Goal: Task Accomplishment & Management: Complete application form

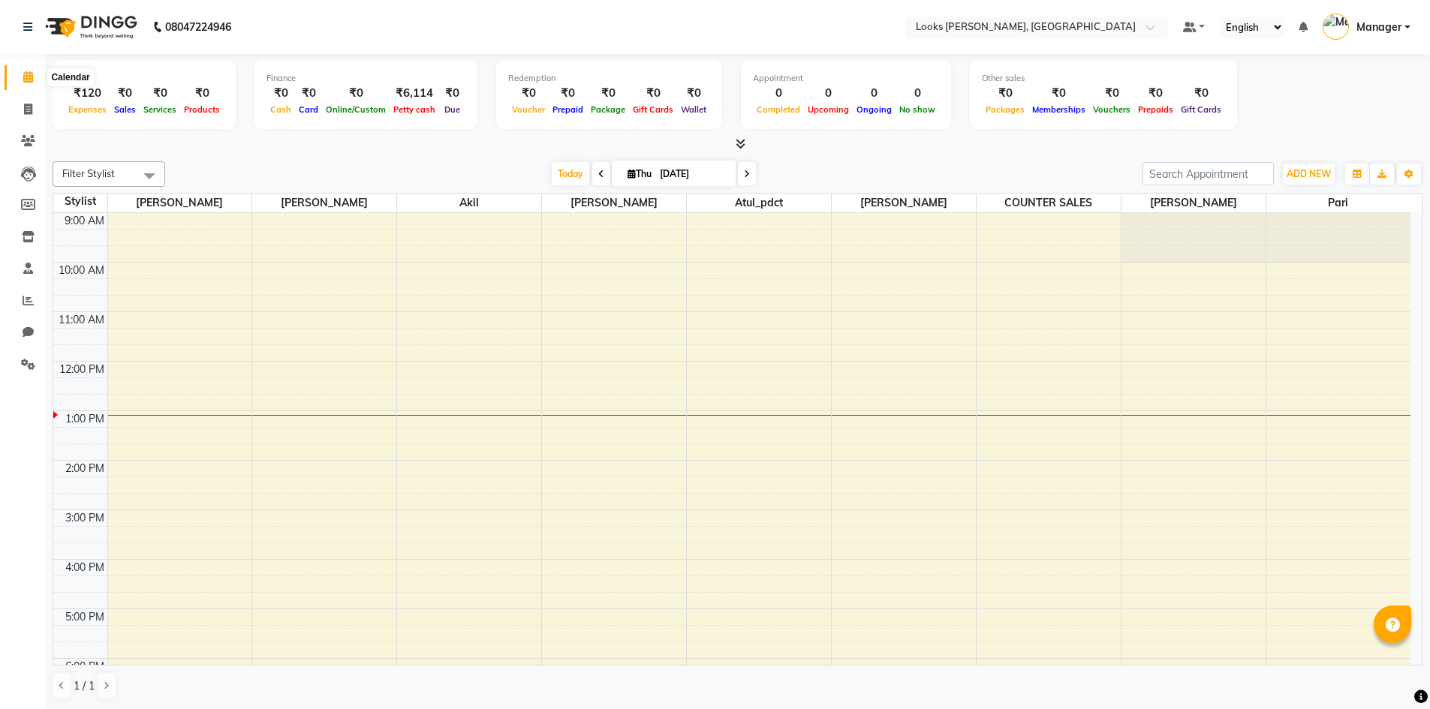
click at [29, 74] on icon at bounding box center [28, 76] width 10 height 11
click at [26, 113] on icon at bounding box center [28, 109] width 8 height 11
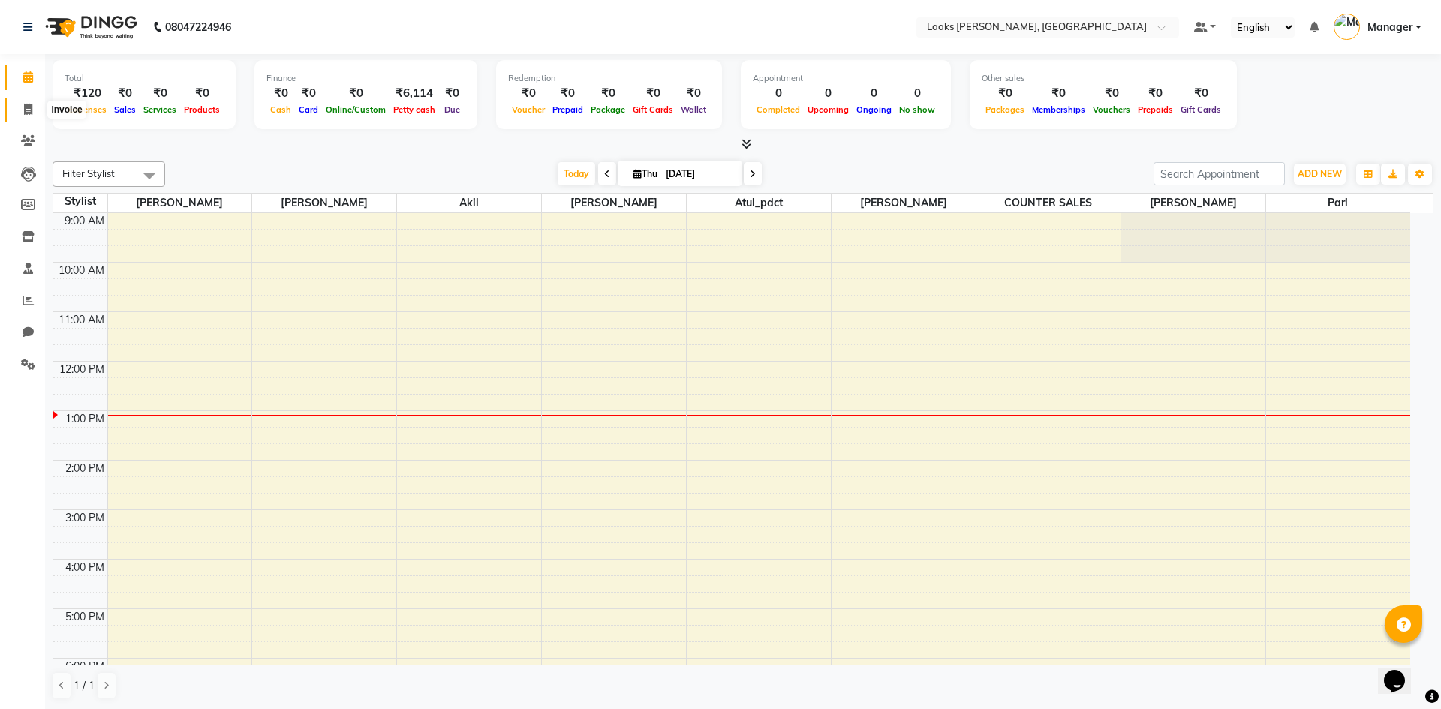
select select "6017"
select select "service"
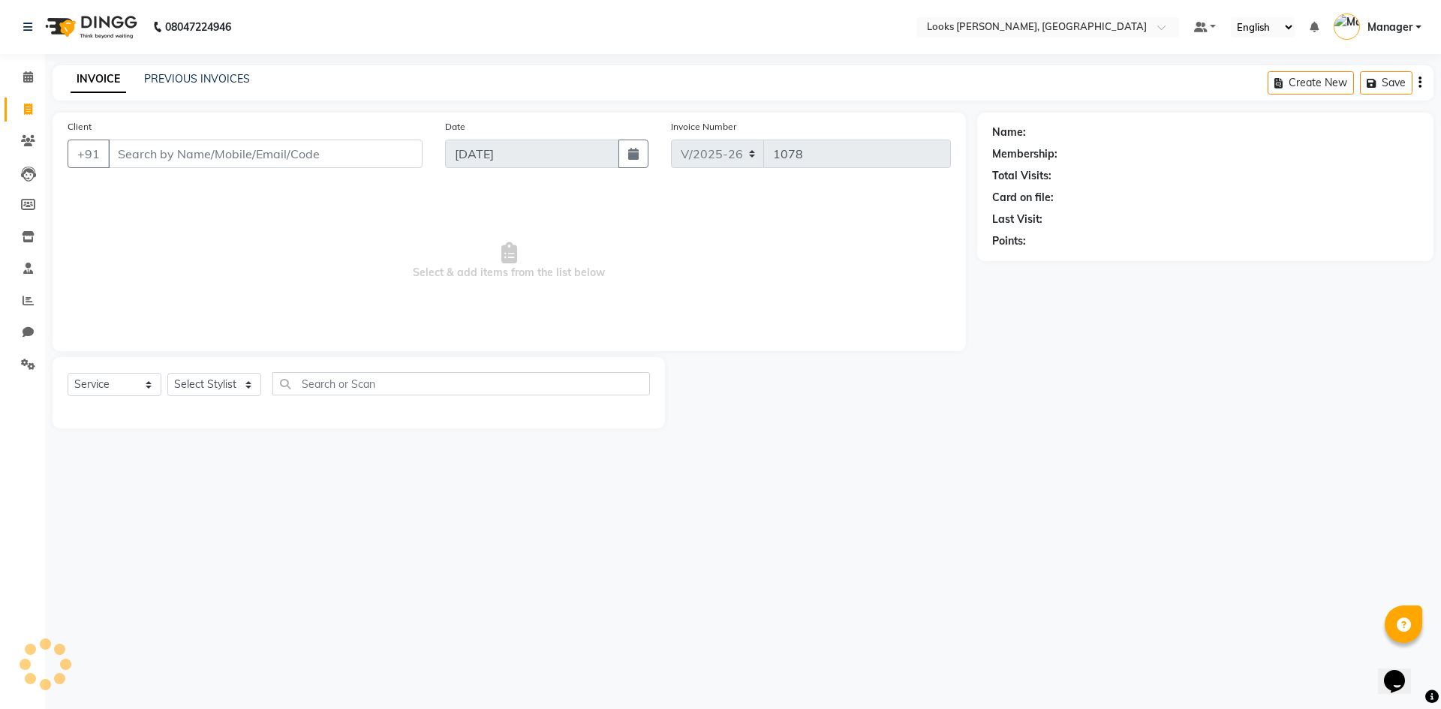
click at [26, 107] on icon at bounding box center [28, 109] width 8 height 11
select select "6017"
select select "service"
click at [249, 379] on select "Select Stylist AFJAL AHMAD Akil Astha Atul_pdct BRM_MASTER COUNTER SALES Himans…" at bounding box center [214, 384] width 94 height 23
select select "67379"
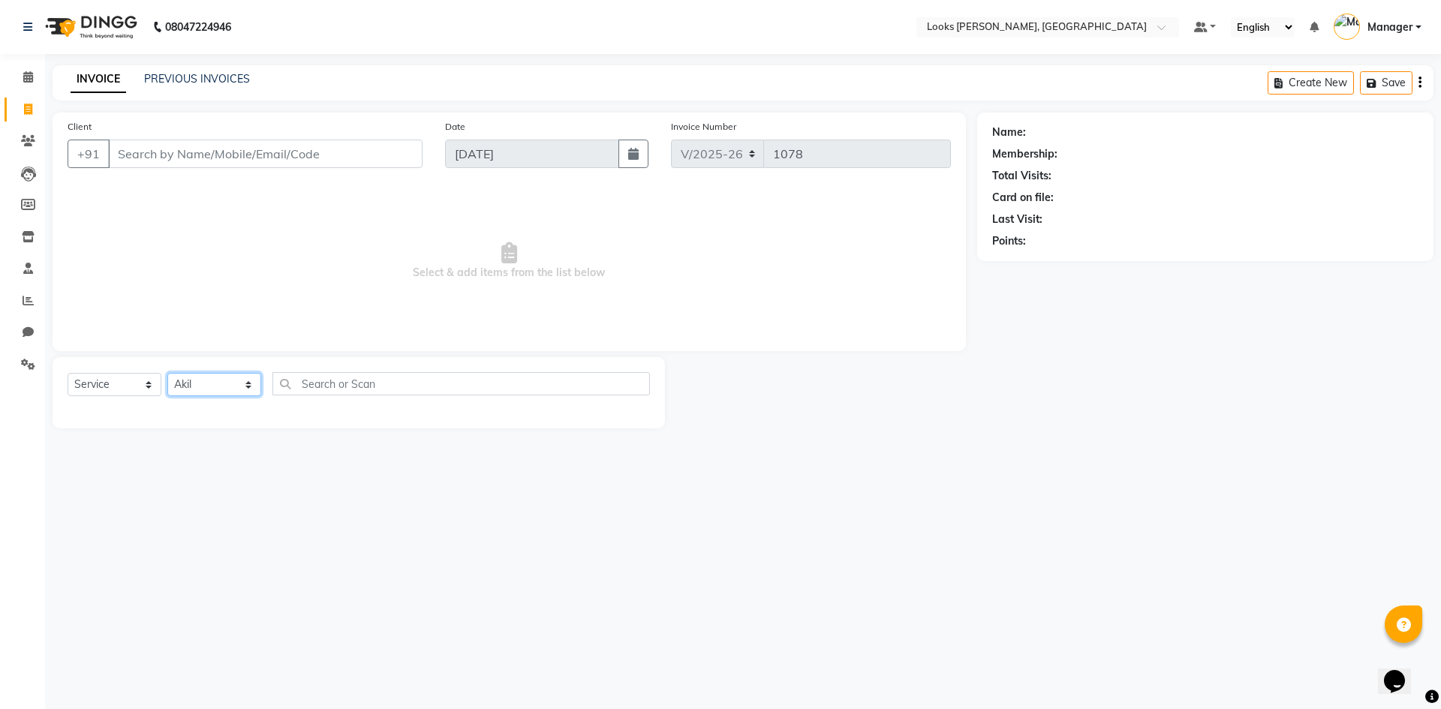
click at [167, 373] on select "Select Stylist AFJAL AHMAD Akil Astha Atul_pdct BRM_MASTER COUNTER SALES Himans…" at bounding box center [214, 384] width 94 height 23
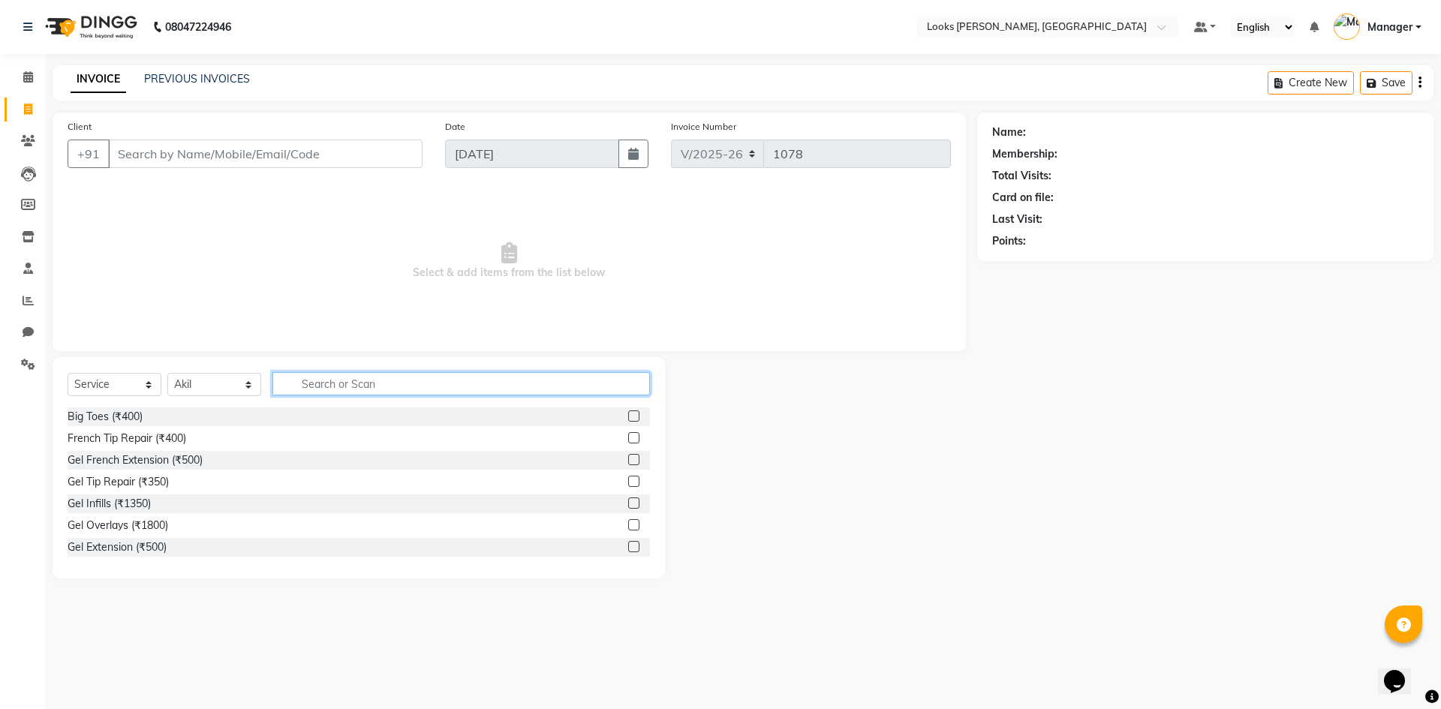
click at [353, 378] on input "text" at bounding box center [461, 383] width 378 height 23
type input "cut"
click at [194, 434] on div "Stylist Cut(M) (₹700)" at bounding box center [359, 438] width 582 height 19
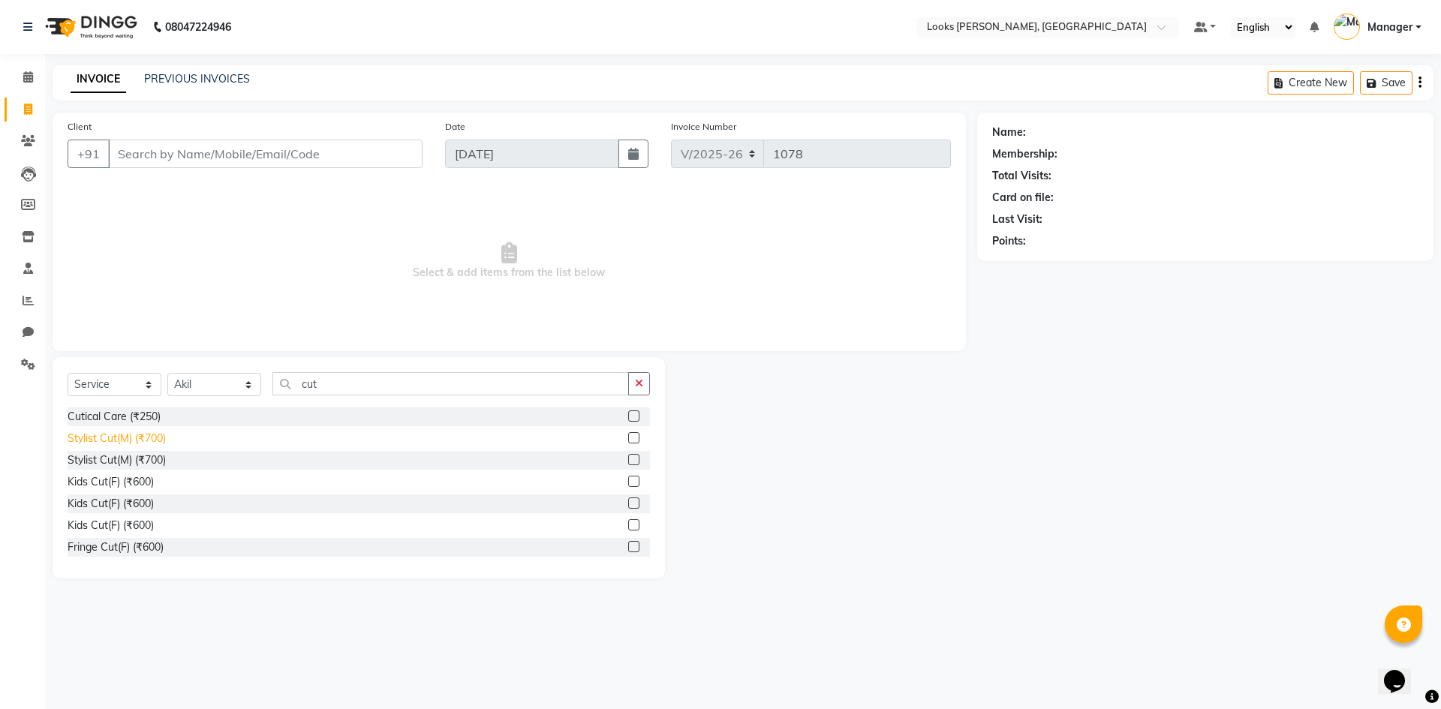
click at [146, 436] on div "Stylist Cut(M) (₹700)" at bounding box center [117, 439] width 98 height 16
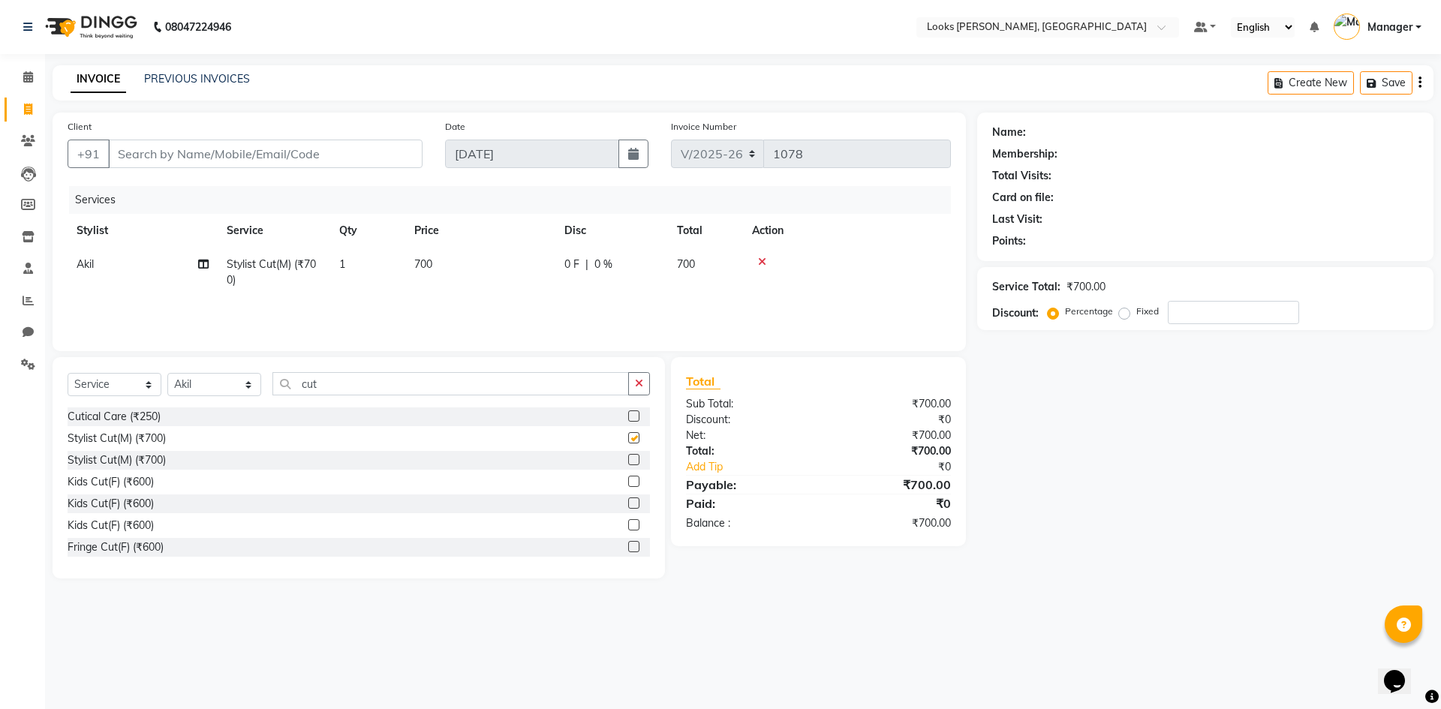
checkbox input "false"
click at [330, 384] on input "cut" at bounding box center [450, 383] width 357 height 23
type input "c"
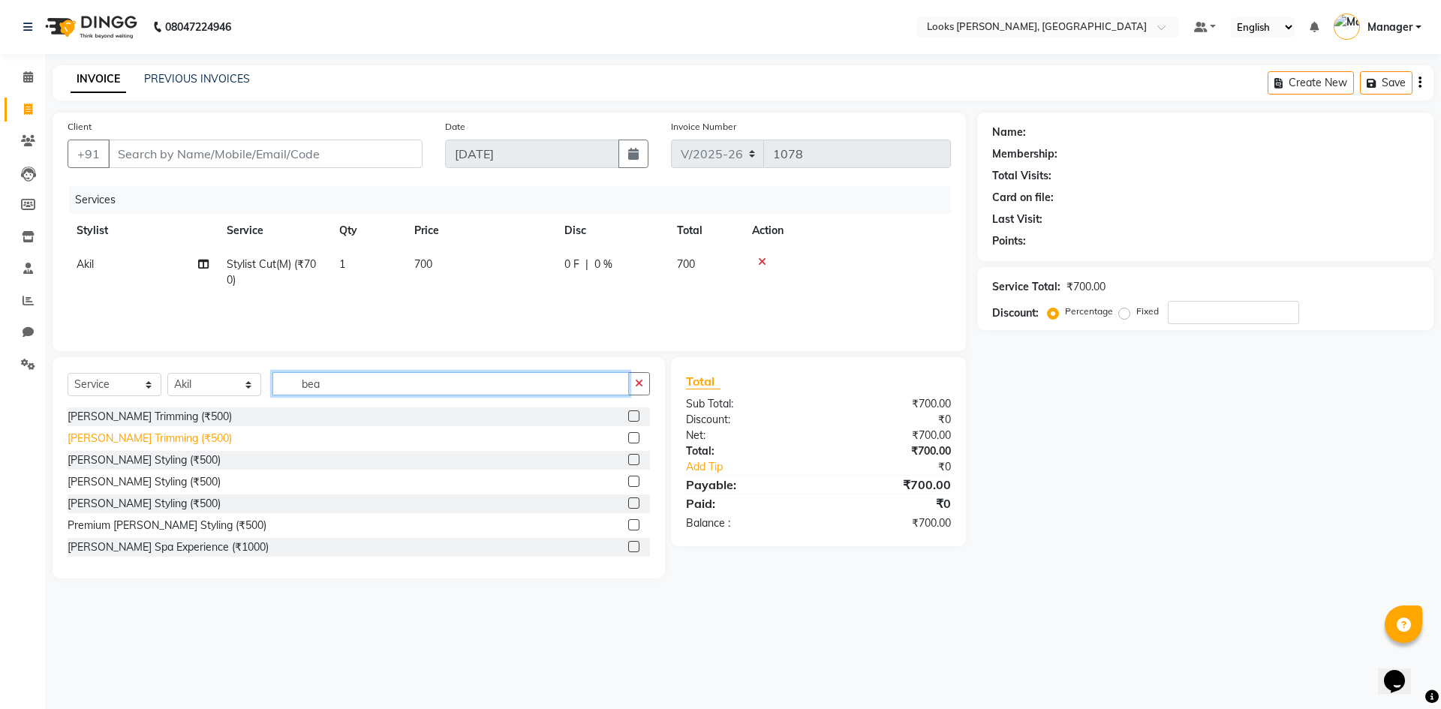
type input "bea"
click at [122, 435] on div "Beard Trimming (₹500)" at bounding box center [150, 439] width 164 height 16
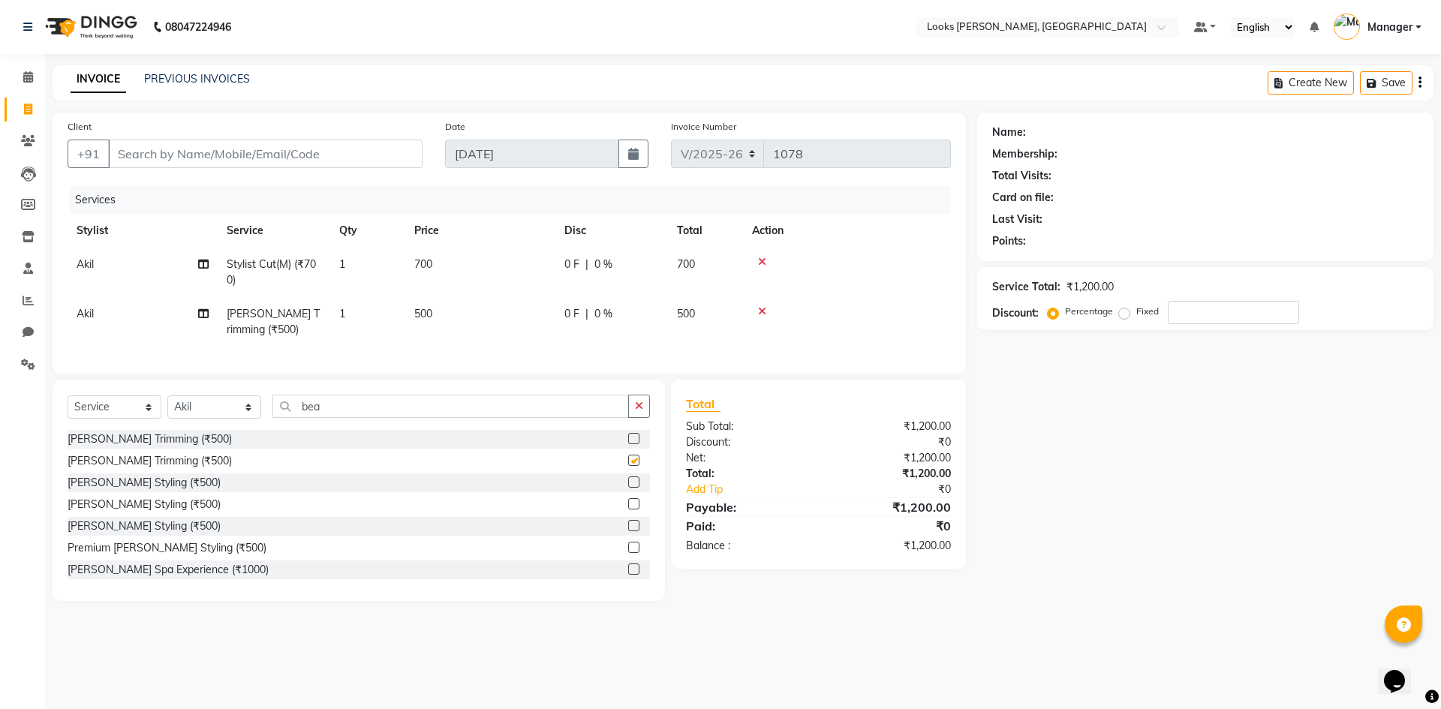
checkbox input "false"
click at [424, 265] on span "700" at bounding box center [423, 264] width 18 height 14
select select "67379"
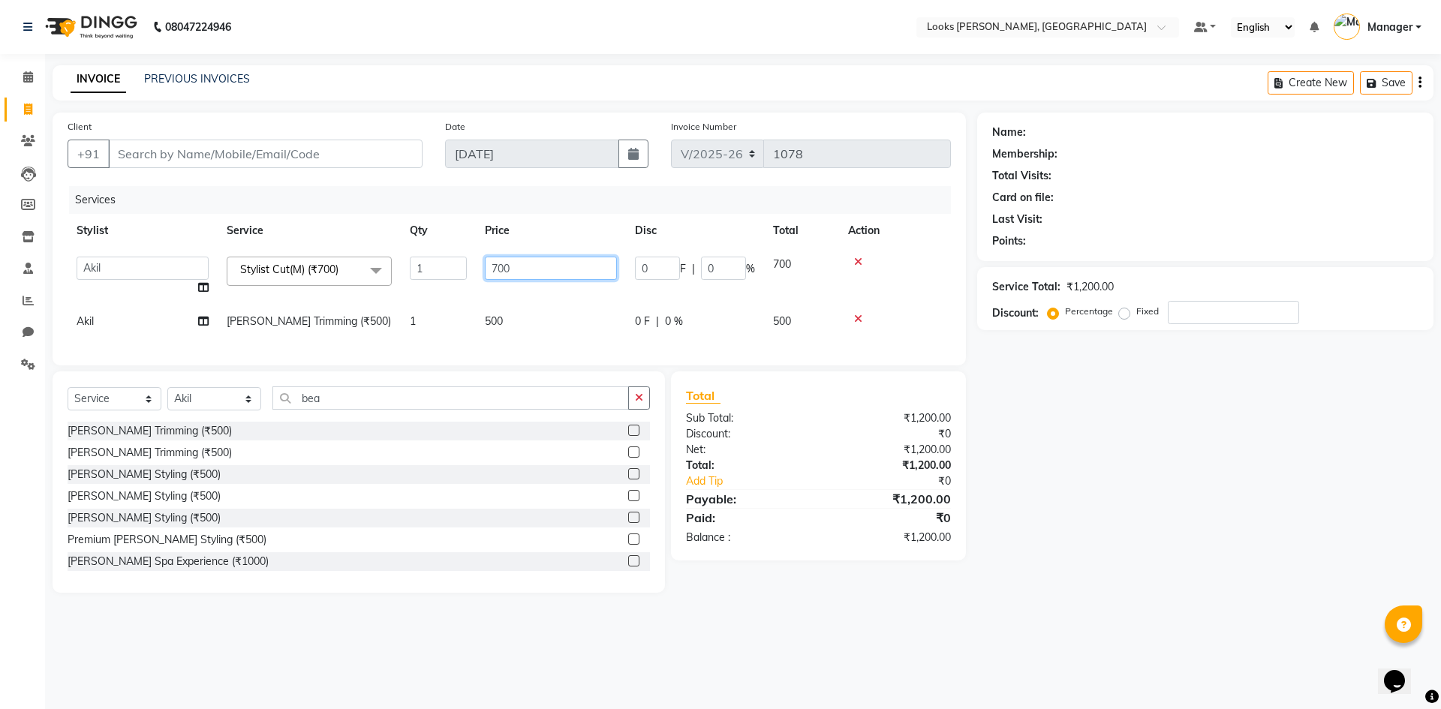
drag, startPoint x: 495, startPoint y: 269, endPoint x: 361, endPoint y: 278, distance: 134.7
click at [362, 278] on tr "AFJAL AHMAD Akil Astha Atul_pdct BRM_MASTER COUNTER SALES Himanshu JAMSHED ALI …" at bounding box center [509, 276] width 883 height 57
type input "350"
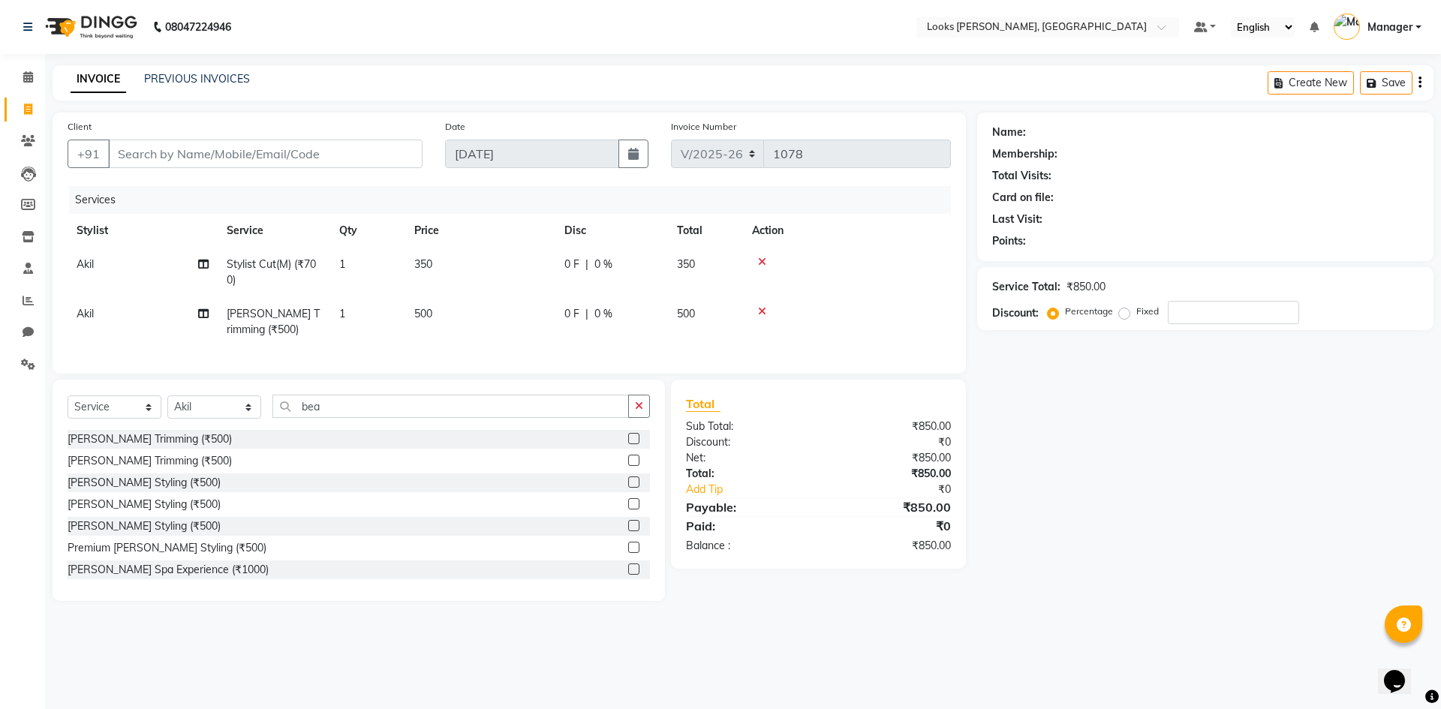
click at [492, 311] on td "500" at bounding box center [480, 322] width 150 height 50
select select "67379"
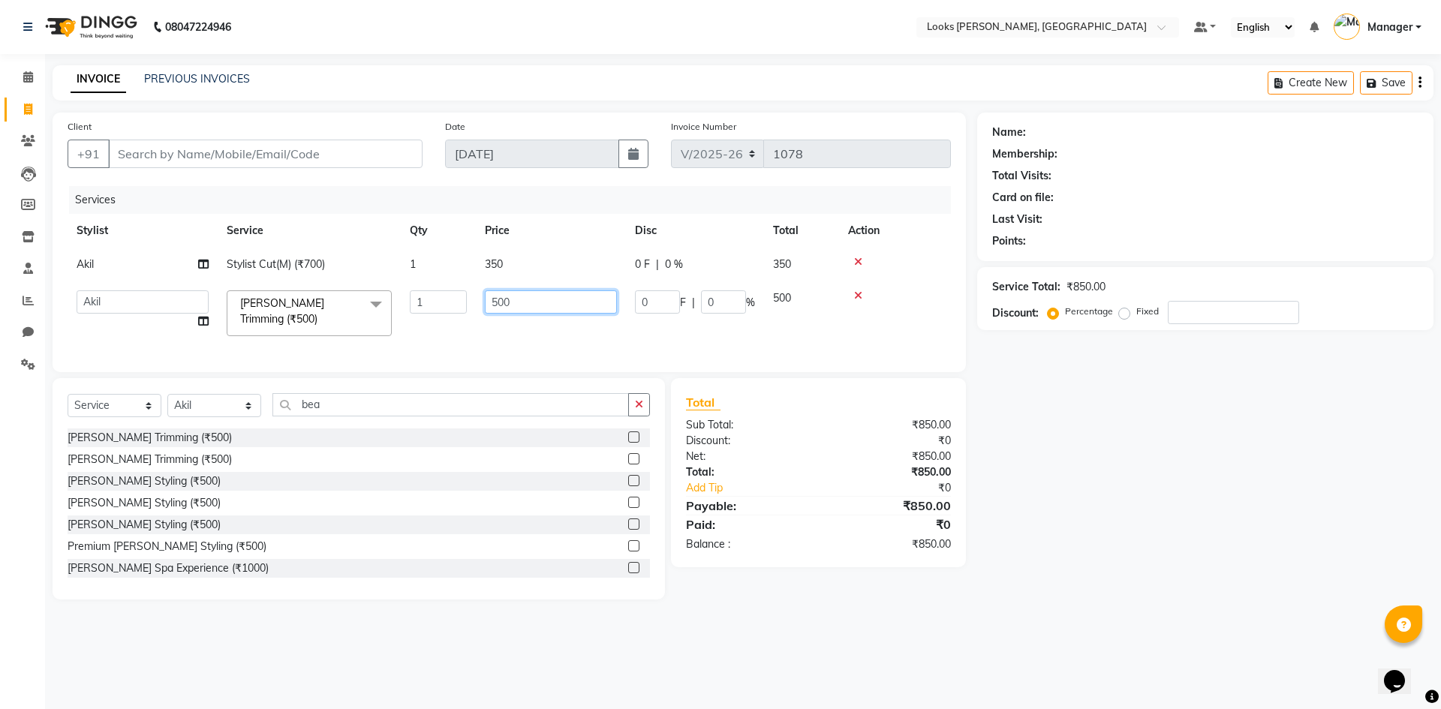
drag, startPoint x: 545, startPoint y: 302, endPoint x: 336, endPoint y: 322, distance: 210.3
click at [338, 318] on tr "AFJAL AHMAD Akil Astha Atul_pdct BRM_MASTER COUNTER SALES Himanshu JAMSHED ALI …" at bounding box center [509, 313] width 883 height 64
type input "300"
click at [1151, 540] on div "Name: Membership: Total Visits: Card on file: Last Visit: Points: Service Total…" at bounding box center [1211, 356] width 468 height 487
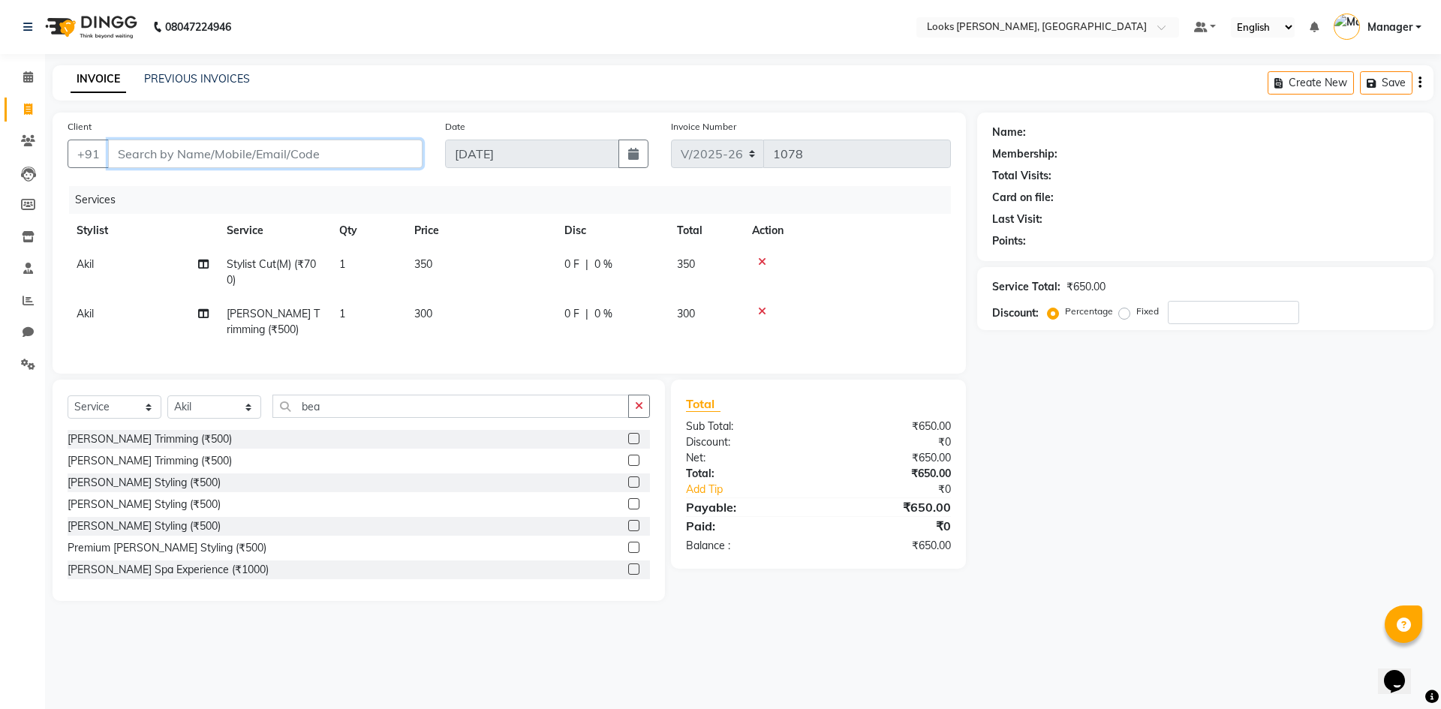
click at [160, 157] on input "Client" at bounding box center [265, 154] width 314 height 29
type input "0"
click at [125, 158] on input "Client" at bounding box center [227, 154] width 238 height 29
type input "9873017279"
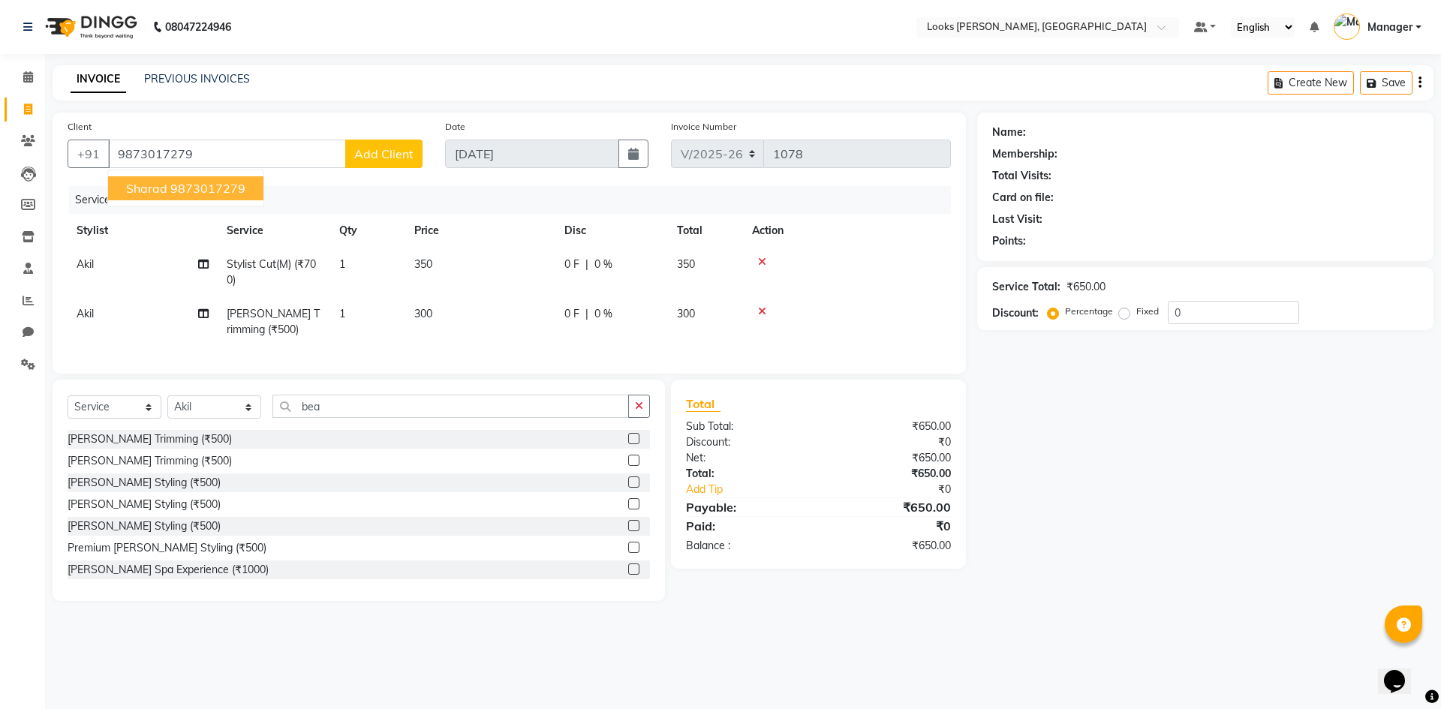
click at [416, 314] on span "300" at bounding box center [423, 314] width 18 height 14
select select "67379"
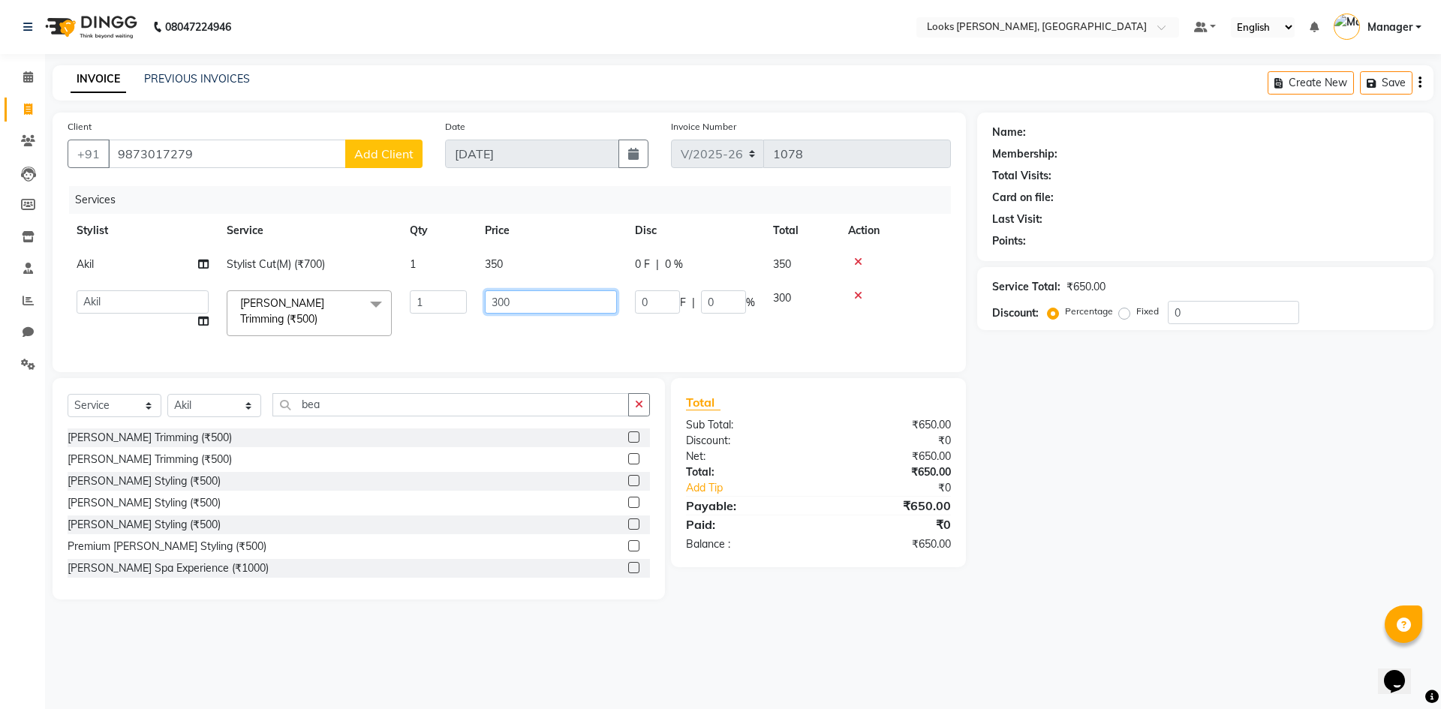
drag, startPoint x: 522, startPoint y: 296, endPoint x: 290, endPoint y: 325, distance: 232.9
click at [291, 325] on tr "AFJAL AHMAD Akil Astha Atul_pdct BRM_MASTER COUNTER SALES Himanshu JAMSHED ALI …" at bounding box center [509, 313] width 883 height 64
type input "250"
click at [1090, 581] on div "Name: Membership: Total Visits: Card on file: Last Visit: Points: Service Total…" at bounding box center [1211, 356] width 468 height 487
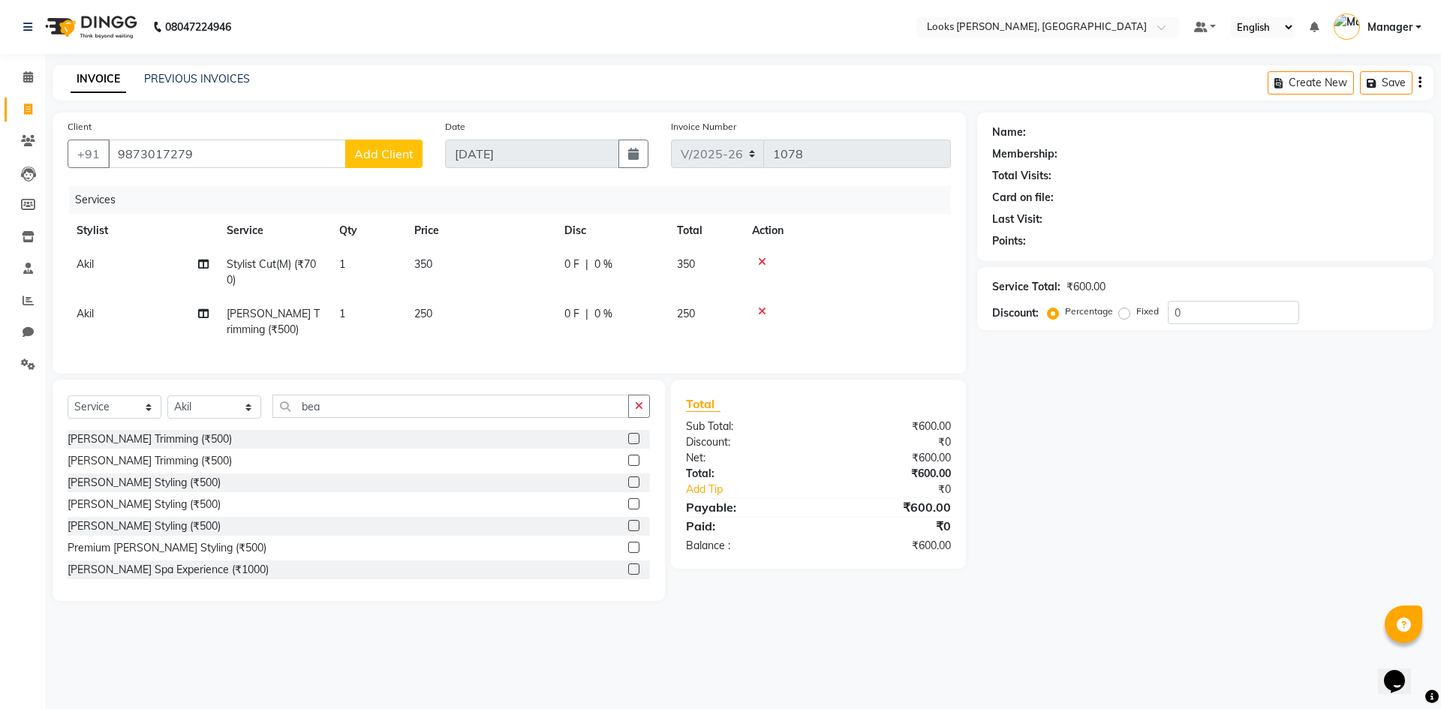
click at [369, 152] on span "Add Client" at bounding box center [383, 153] width 59 height 15
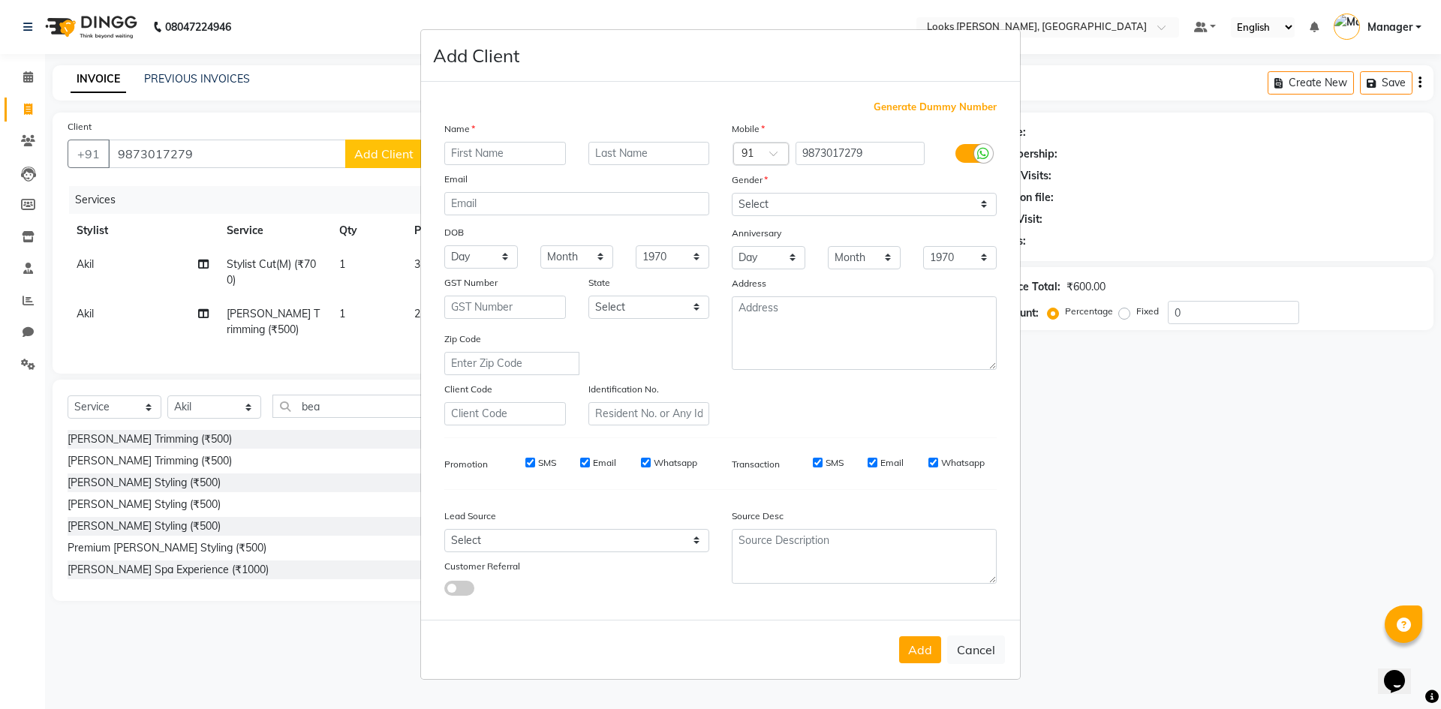
click at [481, 152] on input "text" at bounding box center [505, 153] width 122 height 23
type input "sharshul"
click at [783, 196] on select "Select Male Female Other Prefer Not To Say" at bounding box center [864, 204] width 265 height 23
select select "male"
click at [732, 193] on select "Select Male Female Other Prefer Not To Say" at bounding box center [864, 204] width 265 height 23
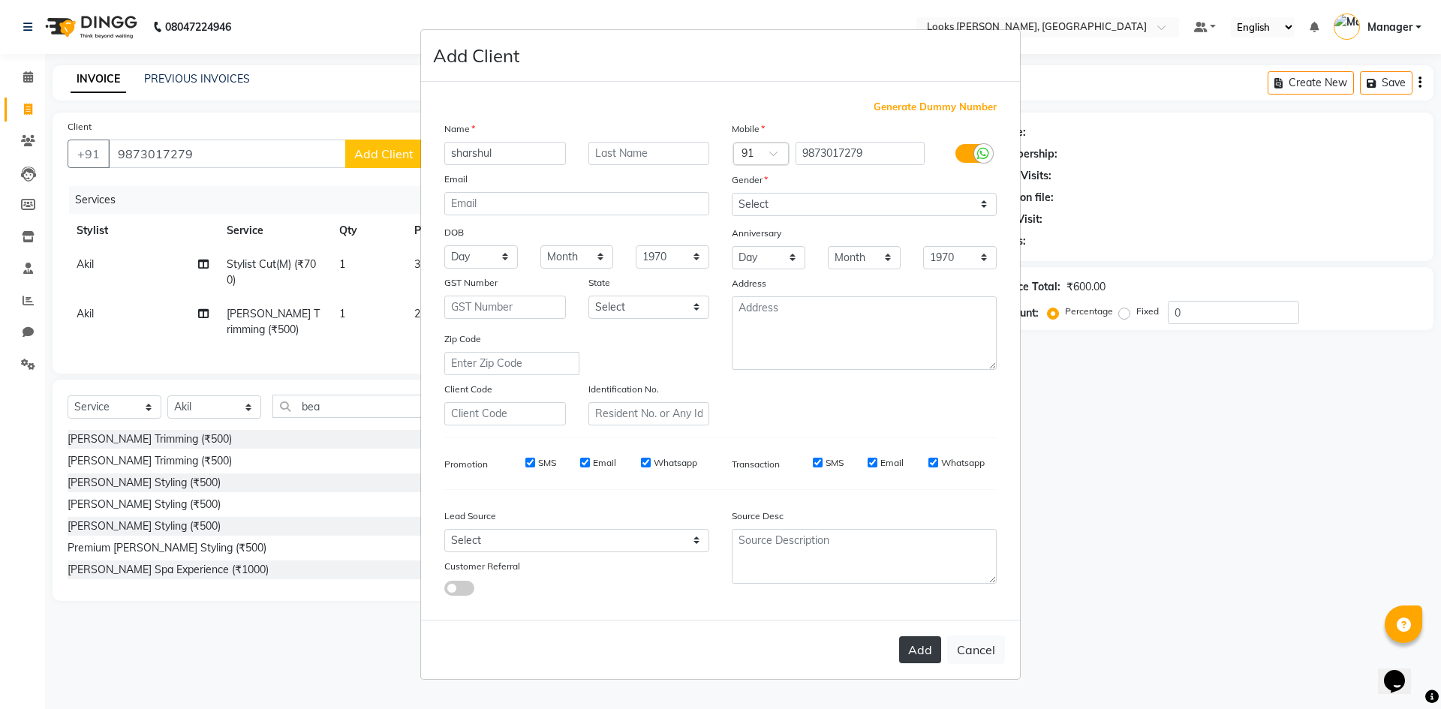
click at [928, 652] on button "Add" at bounding box center [920, 649] width 42 height 27
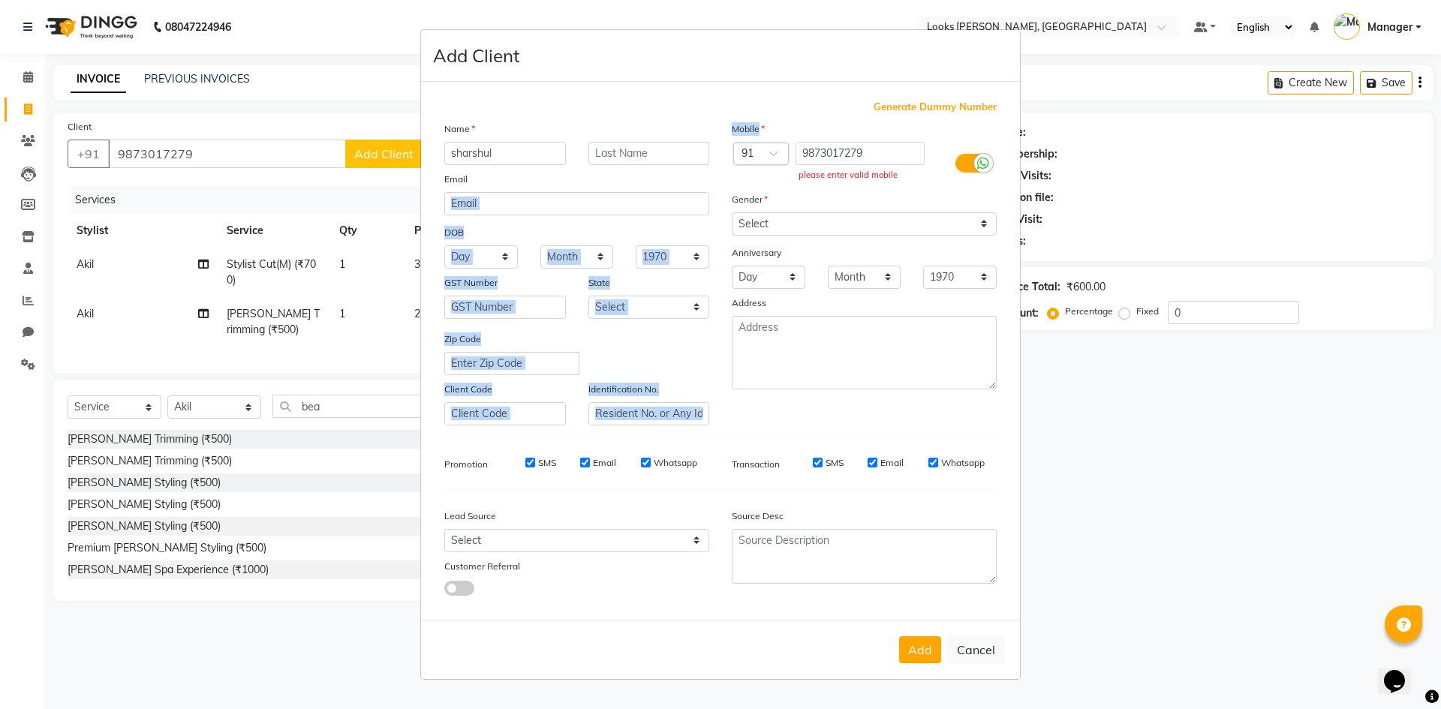
drag, startPoint x: 889, startPoint y: 149, endPoint x: 694, endPoint y: 185, distance: 197.7
click at [694, 185] on div "Name sharshul Email DOB Day 01 02 03 04 05 06 07 08 09 10 11 12 13 14 15 16 17 …" at bounding box center [720, 273] width 575 height 305
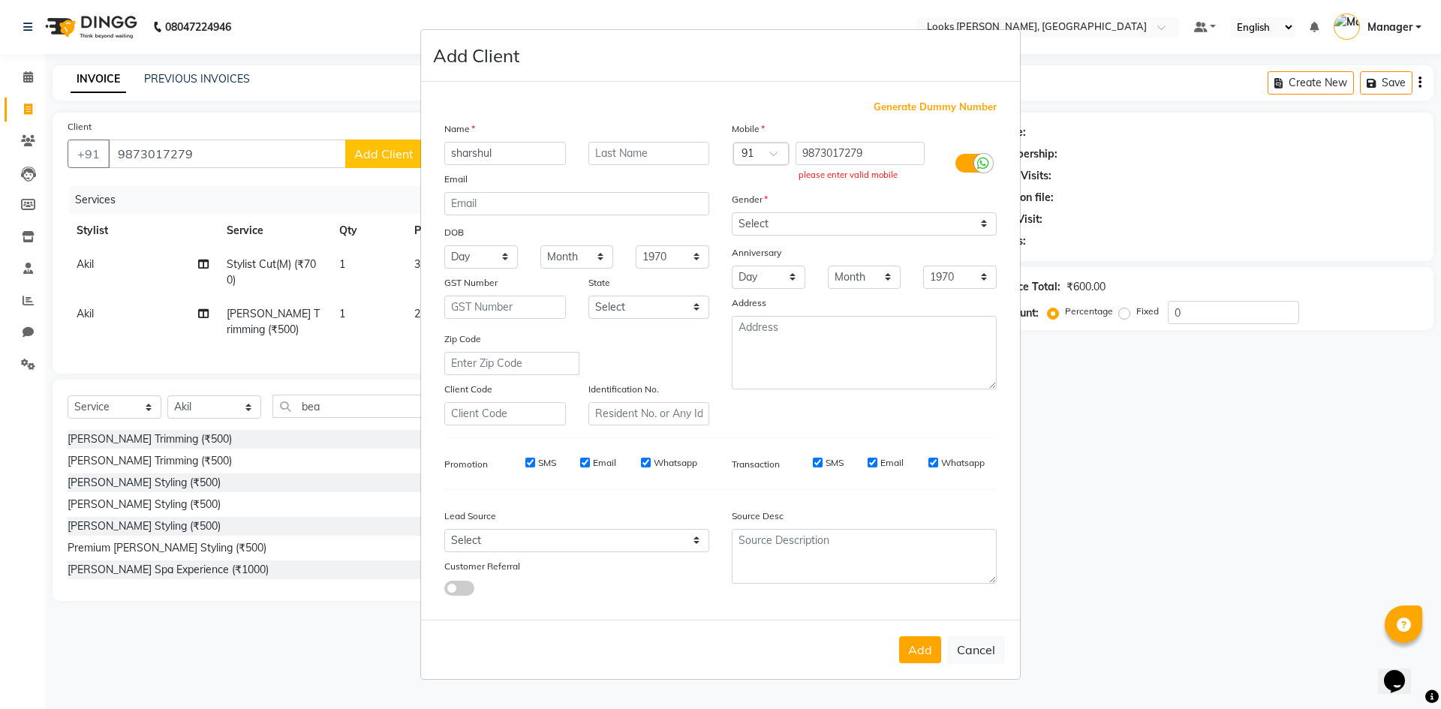
click at [1157, 481] on ngb-modal-window "Add Client Generate Dummy Number Name sharshul Email DOB Day 01 02 03 04 05 06 …" at bounding box center [720, 354] width 1441 height 709
drag, startPoint x: 878, startPoint y: 157, endPoint x: 746, endPoint y: 173, distance: 133.0
click at [747, 172] on div "Country Code × 91 9873017279 please enter valid mobile" at bounding box center [864, 164] width 287 height 44
click at [808, 151] on input "text" at bounding box center [861, 153] width 130 height 23
type input "9873017279"
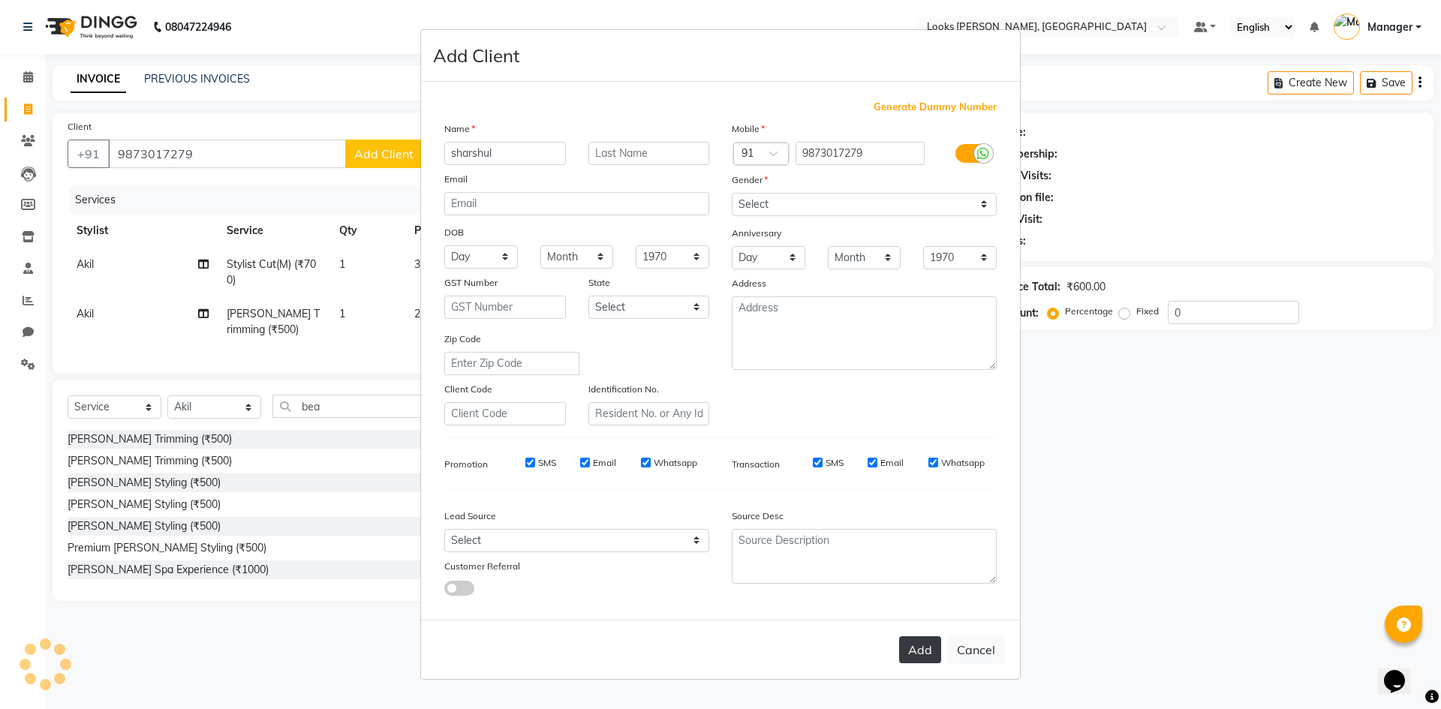
click at [916, 645] on button "Add" at bounding box center [920, 649] width 42 height 27
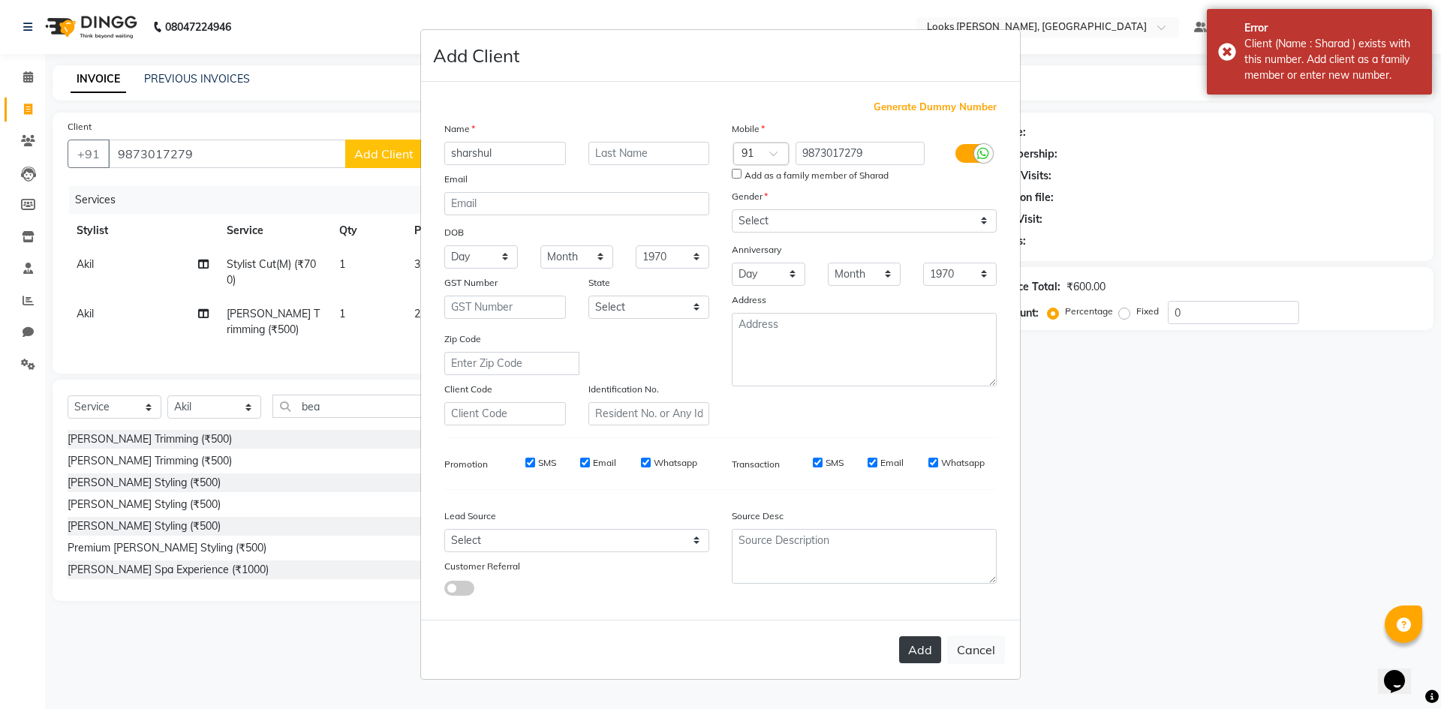
click at [908, 649] on button "Add" at bounding box center [920, 649] width 42 height 27
drag, startPoint x: 220, startPoint y: 158, endPoint x: 26, endPoint y: 154, distance: 193.7
click at [26, 154] on ngb-modal-window "Add Client Generate Dummy Number Name sharshul Email DOB Day 01 02 03 04 05 06 …" at bounding box center [720, 354] width 1441 height 709
click at [980, 656] on button "Cancel" at bounding box center [976, 650] width 58 height 29
select select
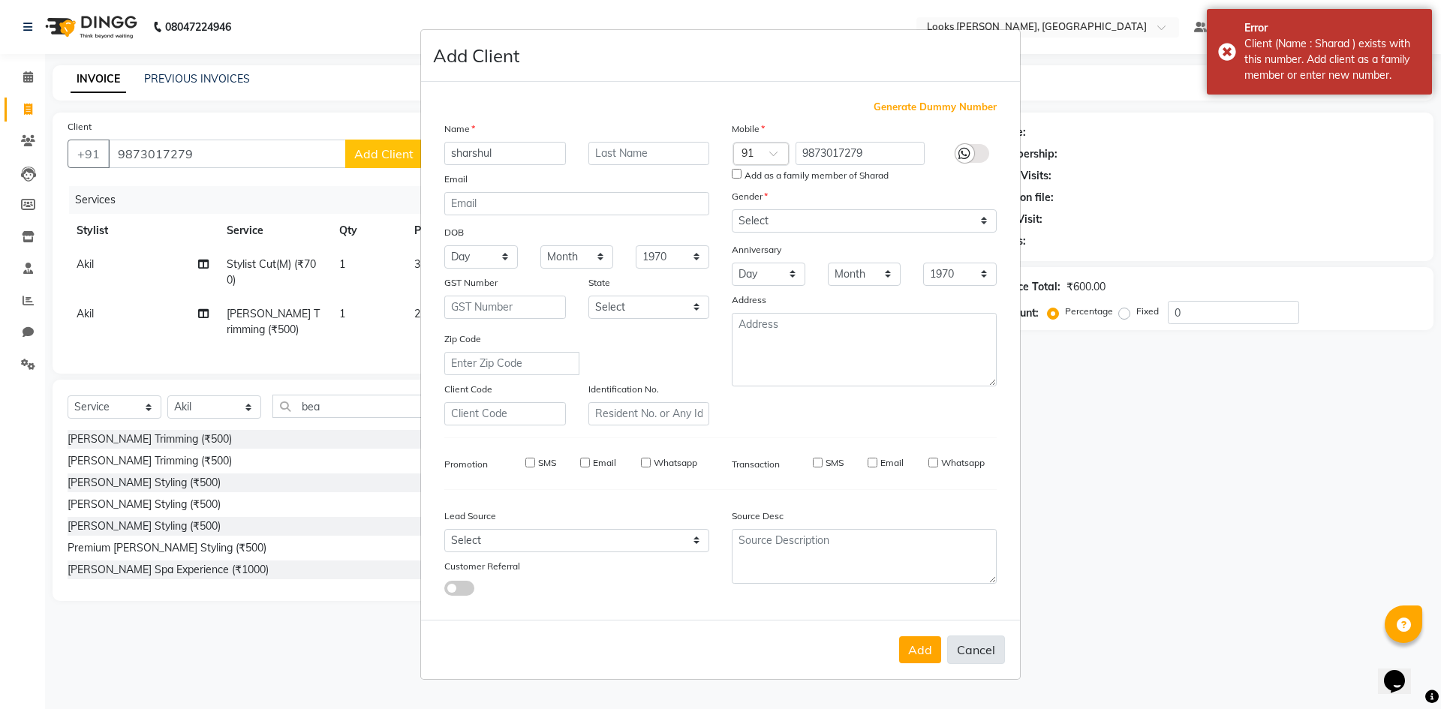
select select
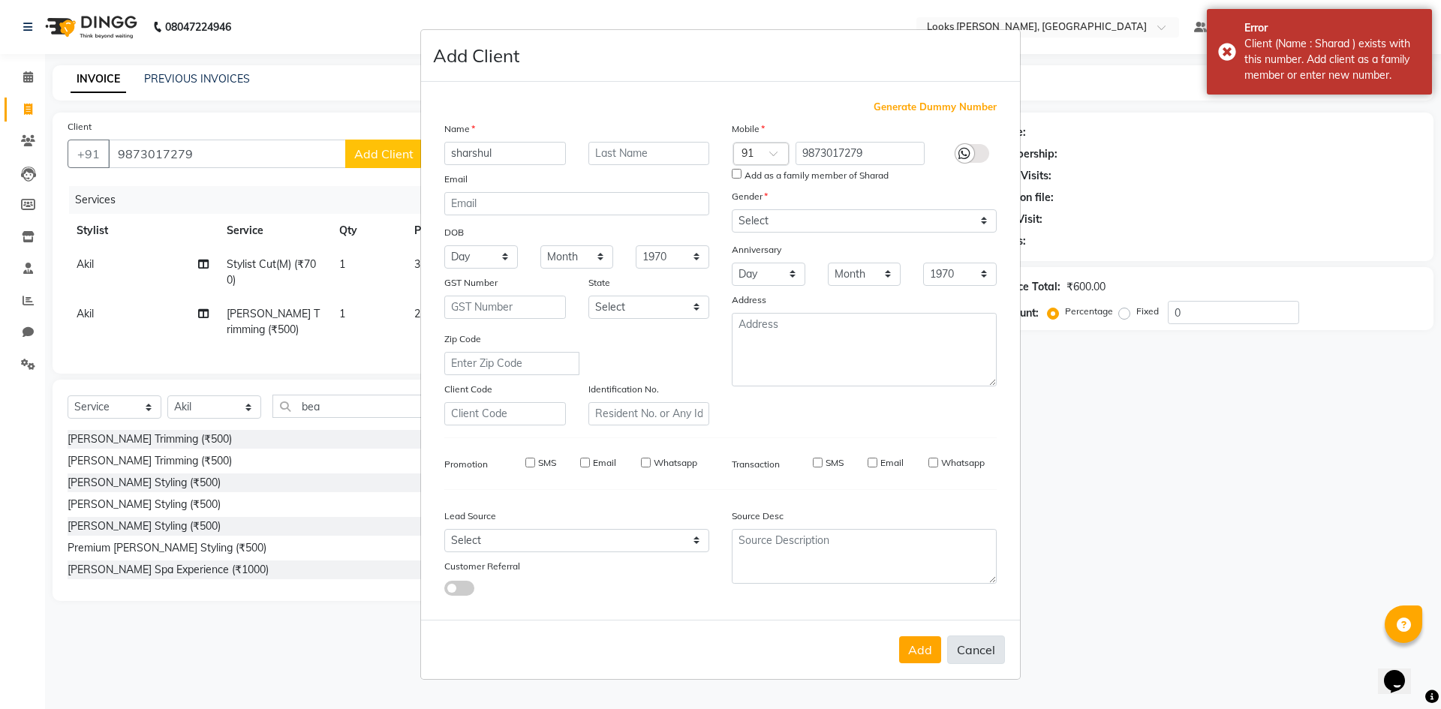
select select
checkbox input "false"
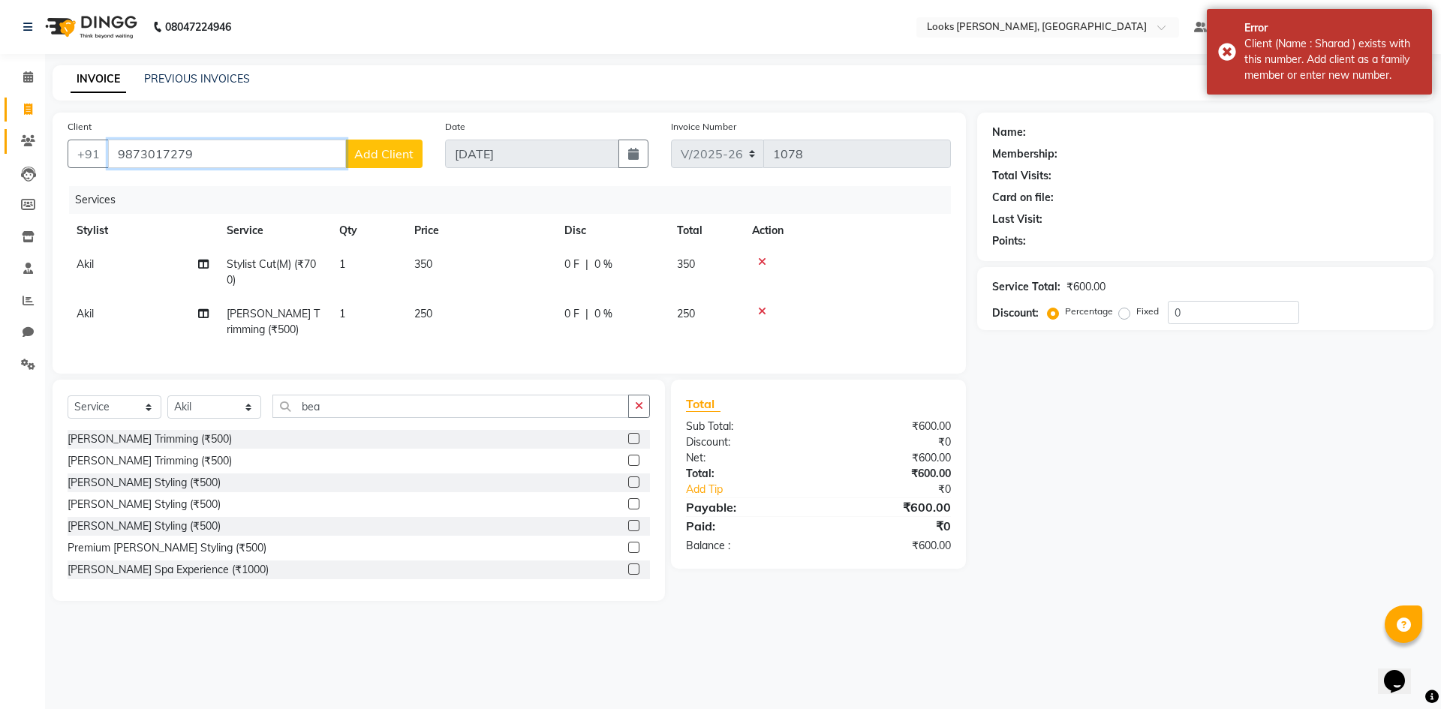
drag, startPoint x: 230, startPoint y: 155, endPoint x: 24, endPoint y: 153, distance: 205.7
click at [24, 153] on app-home "08047224946 Select Location × Looks Yamuna Nagar, Haryana Default Panel My Pane…" at bounding box center [720, 312] width 1441 height 624
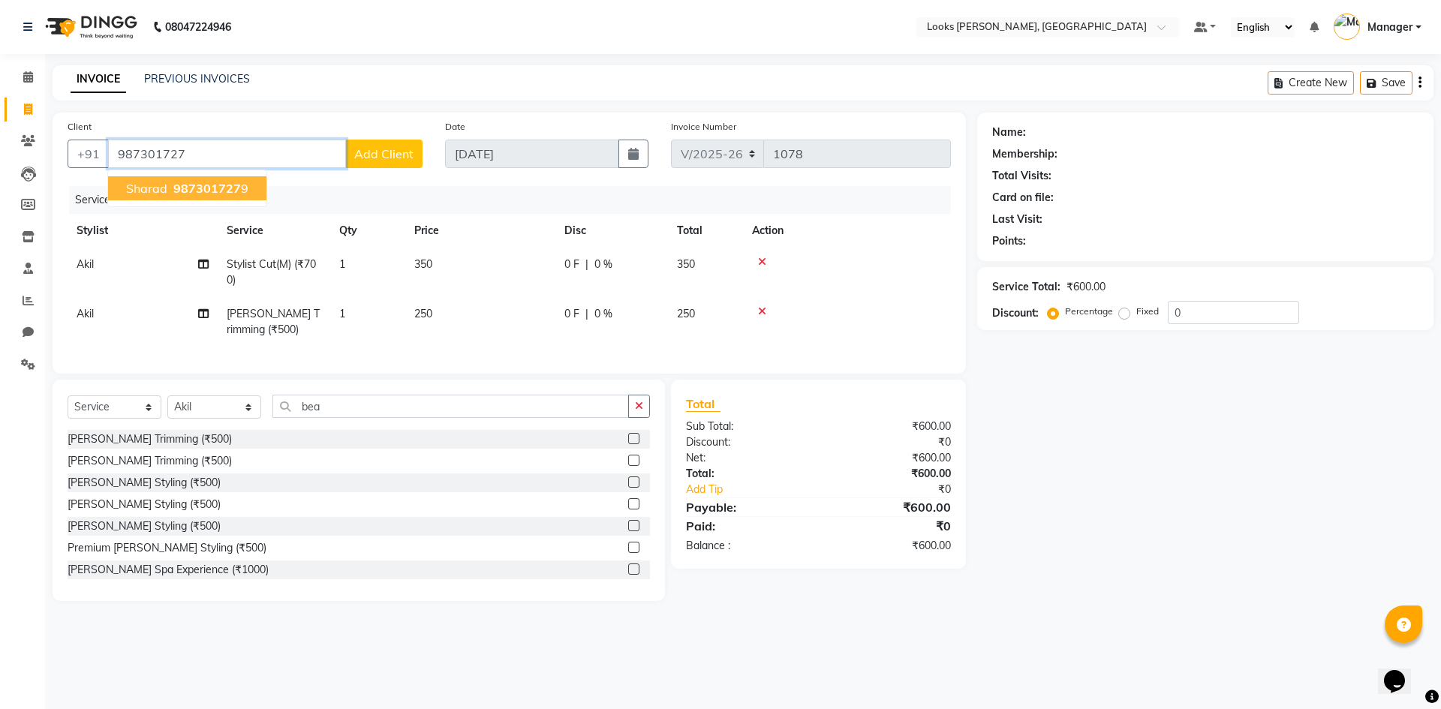
drag, startPoint x: 233, startPoint y: 191, endPoint x: 233, endPoint y: 182, distance: 8.3
click at [233, 190] on span "987301727" at bounding box center [207, 188] width 68 height 15
type input "9873017279"
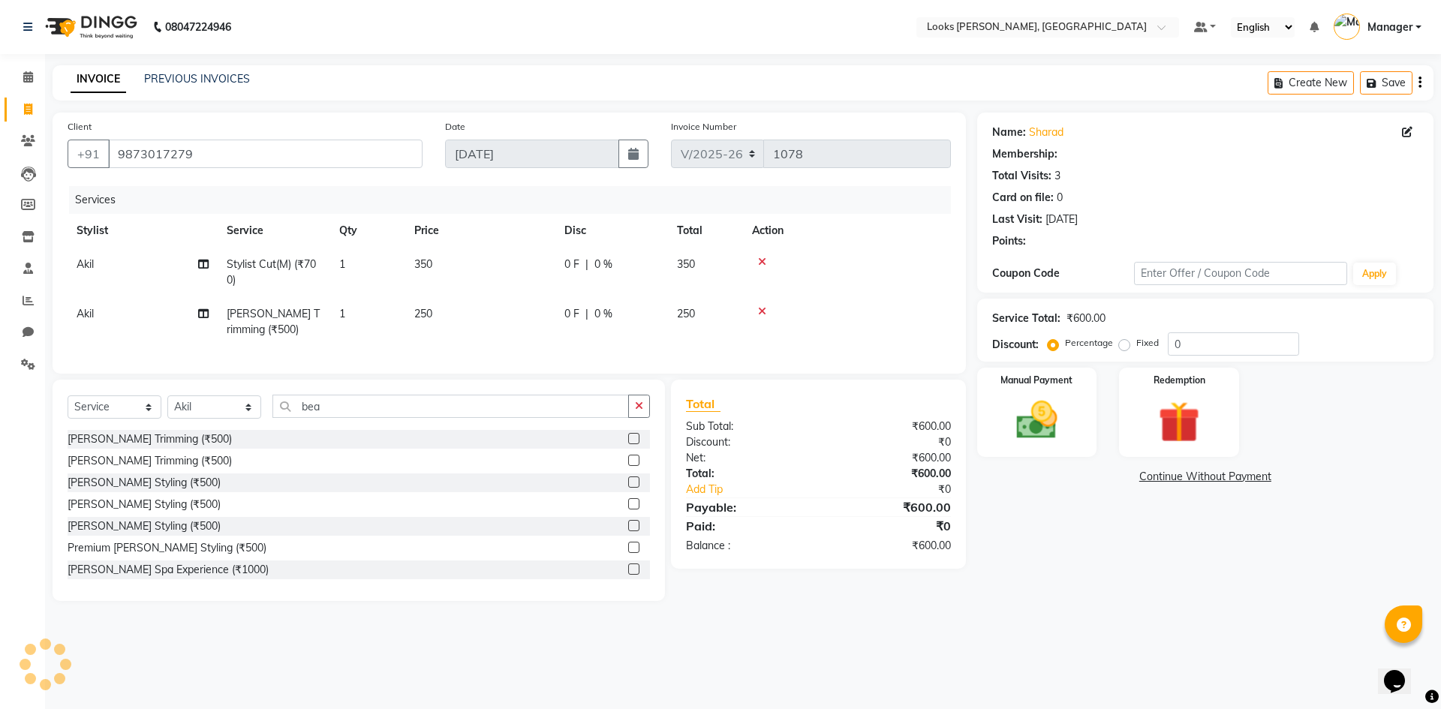
select select "1: Object"
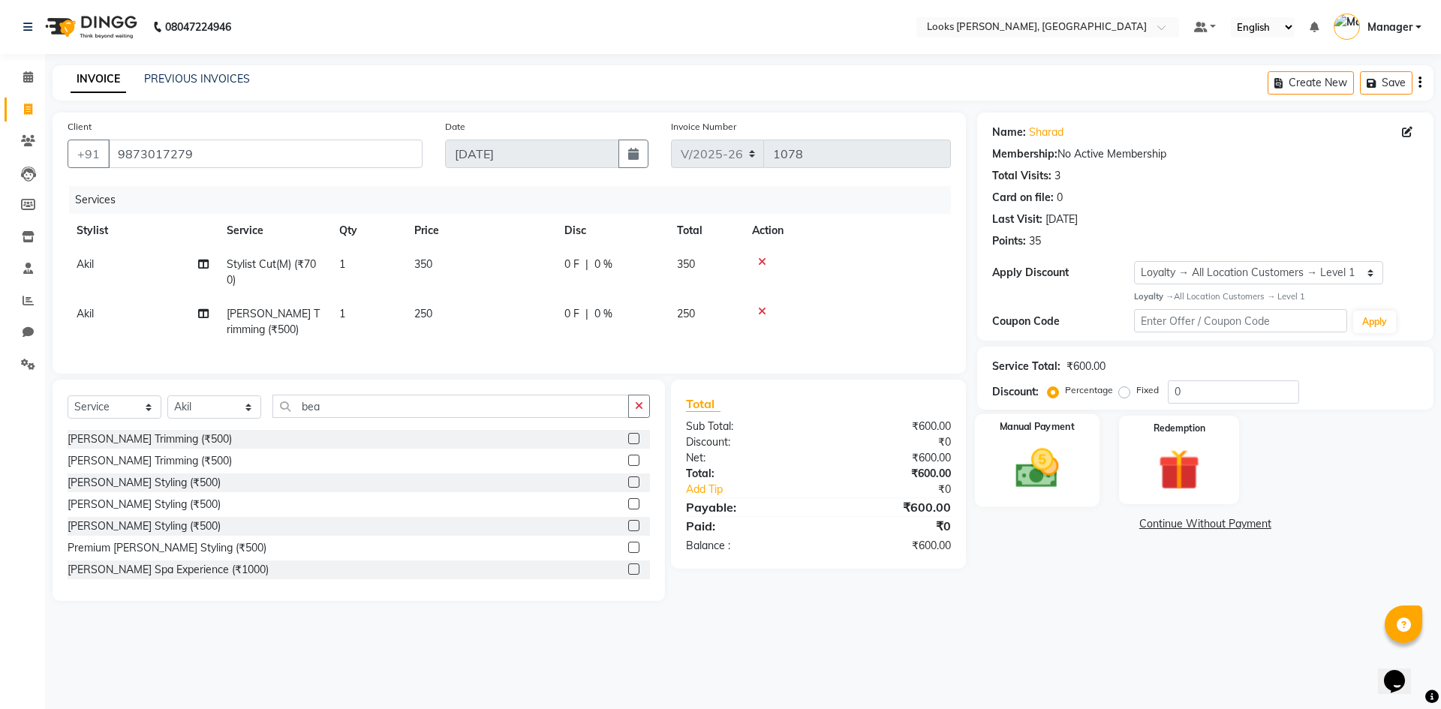
click at [1039, 463] on img at bounding box center [1037, 469] width 70 height 50
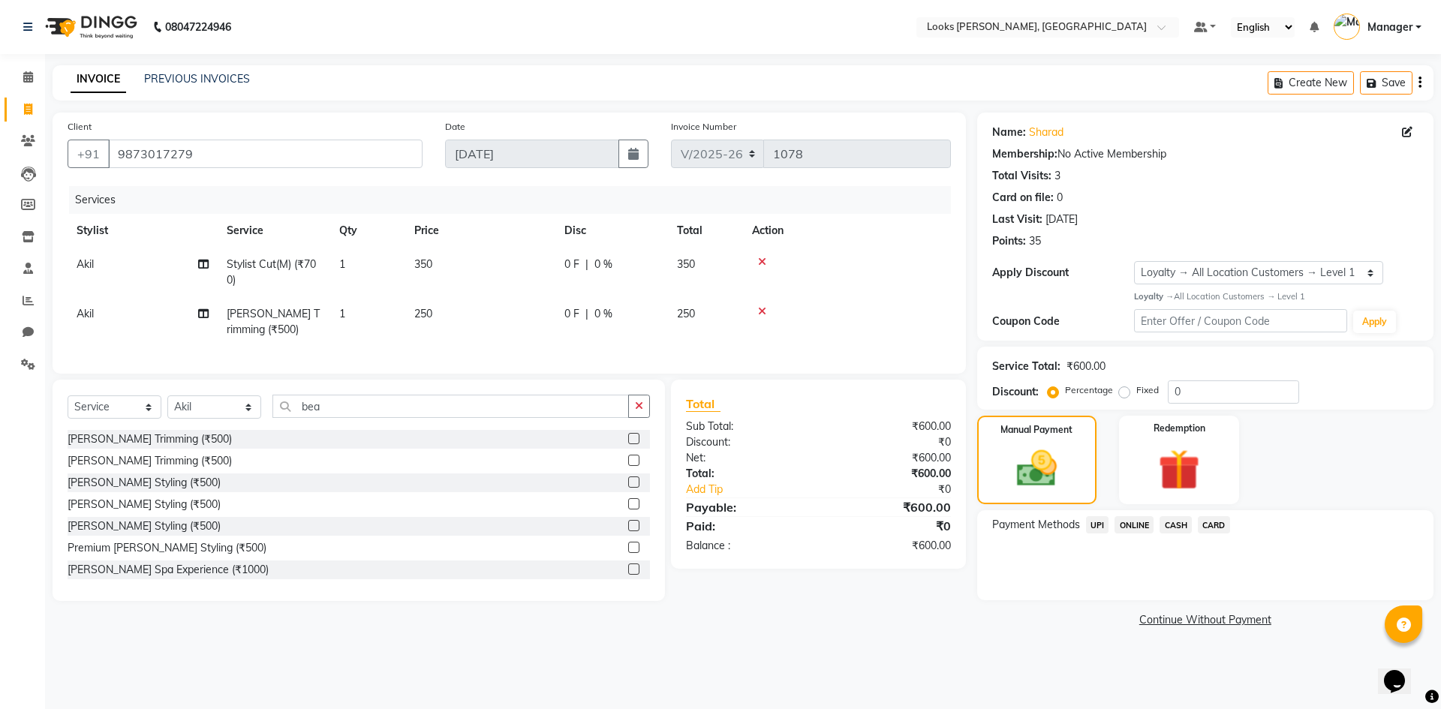
click at [1095, 525] on span "UPI" at bounding box center [1097, 524] width 23 height 17
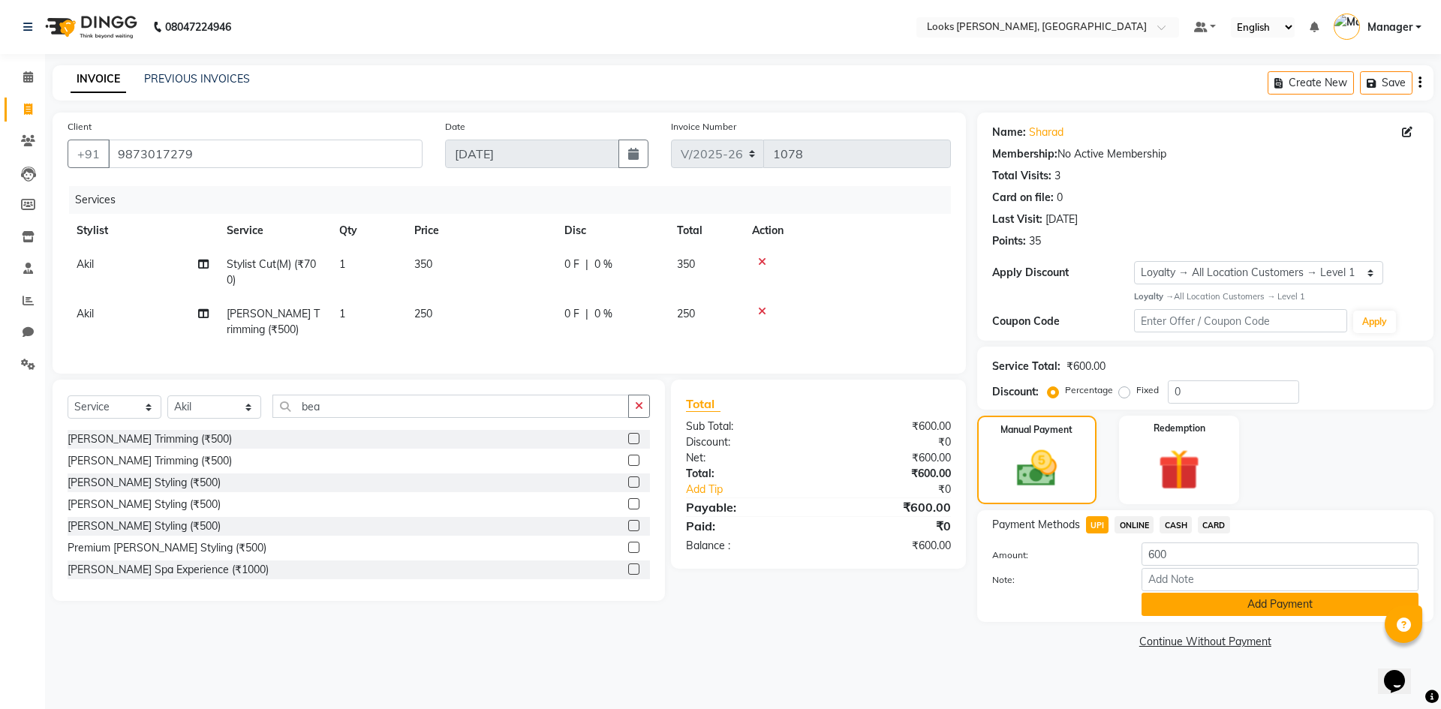
click at [1225, 609] on button "Add Payment" at bounding box center [1280, 604] width 277 height 23
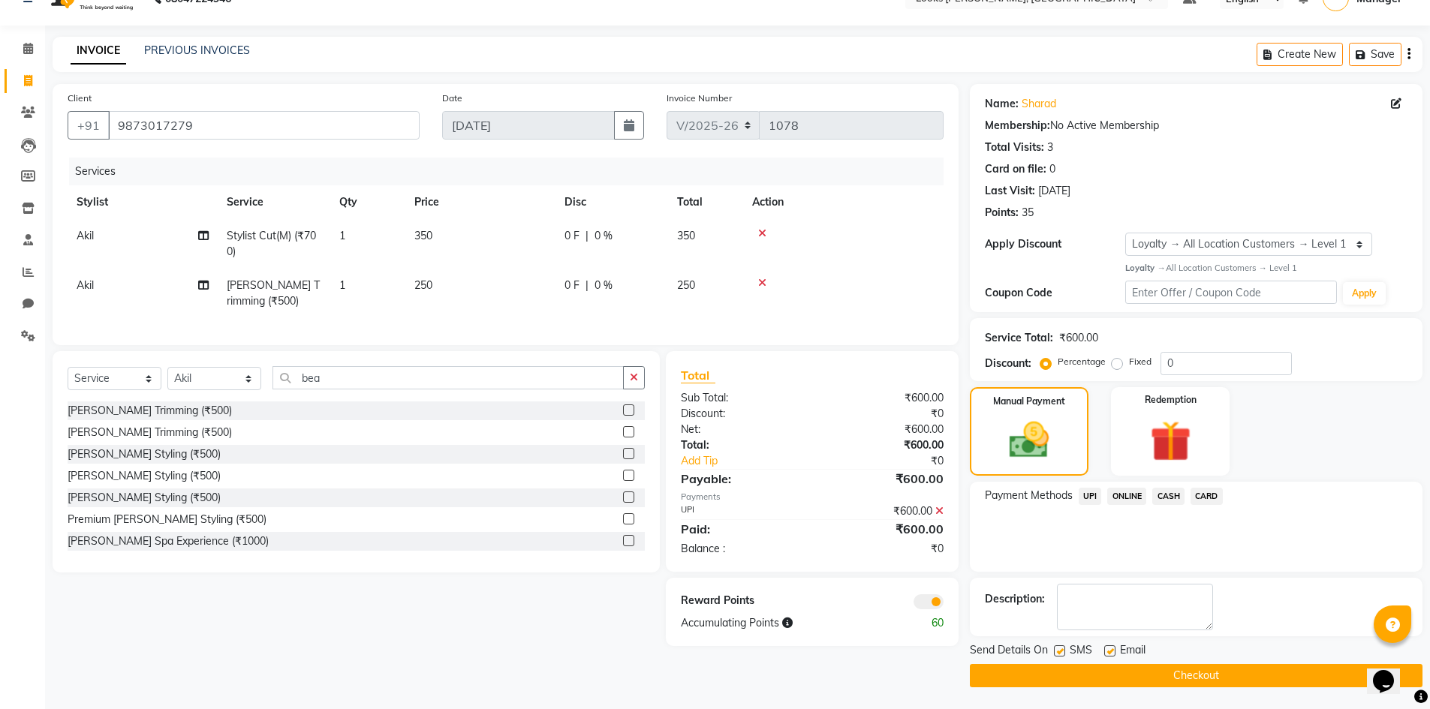
scroll to position [29, 0]
click at [1205, 676] on button "Checkout" at bounding box center [1196, 675] width 453 height 23
click at [1199, 670] on button "Checkout" at bounding box center [1196, 675] width 453 height 23
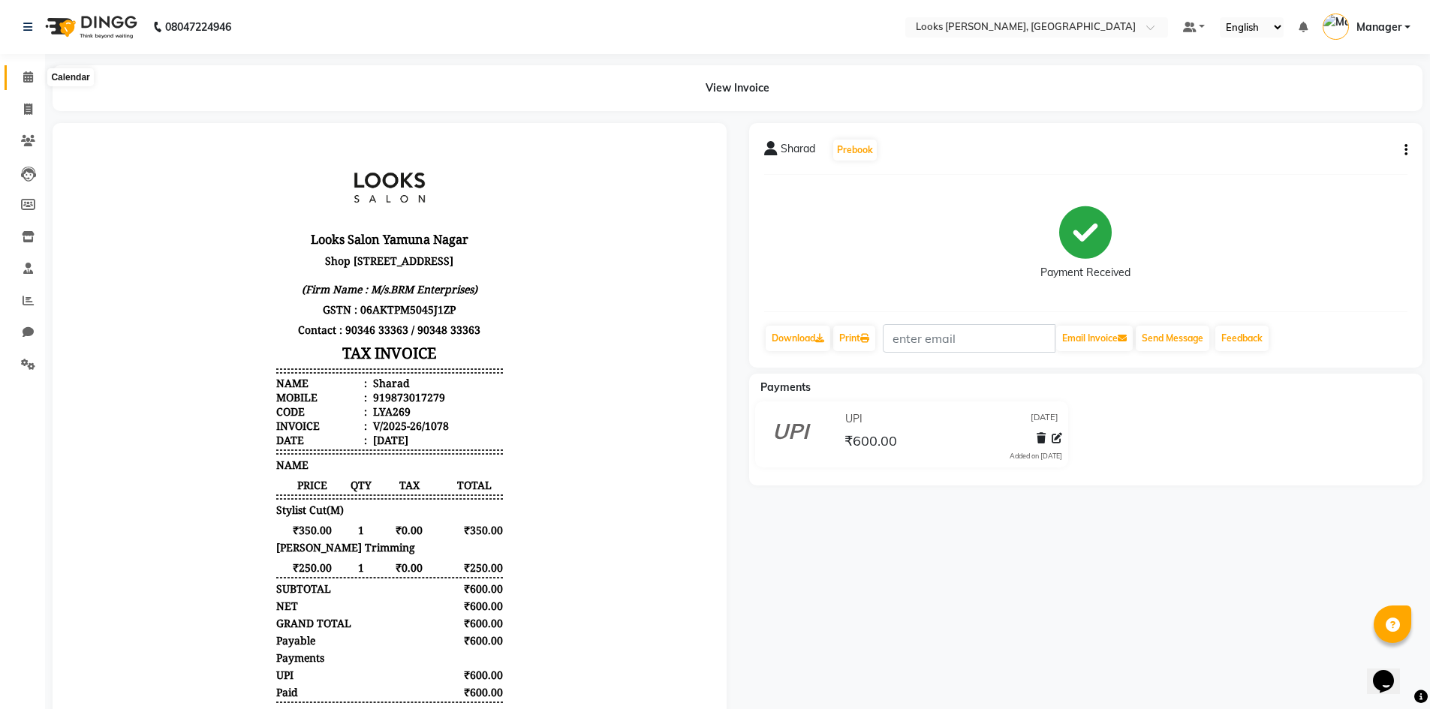
click at [17, 73] on span at bounding box center [28, 77] width 26 height 17
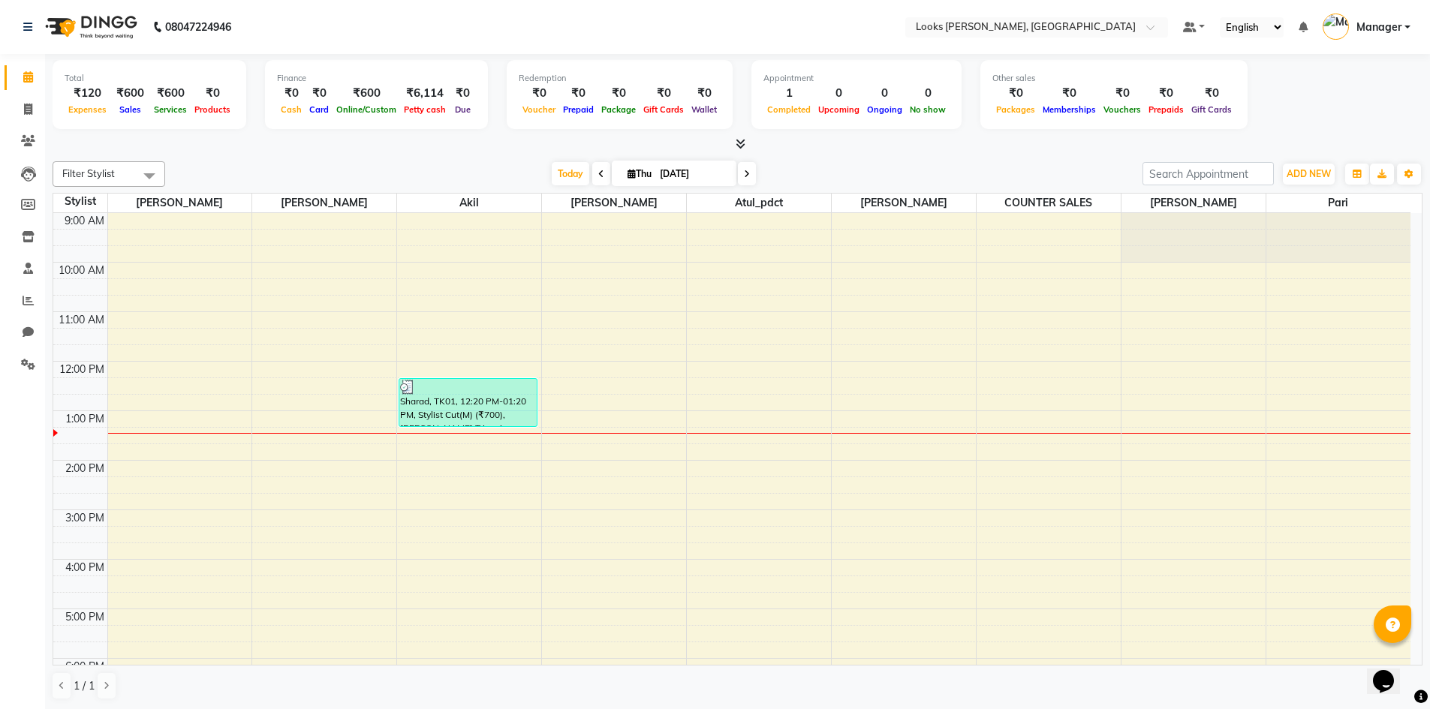
scroll to position [1, 0]
click at [35, 108] on span at bounding box center [28, 109] width 26 height 17
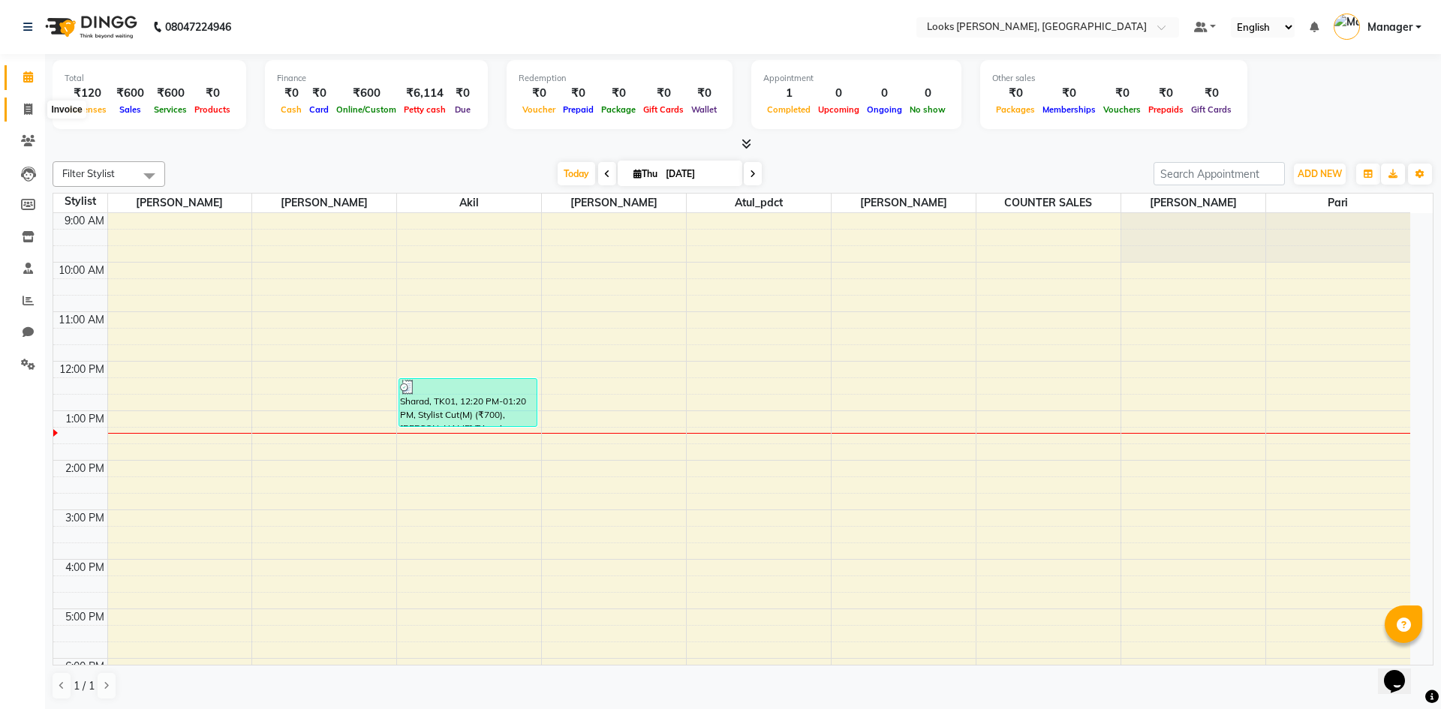
select select "6017"
select select "service"
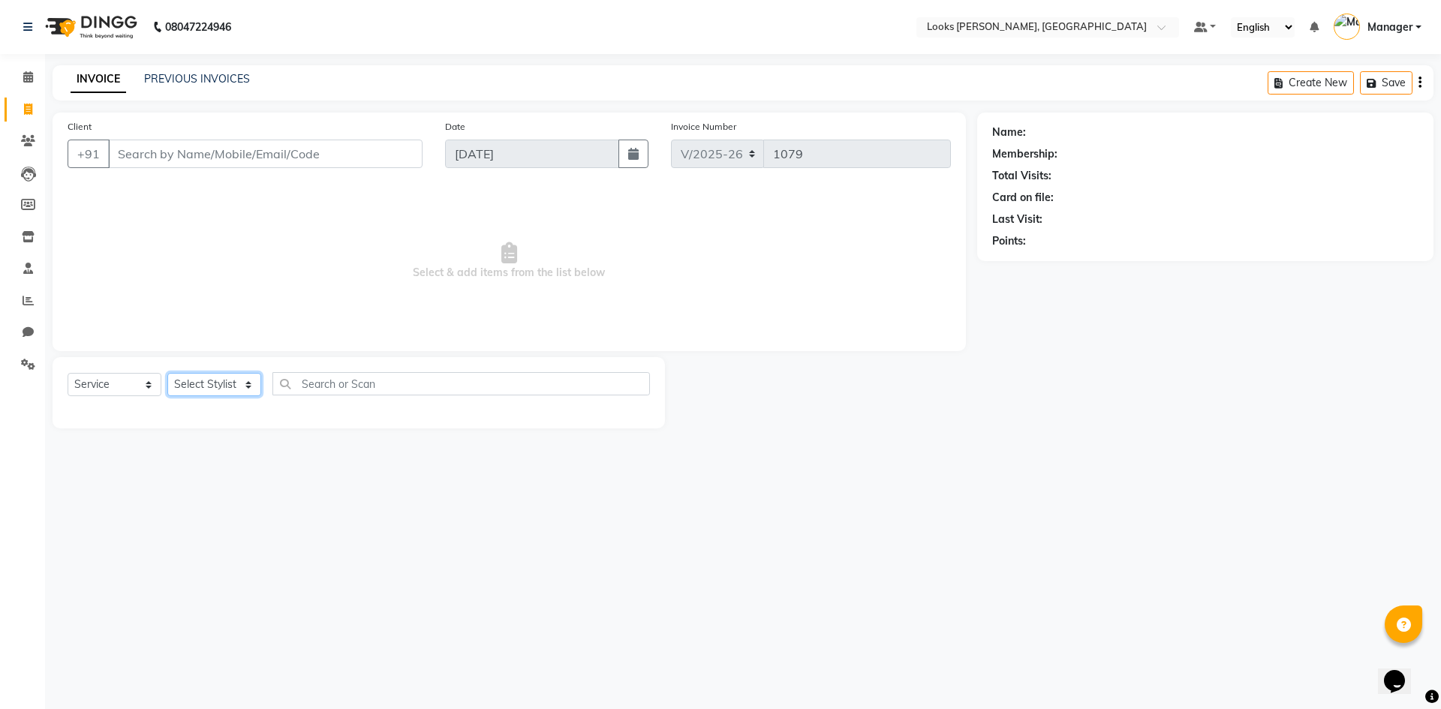
click at [250, 384] on select "Select Stylist AFJAL AHMAD Akil Astha Atul_pdct BRM_MASTER COUNTER SALES Himans…" at bounding box center [214, 384] width 94 height 23
select select "67379"
click at [167, 373] on select "Select Stylist AFJAL AHMAD Akil Astha Atul_pdct BRM_MASTER COUNTER SALES Himans…" at bounding box center [214, 384] width 94 height 23
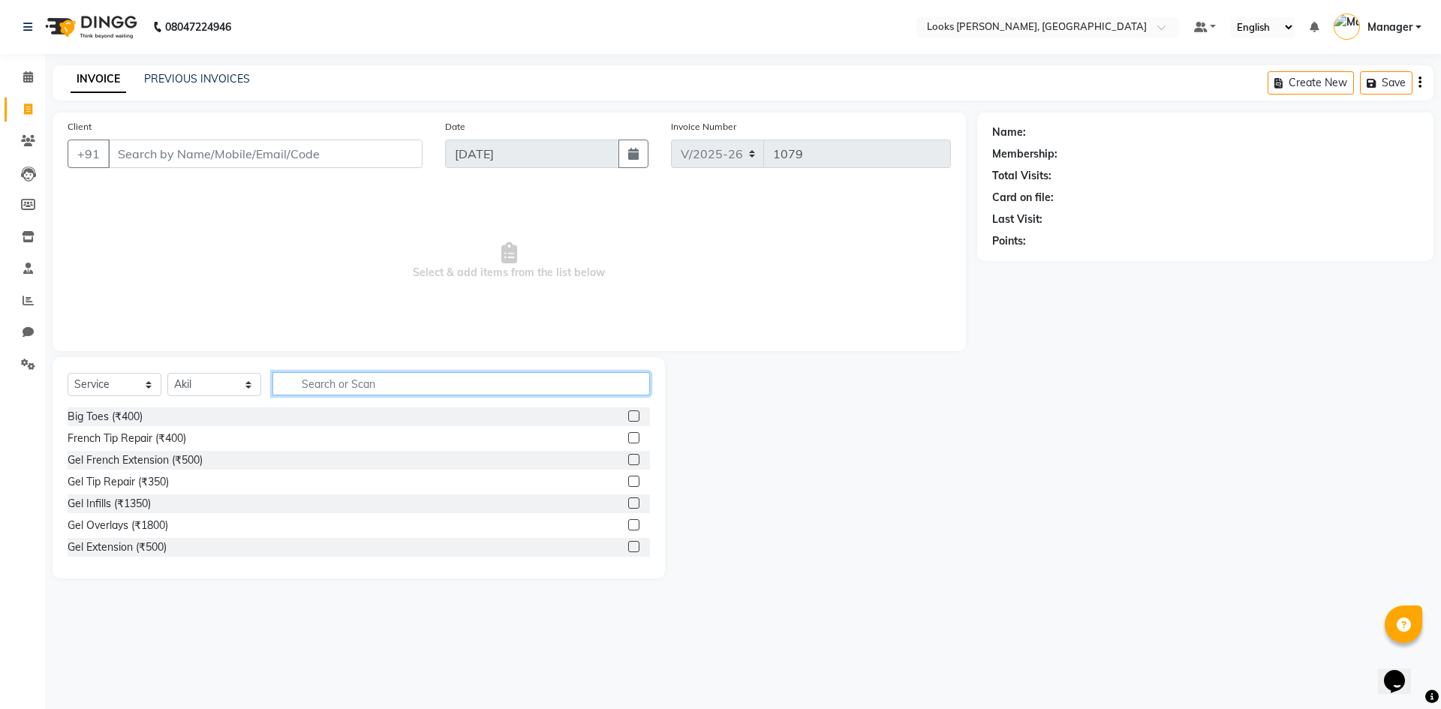
click at [335, 381] on input "text" at bounding box center [461, 383] width 378 height 23
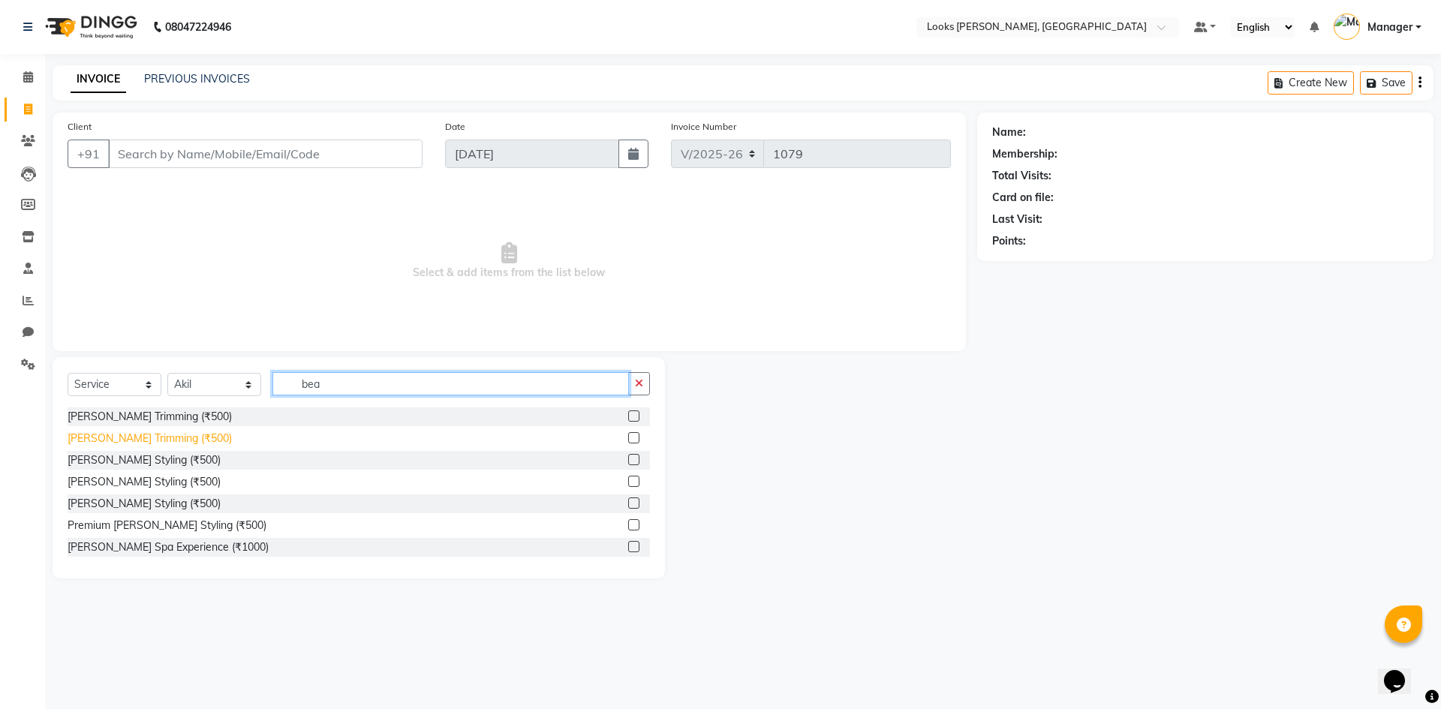
type input "bea"
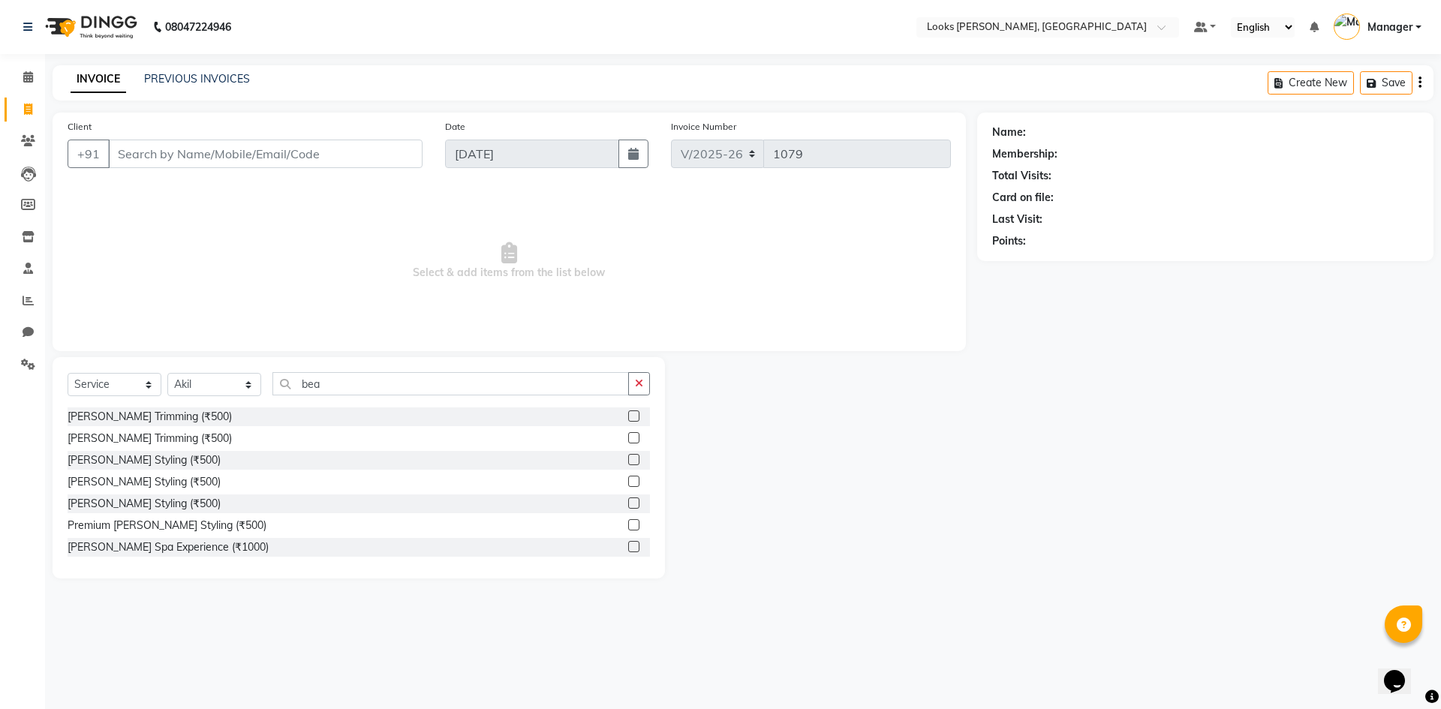
drag, startPoint x: 149, startPoint y: 441, endPoint x: 191, endPoint y: 412, distance: 50.8
click at [149, 440] on div "Beard Trimming (₹500)" at bounding box center [150, 439] width 164 height 16
checkbox input "false"
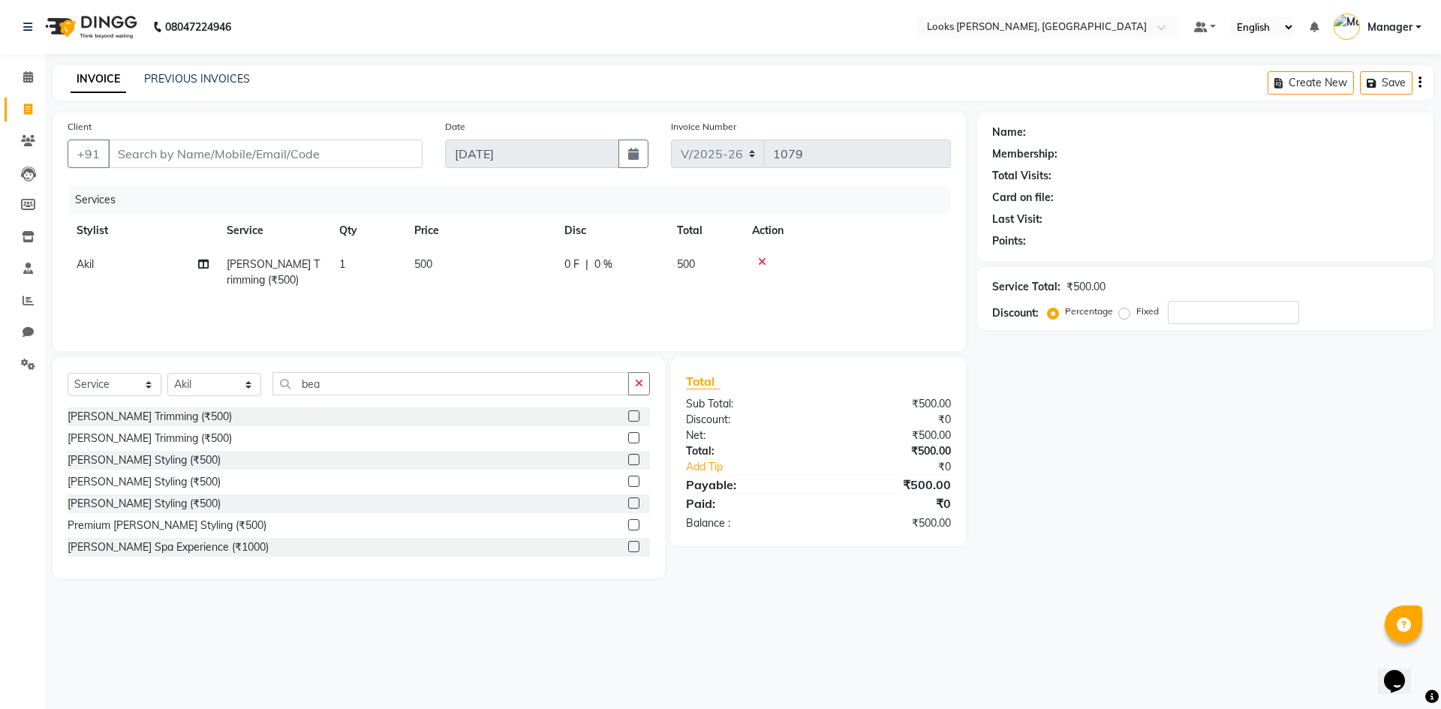
click at [435, 275] on td "500" at bounding box center [480, 273] width 150 height 50
select select "67379"
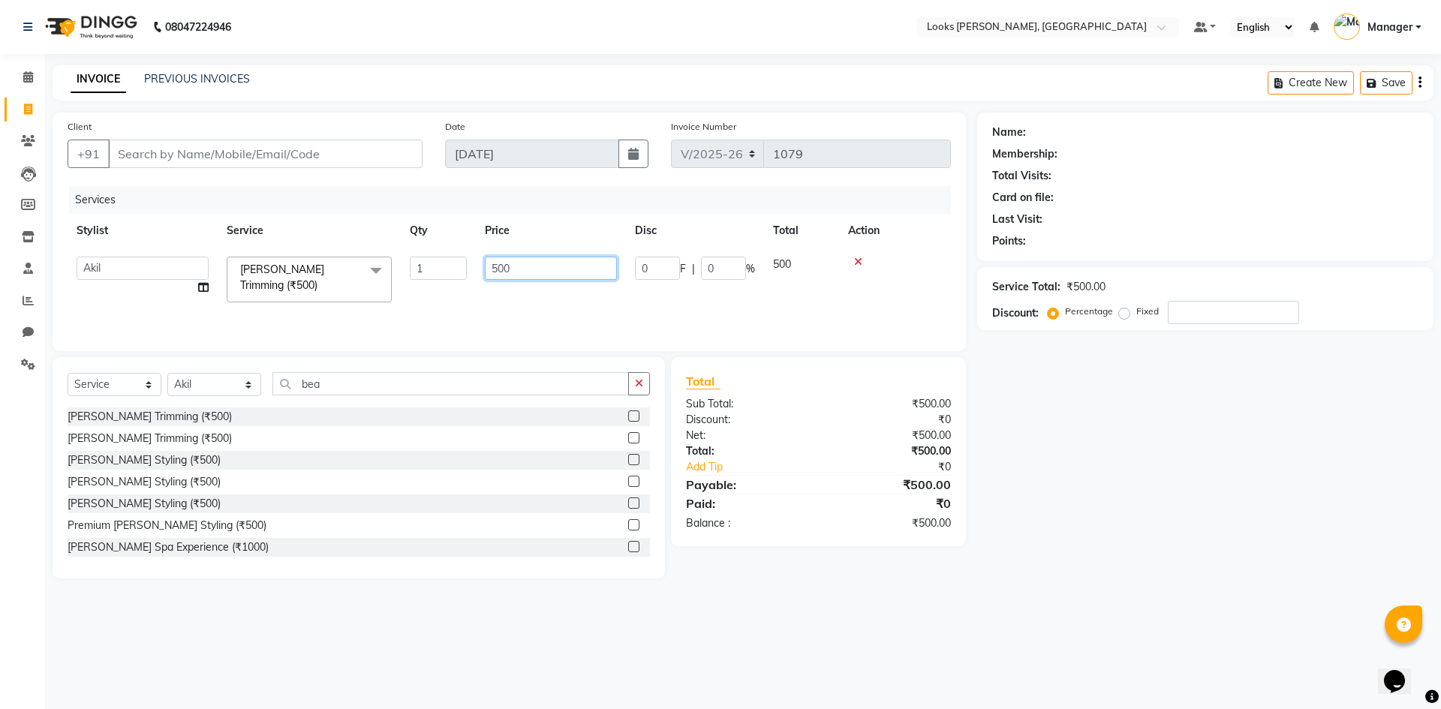
drag, startPoint x: 528, startPoint y: 265, endPoint x: 388, endPoint y: 284, distance: 141.7
click at [392, 281] on tr "AFJAL AHMAD Akil Astha Atul_pdct BRM_MASTER COUNTER SALES Himanshu JAMSHED ALI …" at bounding box center [509, 280] width 883 height 64
type input "300"
click at [1071, 645] on div "08047224946 Select Location × Looks Yamuna Nagar, Haryana Default Panel My Pane…" at bounding box center [720, 354] width 1441 height 709
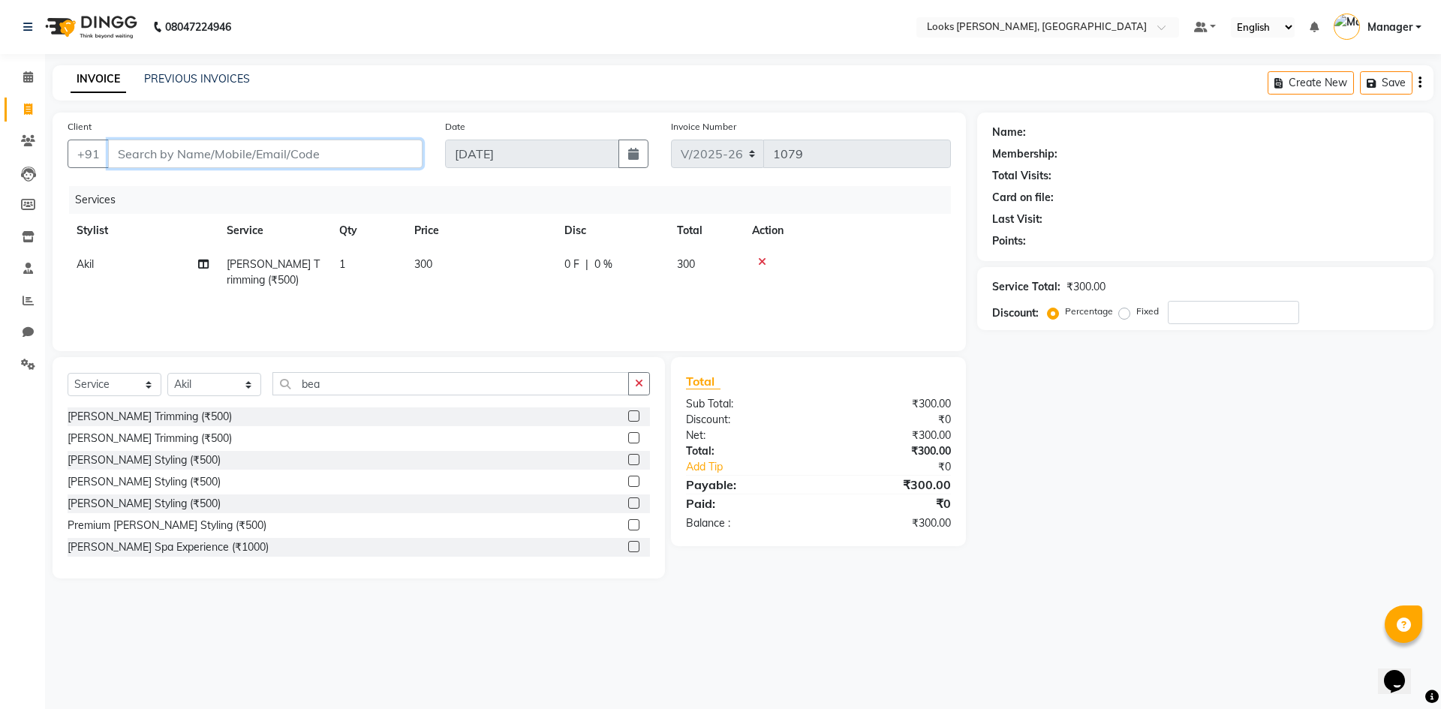
click at [152, 159] on input "Client" at bounding box center [265, 154] width 314 height 29
click at [150, 154] on input "Client" at bounding box center [265, 154] width 314 height 29
click at [128, 153] on input "Client" at bounding box center [265, 154] width 314 height 29
type input "9"
type input "0"
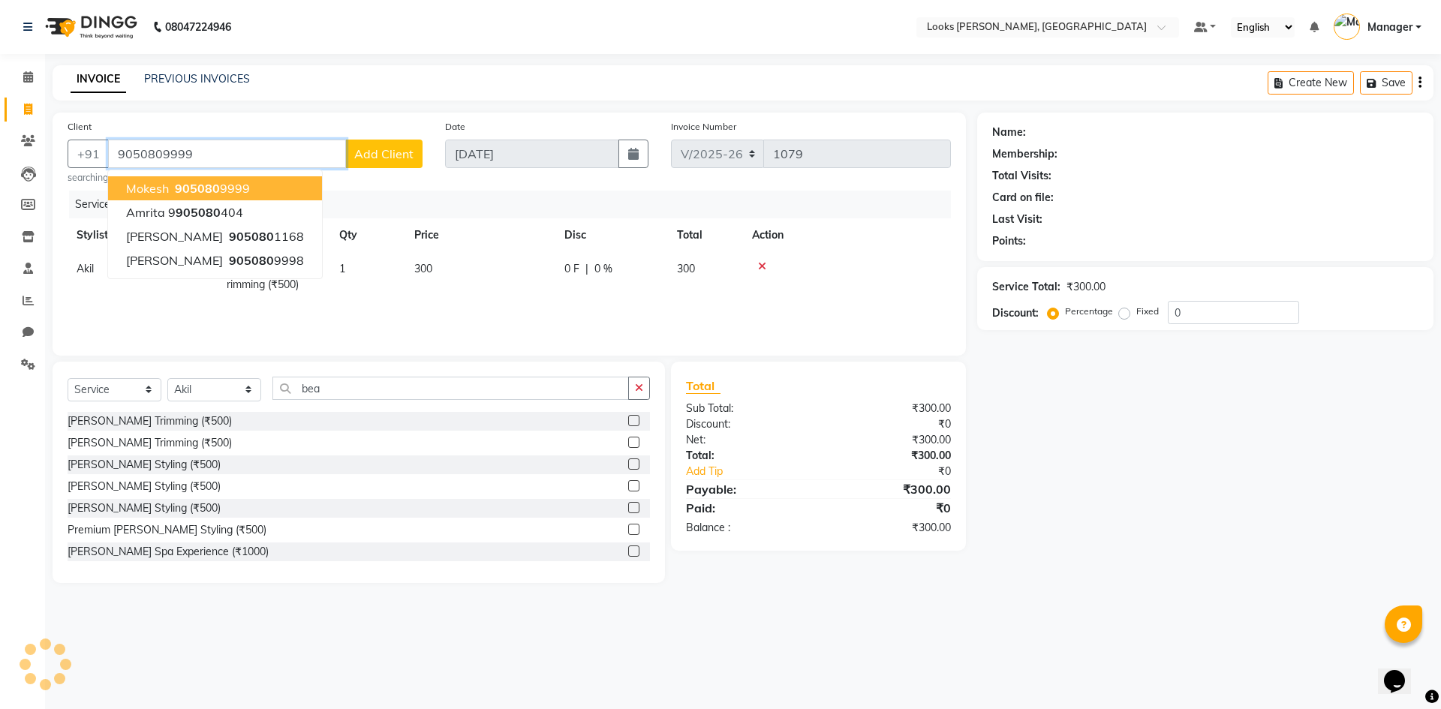
type input "9050809999"
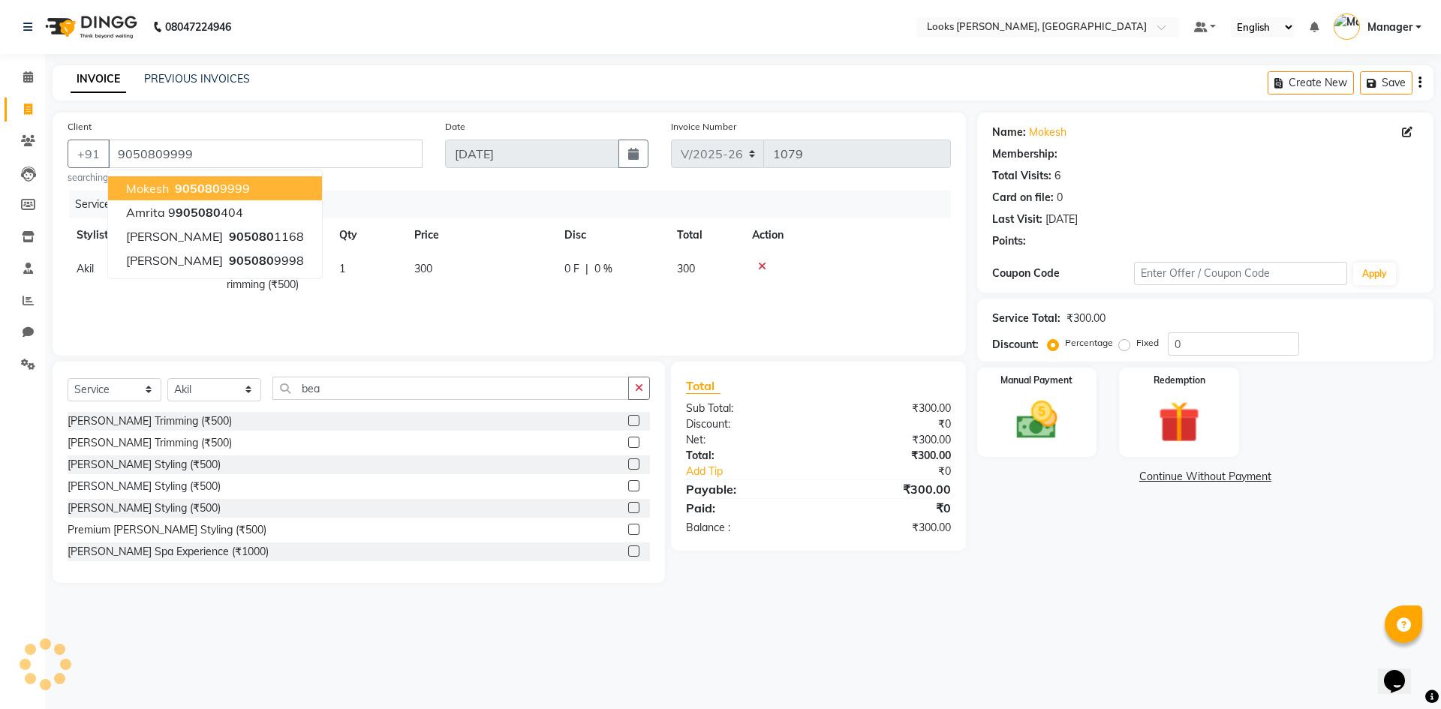
select select "1: Object"
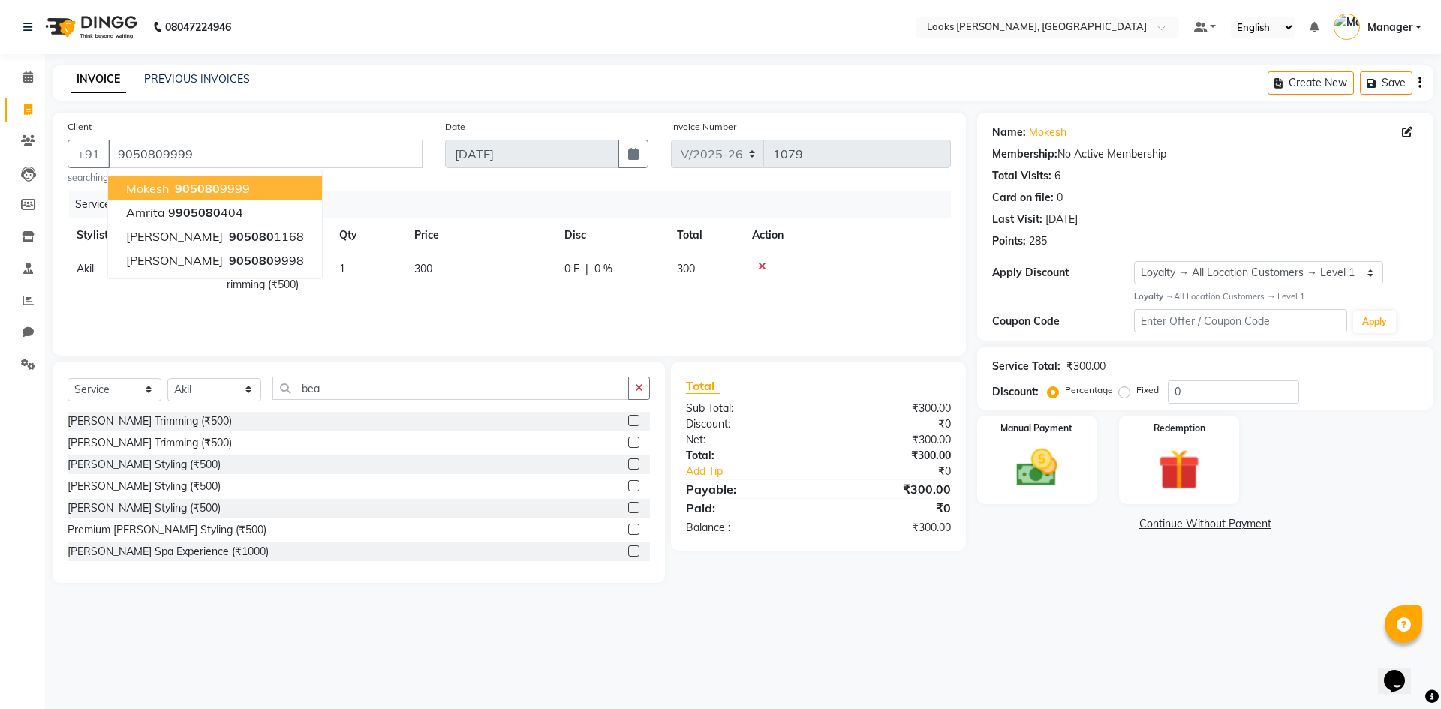
click at [200, 192] on span "905080" at bounding box center [197, 188] width 45 height 15
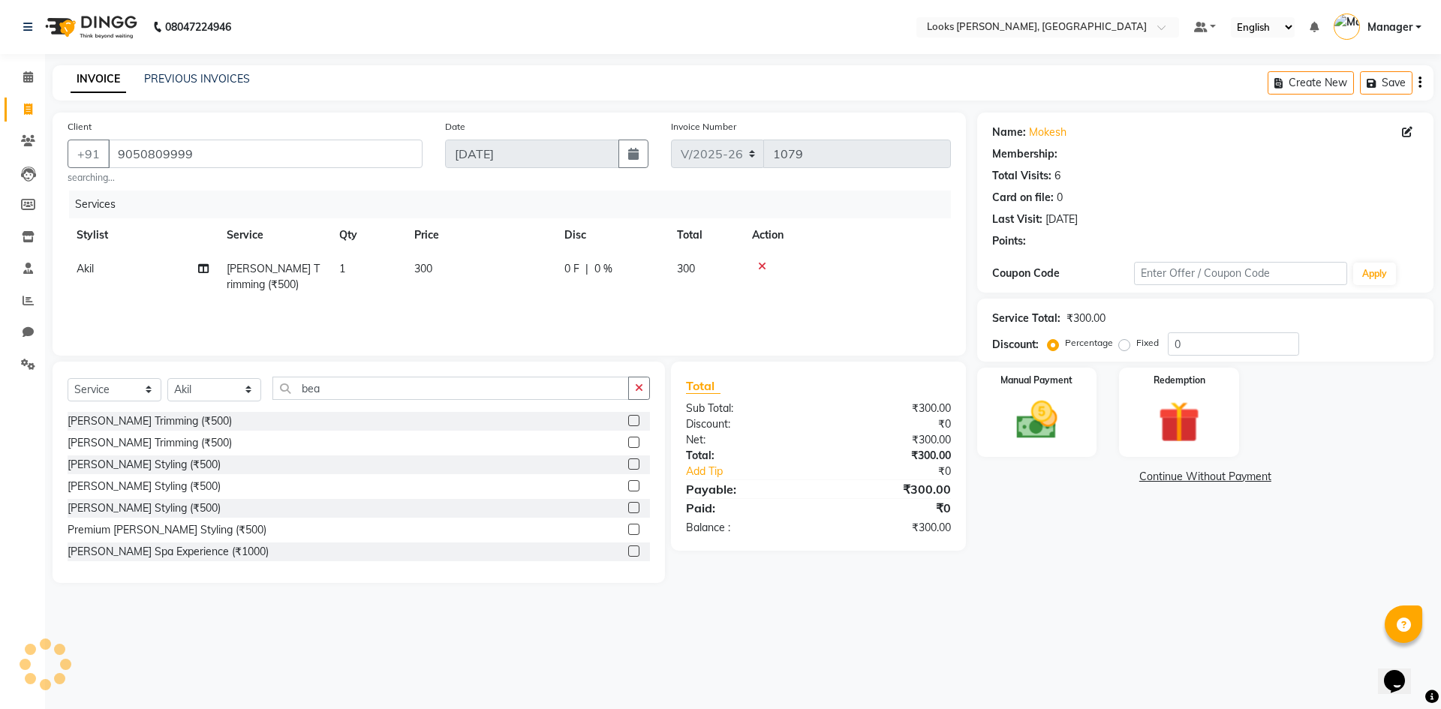
select select "1: Object"
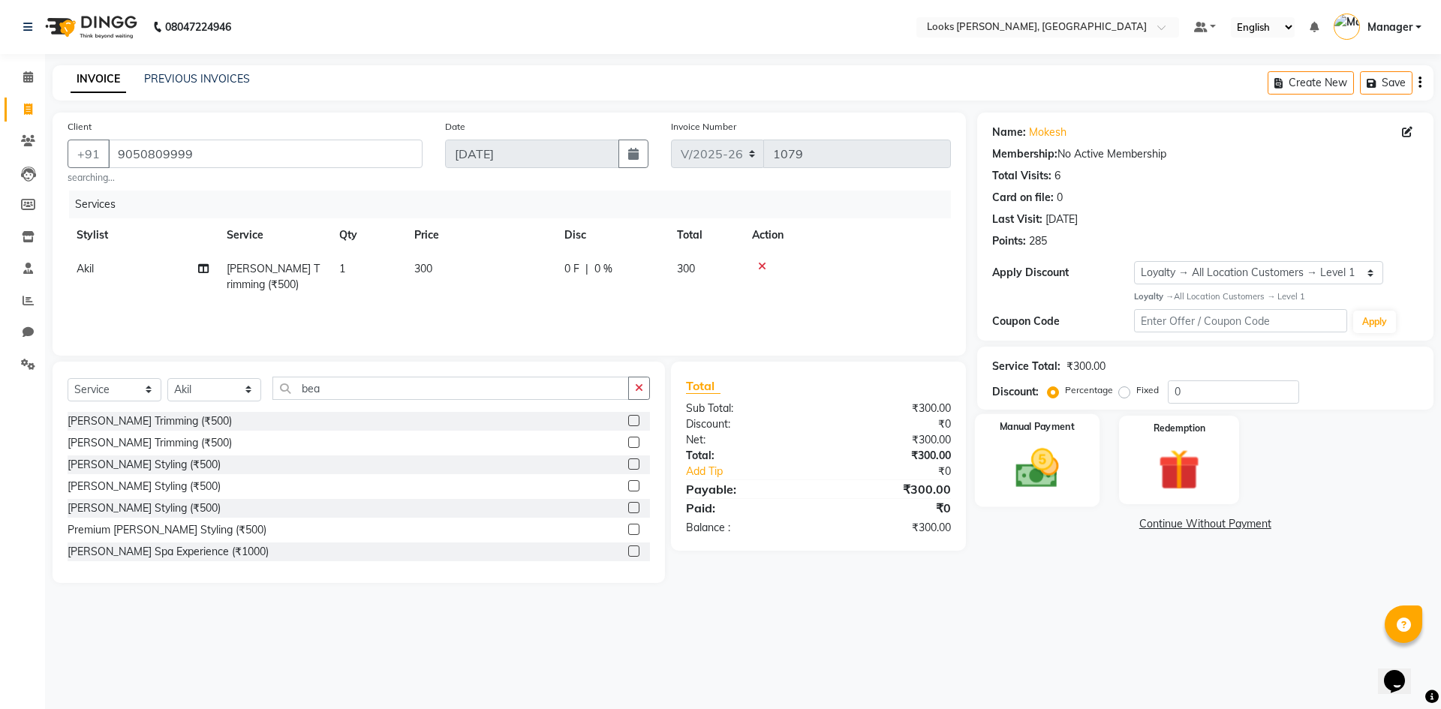
click at [1028, 485] on img at bounding box center [1037, 469] width 70 height 50
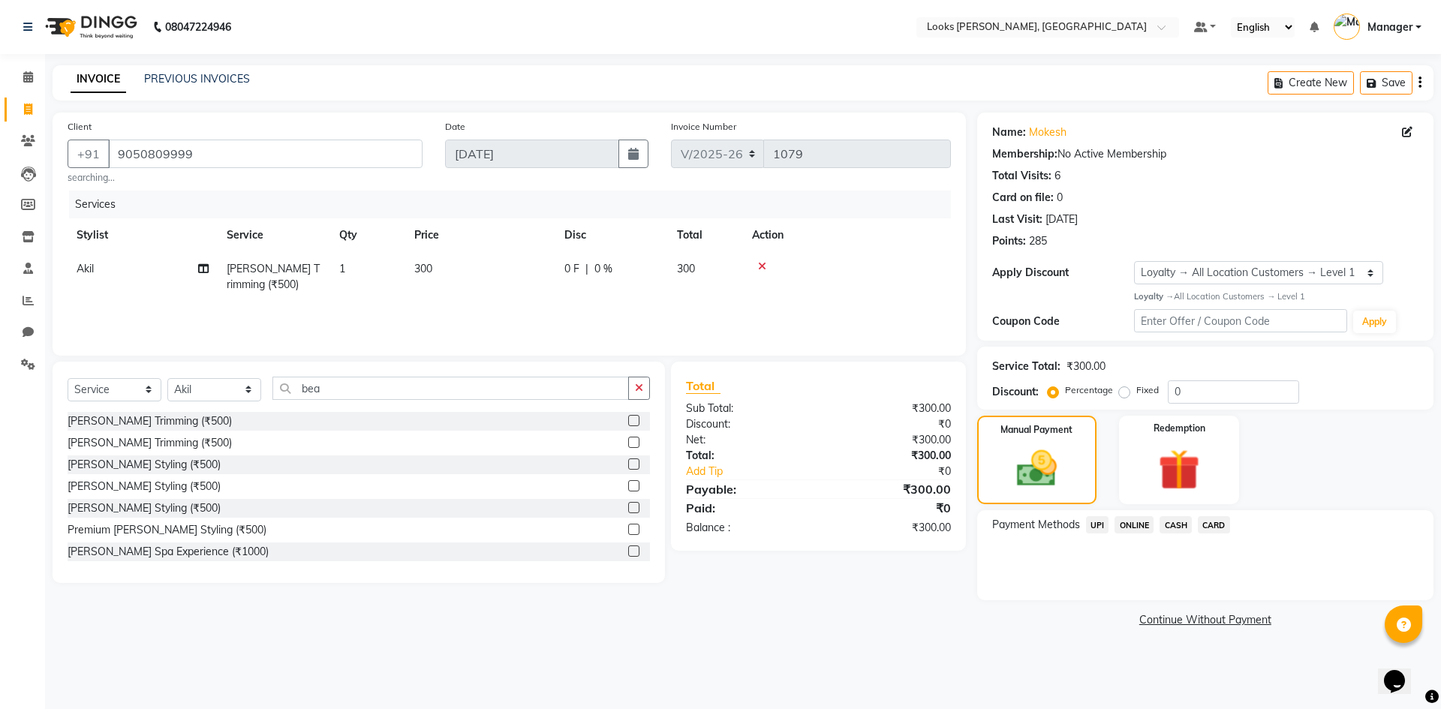
click at [1187, 525] on span "CASH" at bounding box center [1176, 524] width 32 height 17
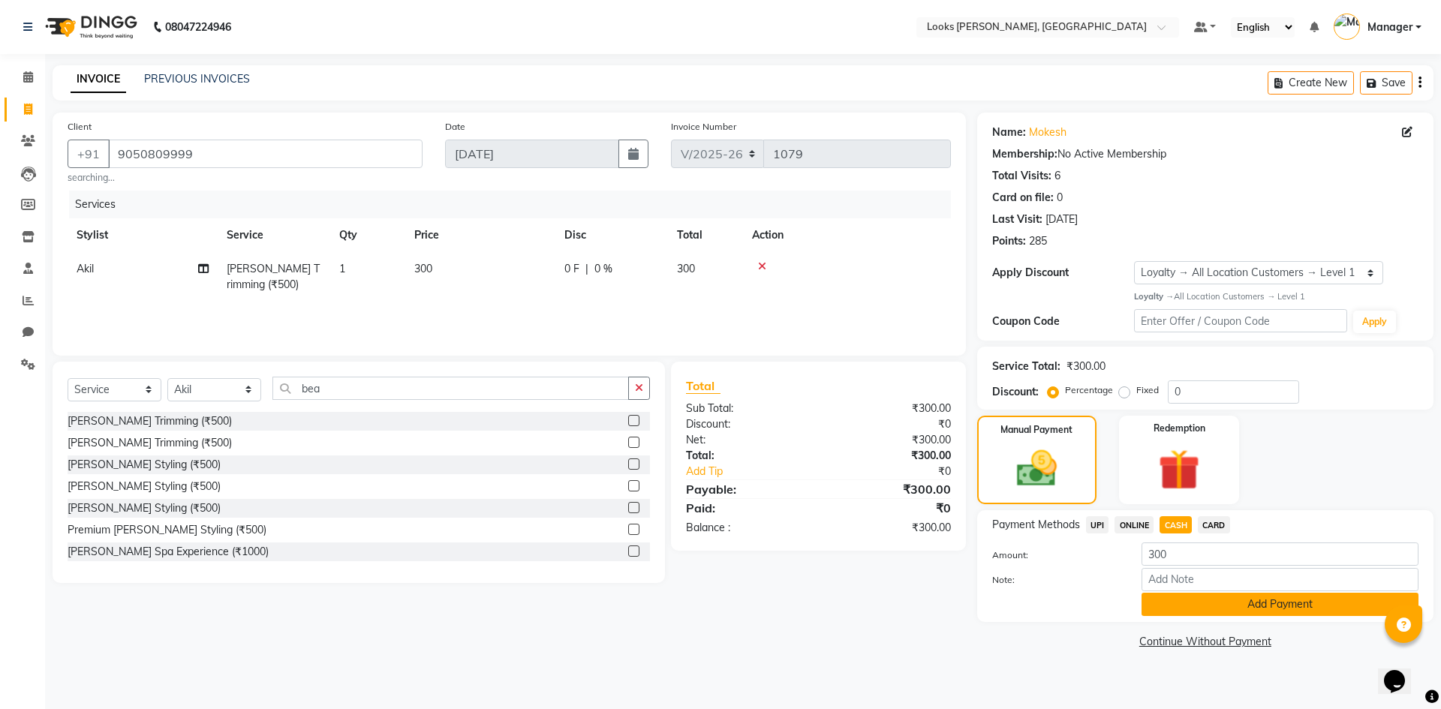
click at [1265, 606] on button "Add Payment" at bounding box center [1280, 604] width 277 height 23
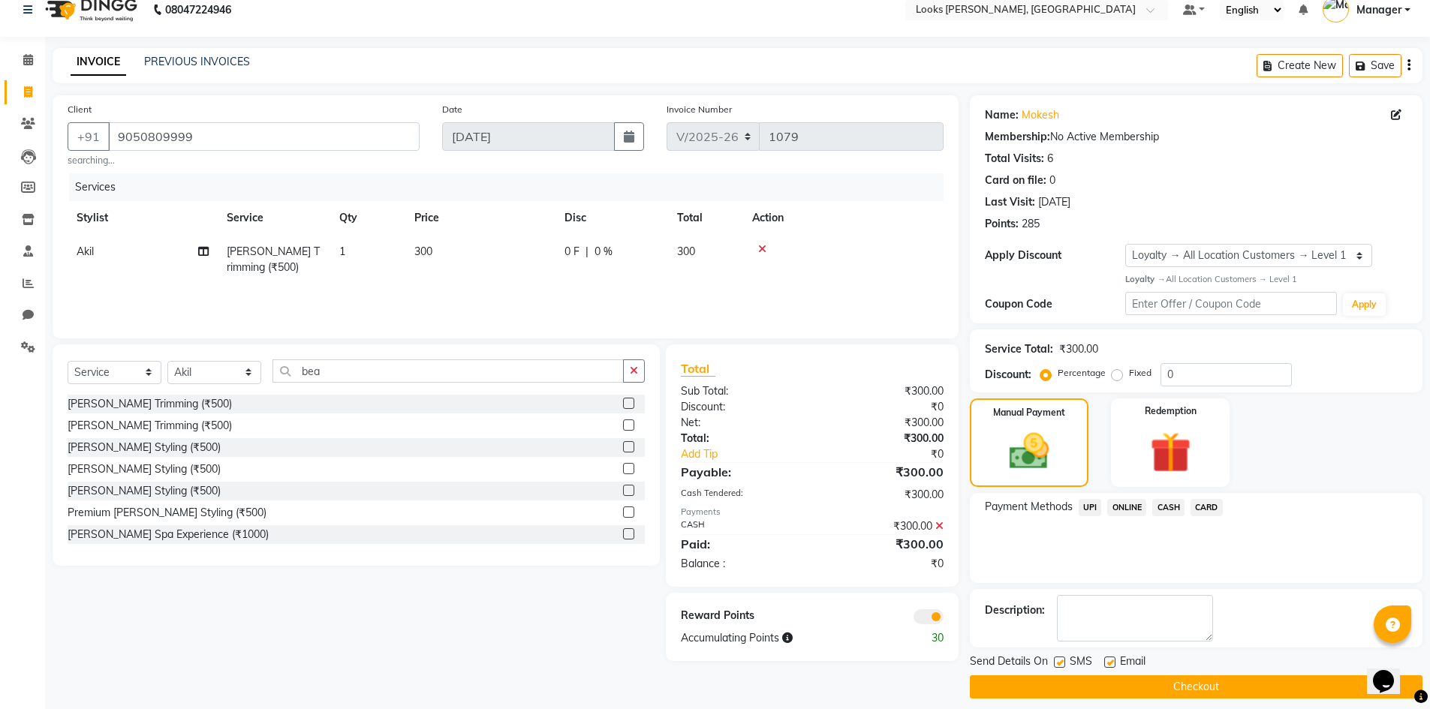
scroll to position [29, 0]
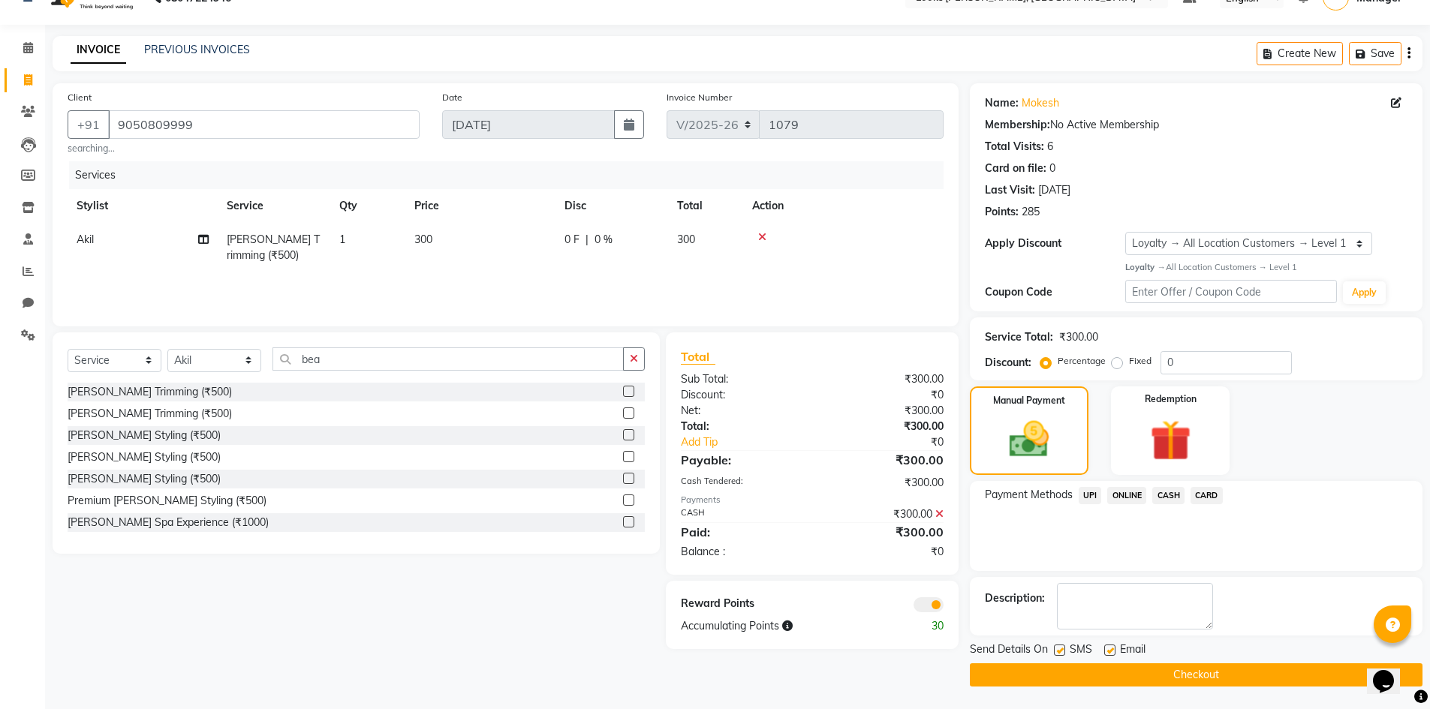
click at [1180, 676] on button "Checkout" at bounding box center [1196, 675] width 453 height 23
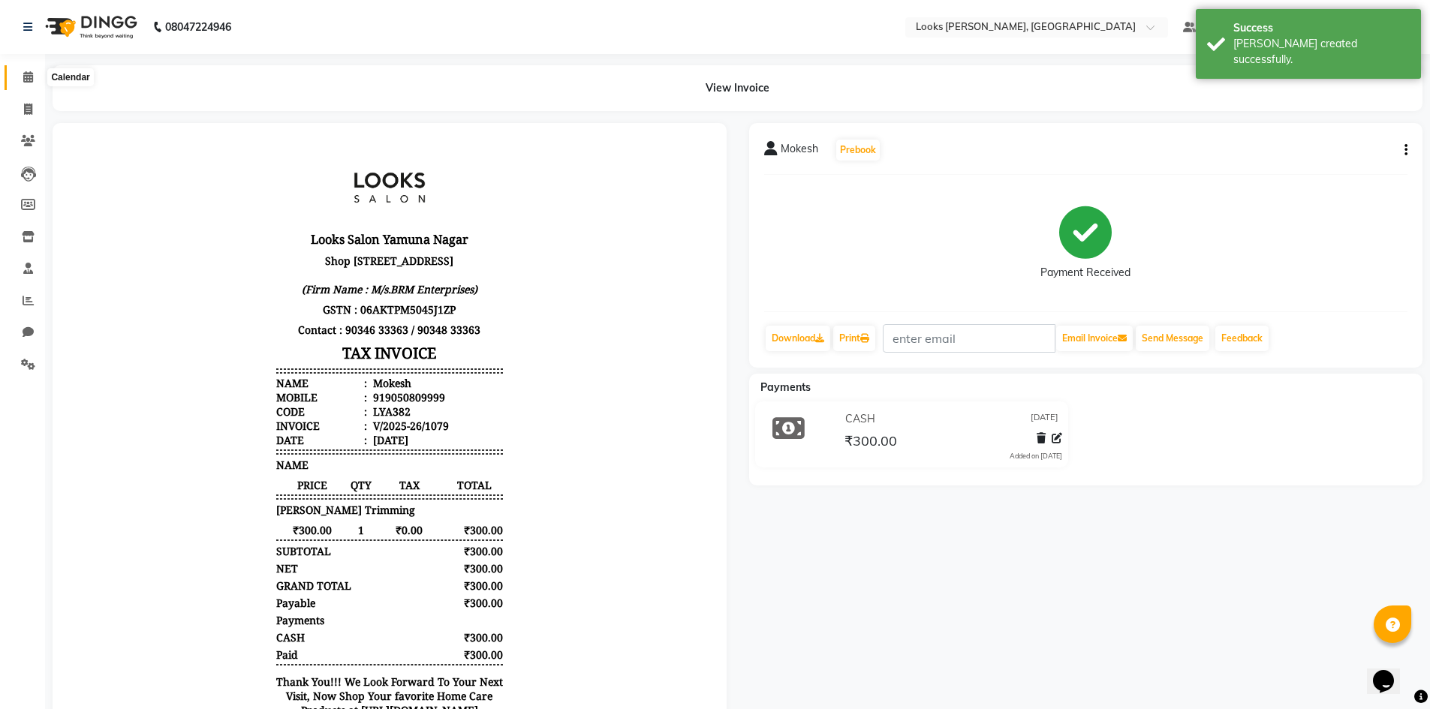
click at [22, 79] on span at bounding box center [28, 77] width 26 height 17
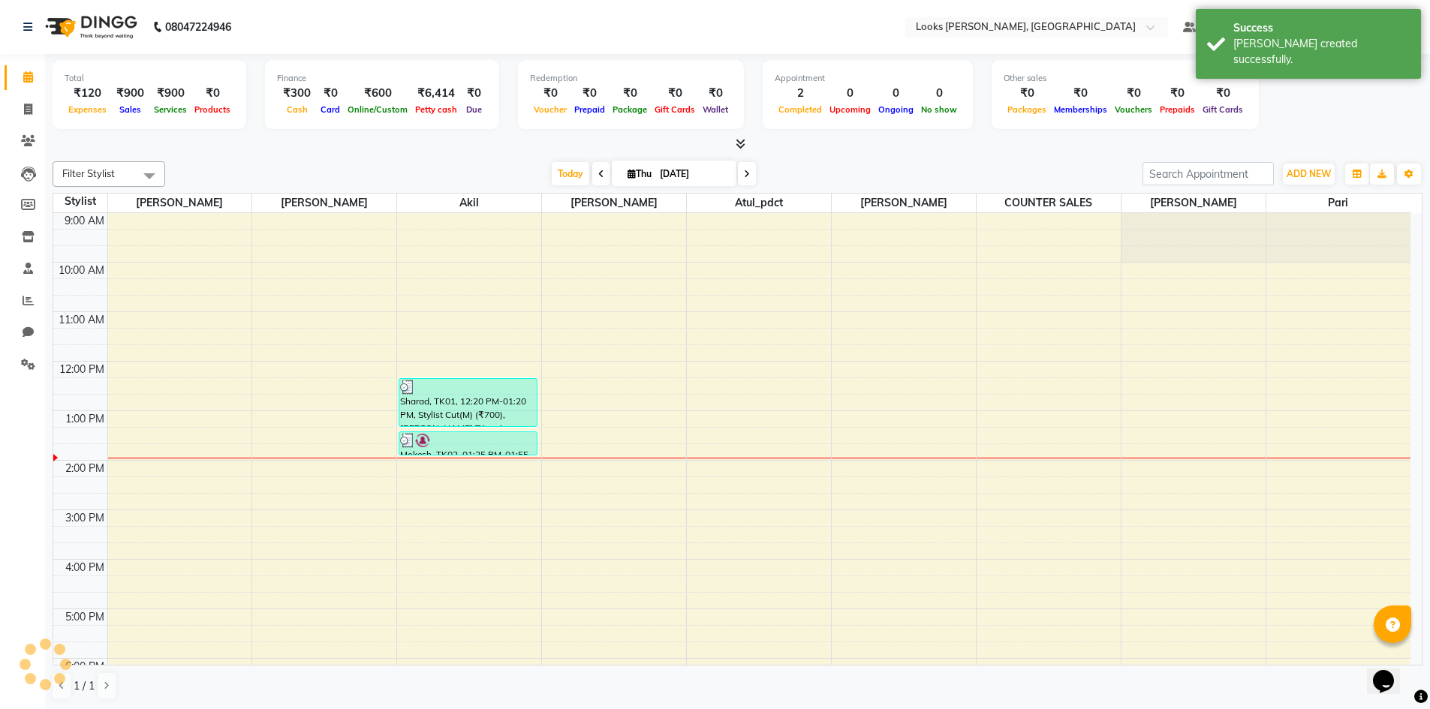
scroll to position [113, 0]
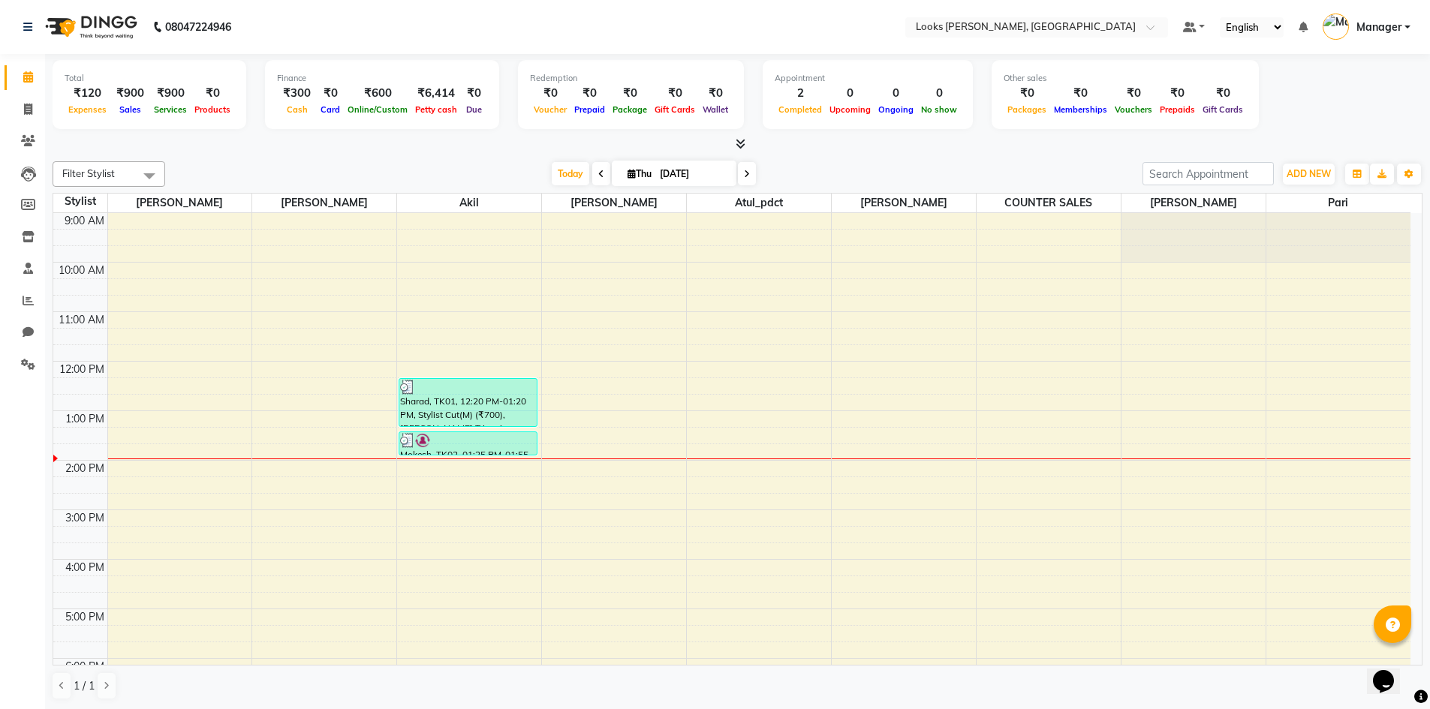
click at [733, 144] on span at bounding box center [738, 145] width 16 height 16
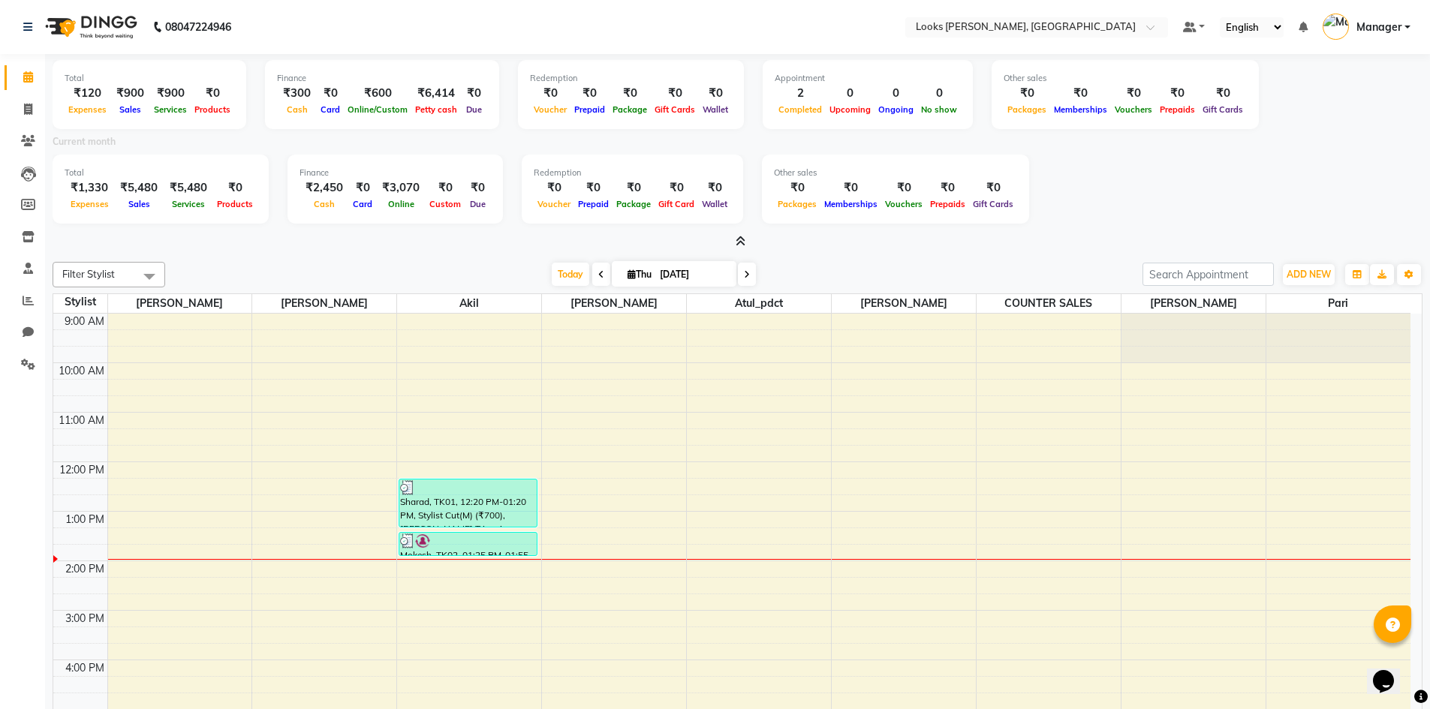
click at [740, 237] on icon at bounding box center [741, 241] width 10 height 11
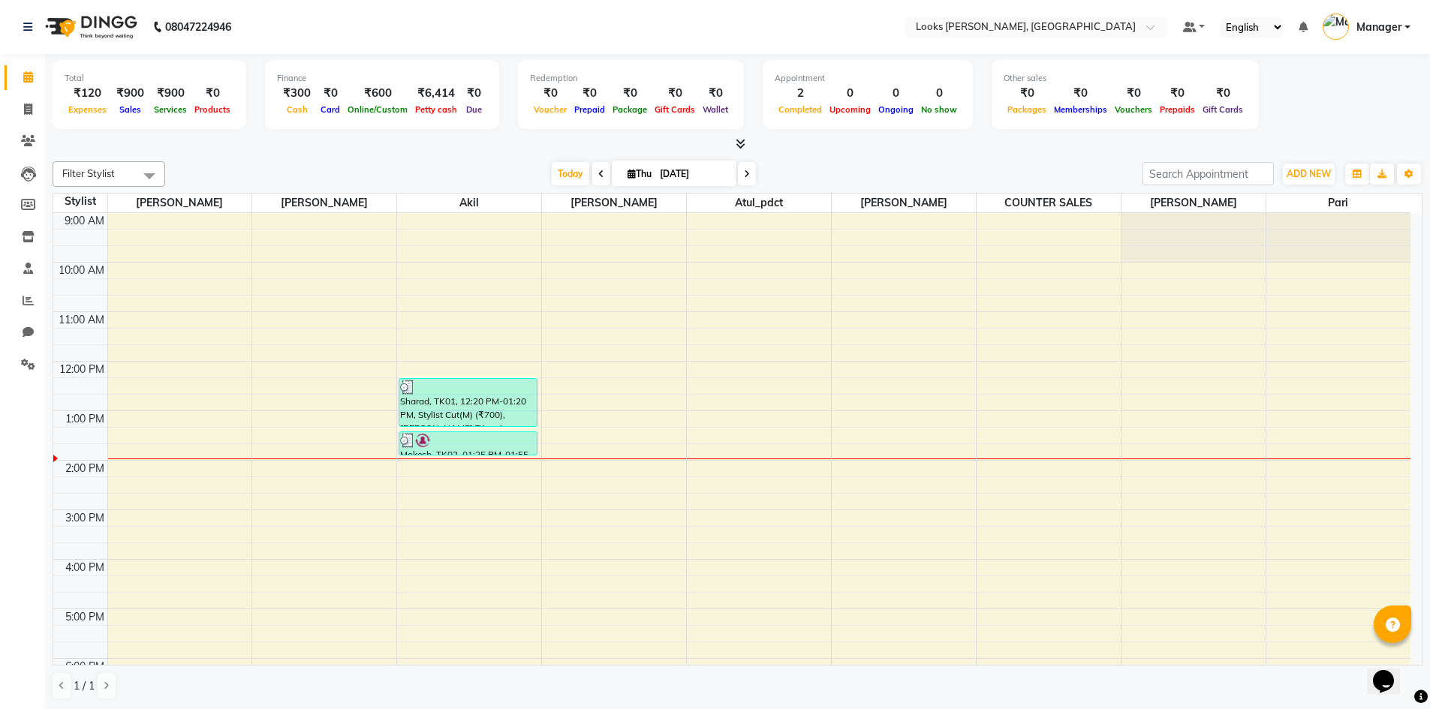
click at [748, 141] on div at bounding box center [738, 145] width 1370 height 16
click at [738, 142] on icon at bounding box center [741, 143] width 10 height 11
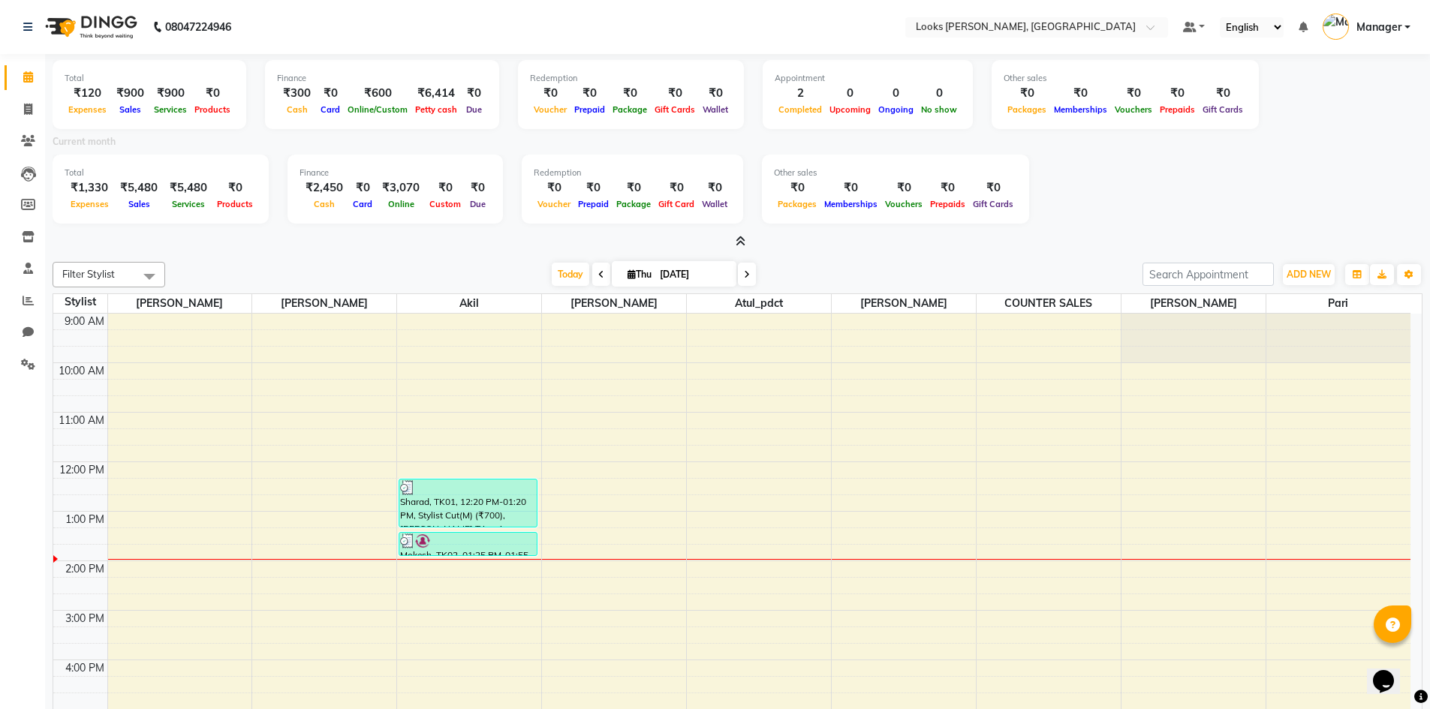
click at [739, 238] on icon at bounding box center [741, 241] width 10 height 11
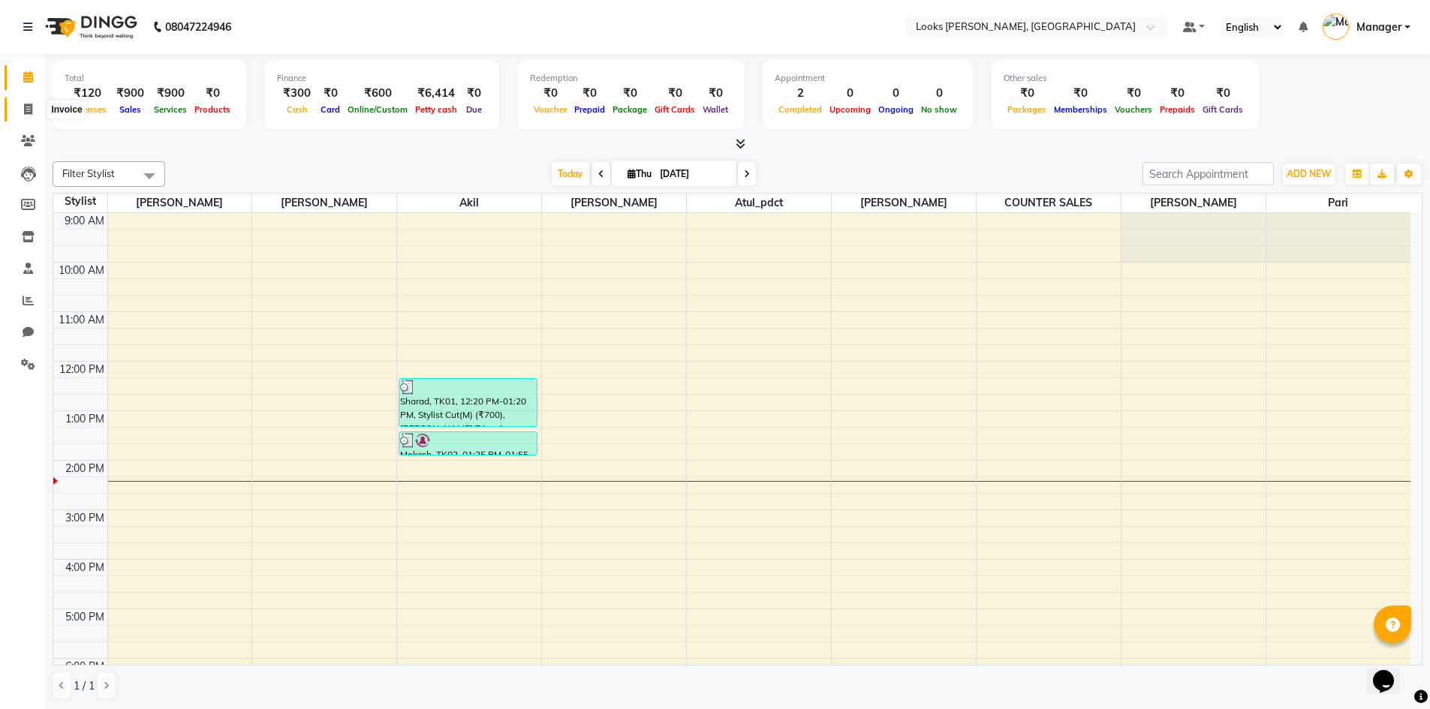
click at [29, 115] on span at bounding box center [28, 109] width 26 height 17
select select "service"
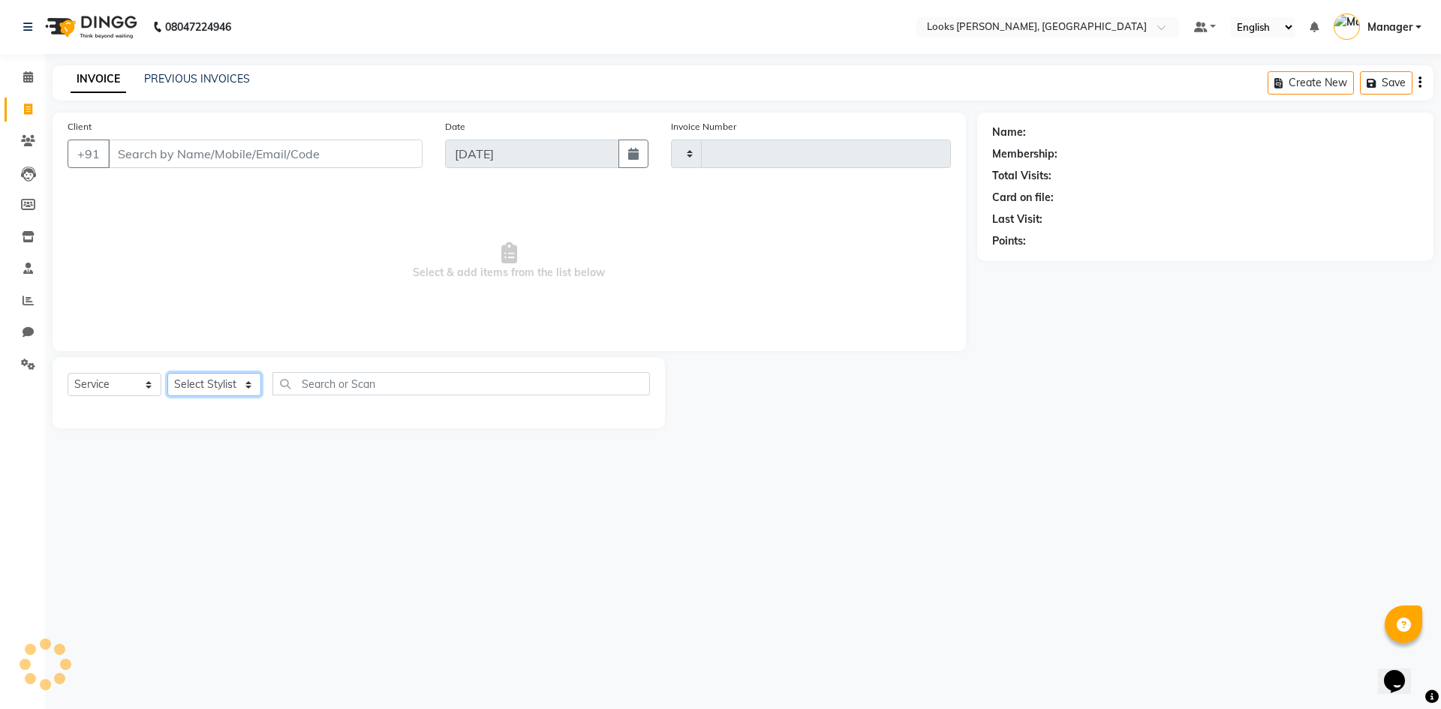
click at [242, 384] on select "Select Stylist" at bounding box center [214, 384] width 94 height 23
type input "1080"
select select "6017"
click at [258, 384] on select "Select Stylist" at bounding box center [214, 384] width 94 height 23
click at [237, 381] on select "Select Stylist AFJAL AHMAD Akil Astha Atul_pdct BRM_MASTER COUNTER SALES Himans…" at bounding box center [214, 384] width 94 height 23
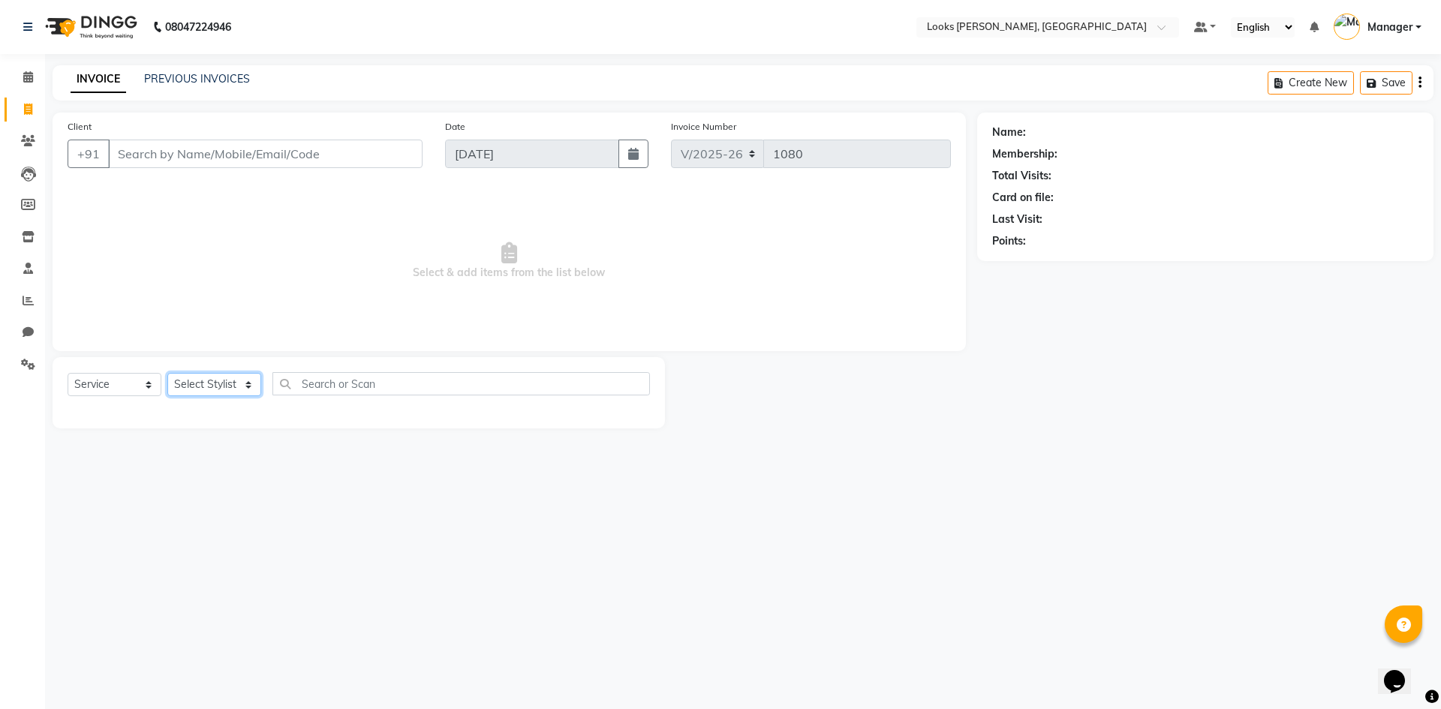
select select "44372"
click at [167, 373] on select "Select Stylist AFJAL AHMAD Akil Astha Atul_pdct BRM_MASTER COUNTER SALES Himans…" at bounding box center [214, 384] width 94 height 23
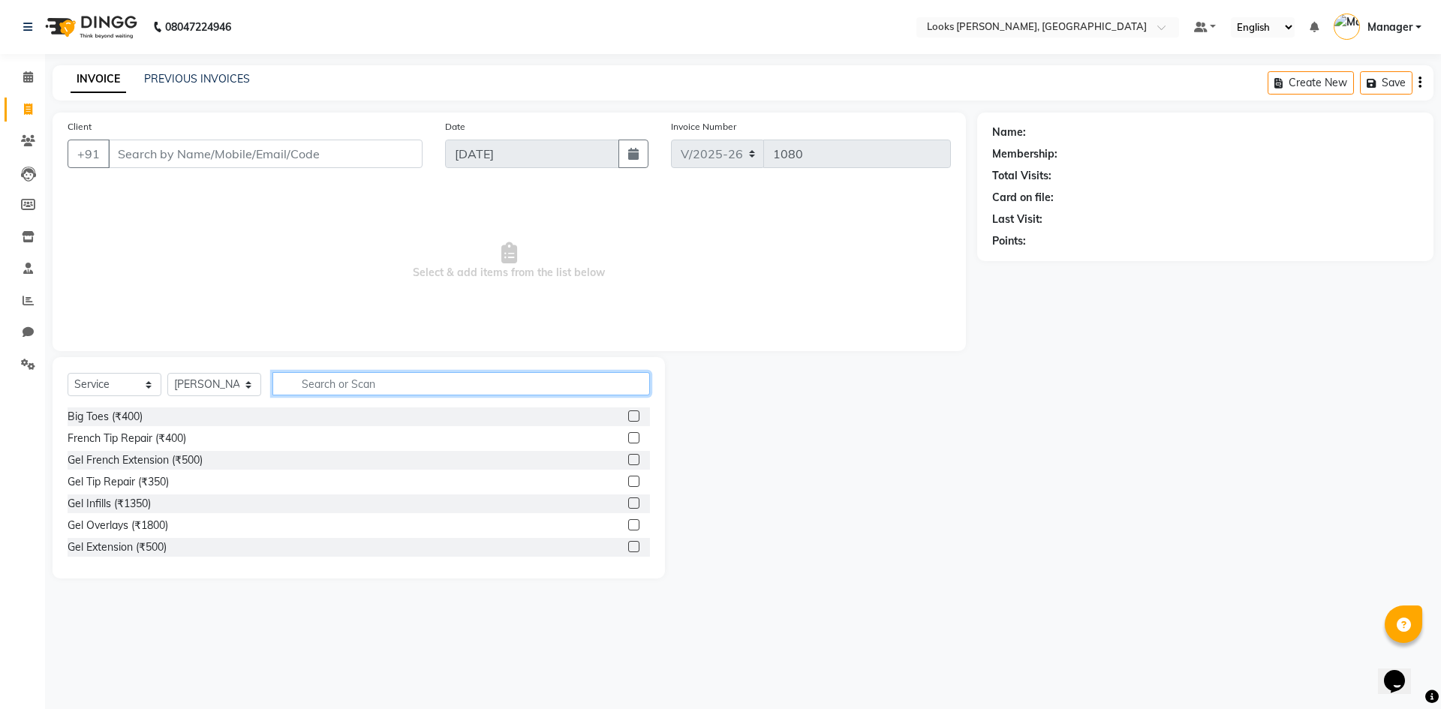
click at [386, 385] on input "text" at bounding box center [461, 383] width 378 height 23
type input "cut"
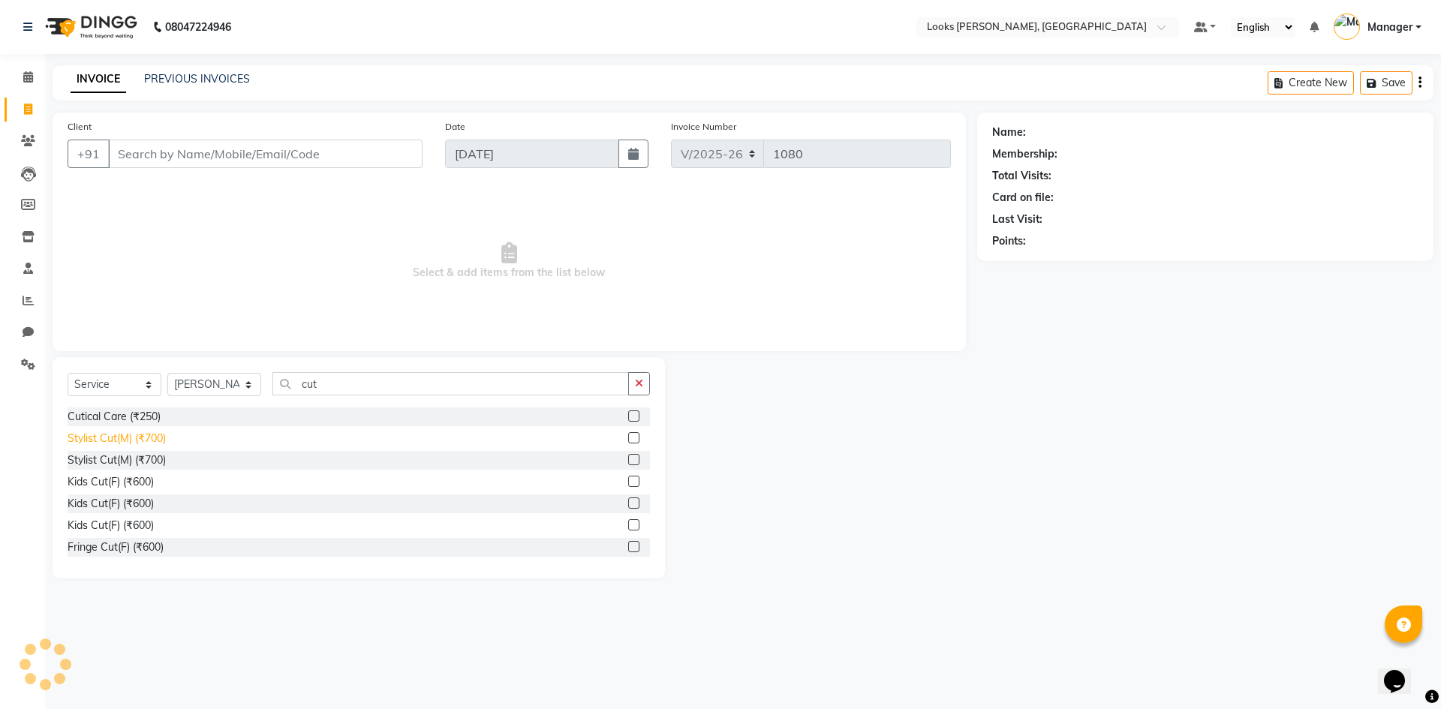
click at [147, 434] on div "Stylist Cut(M) (₹700)" at bounding box center [117, 439] width 98 height 16
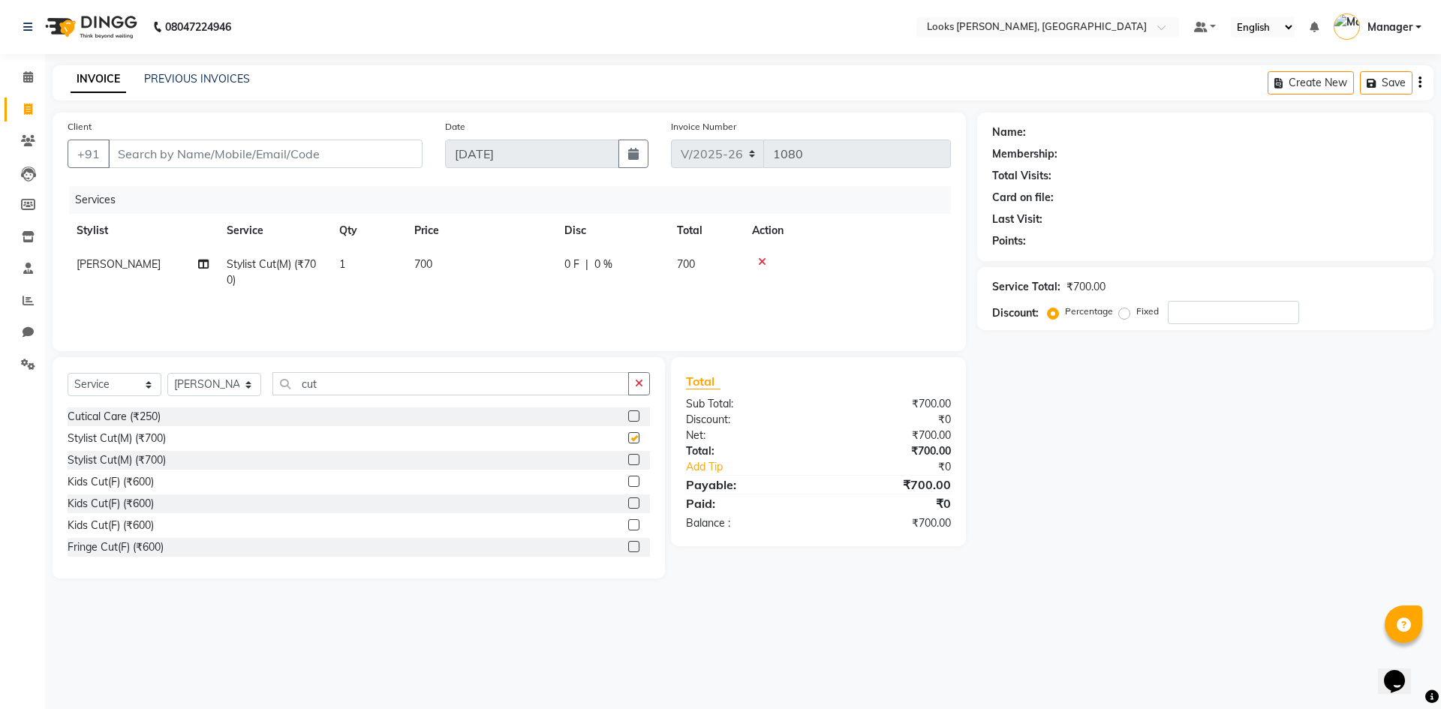
checkbox input "false"
click at [249, 394] on select "Select Stylist AFJAL AHMAD Akil Astha Atul_pdct BRM_MASTER COUNTER SALES Himans…" at bounding box center [214, 384] width 94 height 23
click at [167, 373] on select "Select Stylist AFJAL AHMAD Akil Astha Atul_pdct BRM_MASTER COUNTER SALES Himans…" at bounding box center [214, 384] width 94 height 23
click at [329, 376] on input "cut" at bounding box center [450, 383] width 357 height 23
drag, startPoint x: 331, startPoint y: 381, endPoint x: 323, endPoint y: 386, distance: 8.8
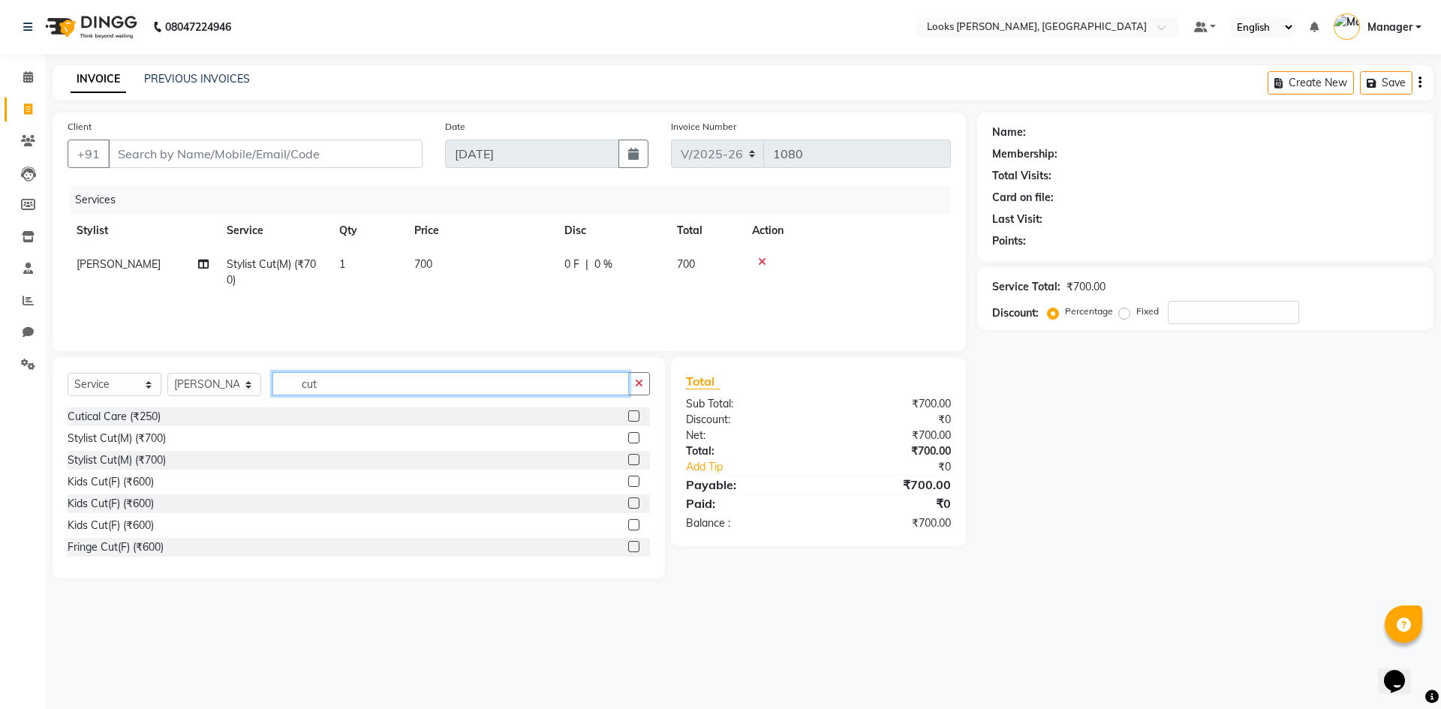
click at [324, 384] on input "cut" at bounding box center [450, 383] width 357 height 23
type input "c"
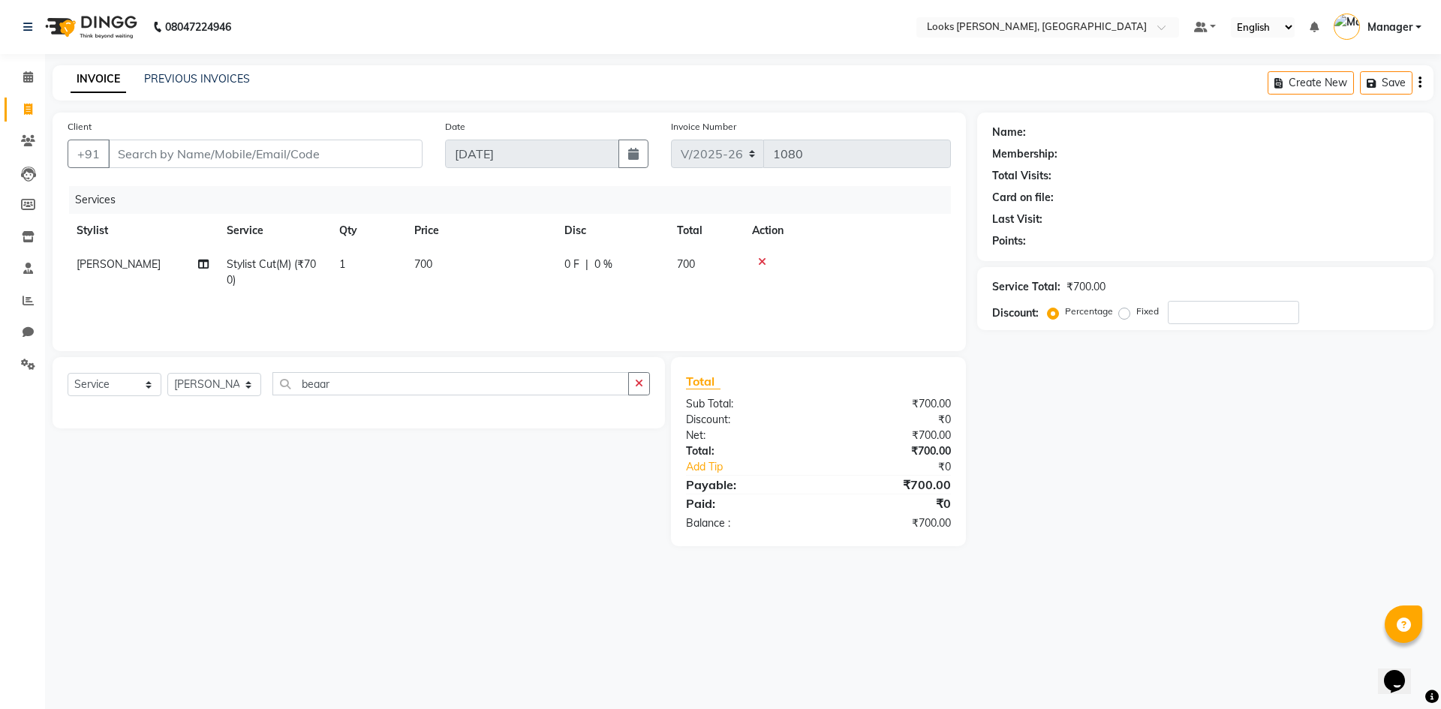
click at [357, 399] on div "Select Service Product Membership Package Voucher Prepaid Gift Card Select Styl…" at bounding box center [359, 389] width 582 height 35
drag, startPoint x: 356, startPoint y: 374, endPoint x: 148, endPoint y: 366, distance: 208.0
click at [152, 381] on div "Select Service Product Membership Package Voucher Prepaid Gift Card Select Styl…" at bounding box center [359, 389] width 582 height 35
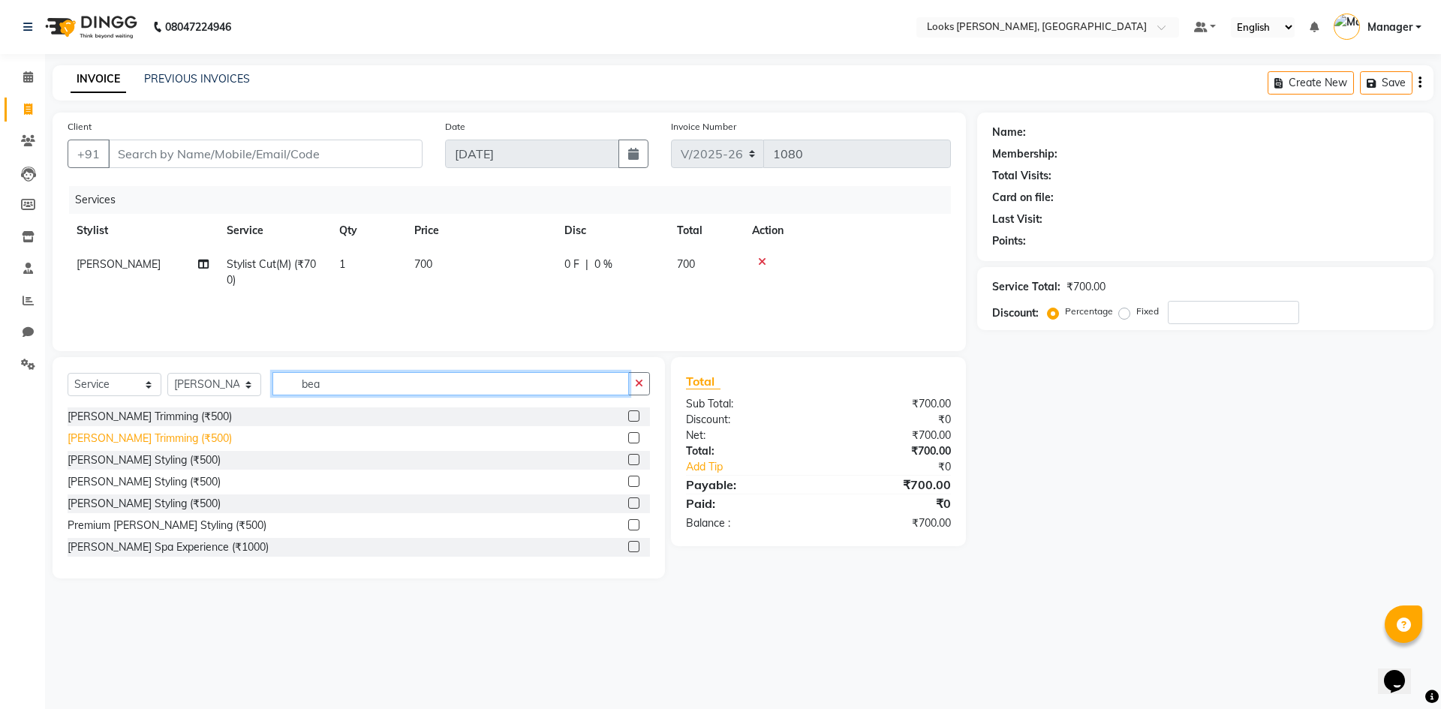
type input "bea"
click at [170, 438] on div "Beard Trimming (₹500)" at bounding box center [150, 439] width 164 height 16
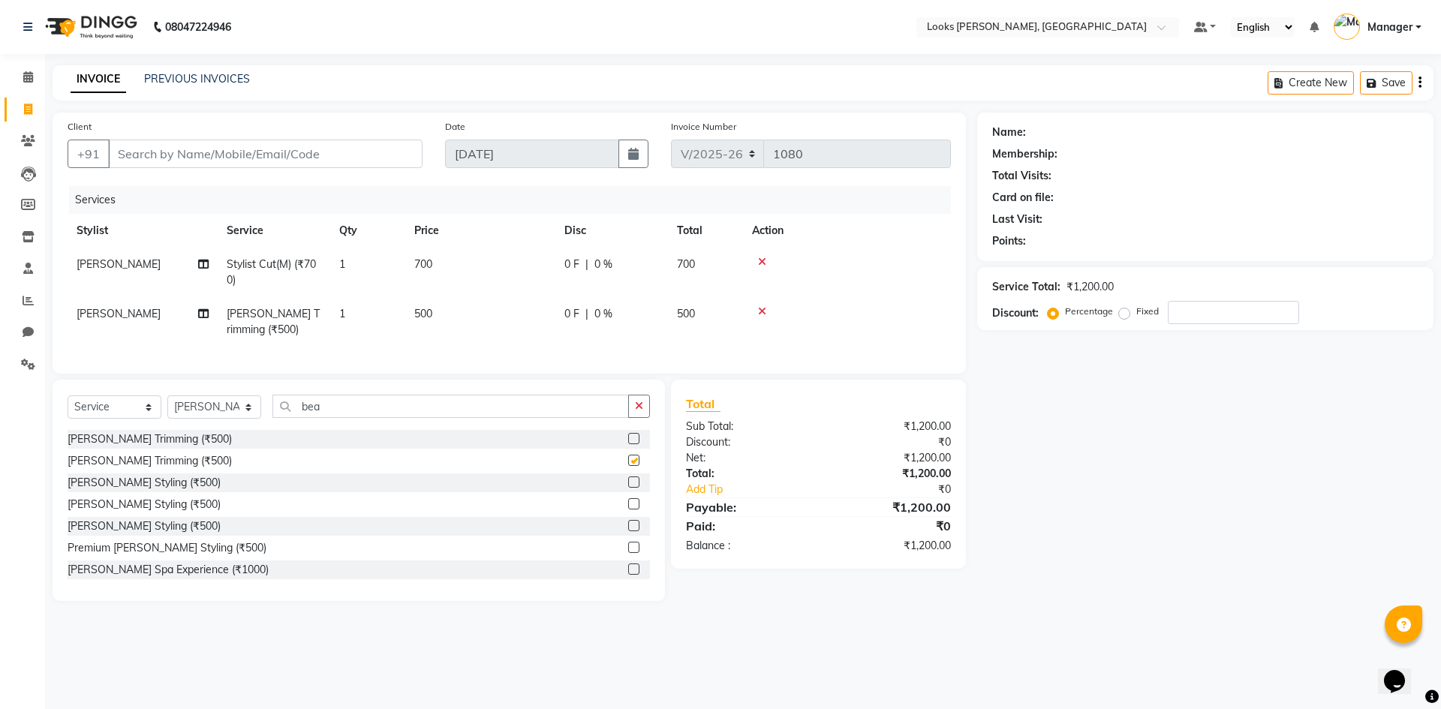
checkbox input "false"
click at [424, 255] on td "700" at bounding box center [480, 273] width 150 height 50
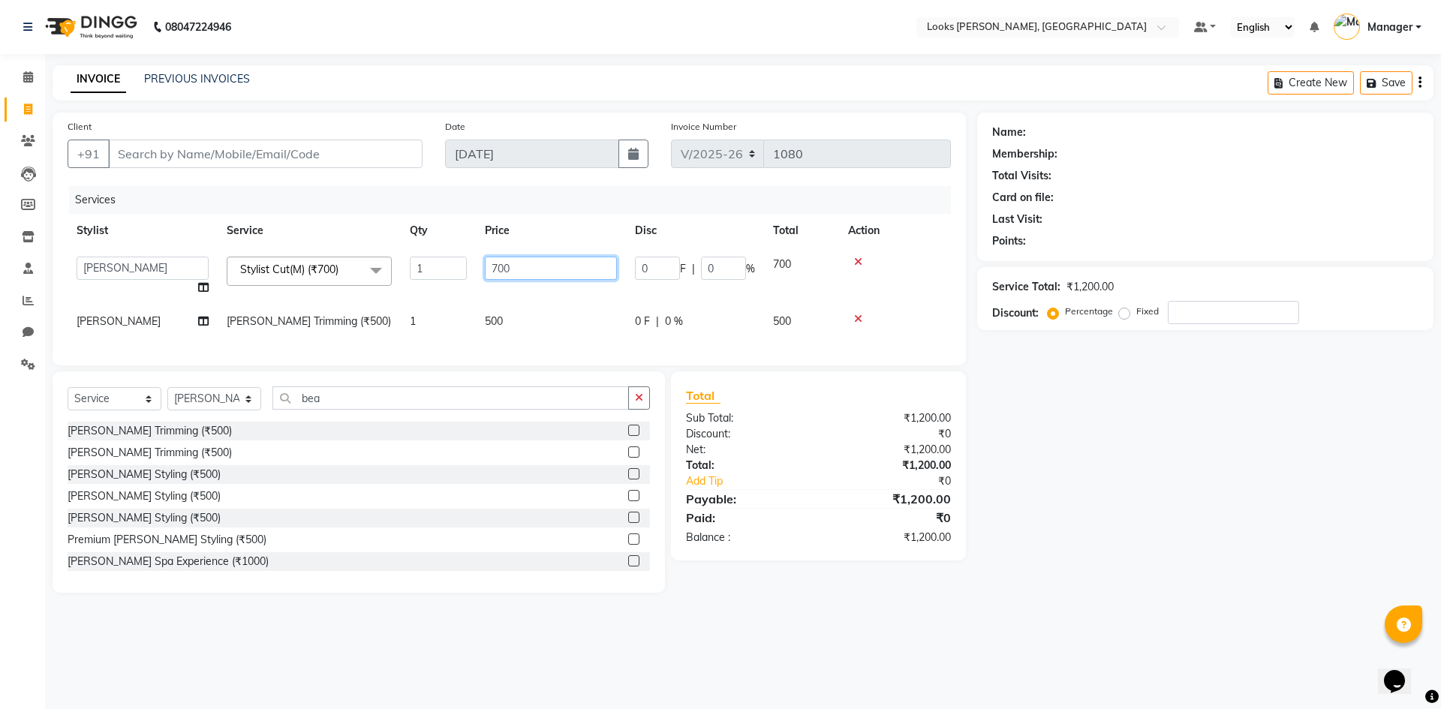
drag, startPoint x: 422, startPoint y: 291, endPoint x: 384, endPoint y: 293, distance: 38.3
click at [390, 293] on tr "AFJAL AHMAD Akil Astha Atul_pdct BRM_MASTER COUNTER SALES Himanshu JAMSHED ALI …" at bounding box center [509, 276] width 883 height 57
type input "350"
click at [504, 318] on td "500" at bounding box center [551, 322] width 150 height 34
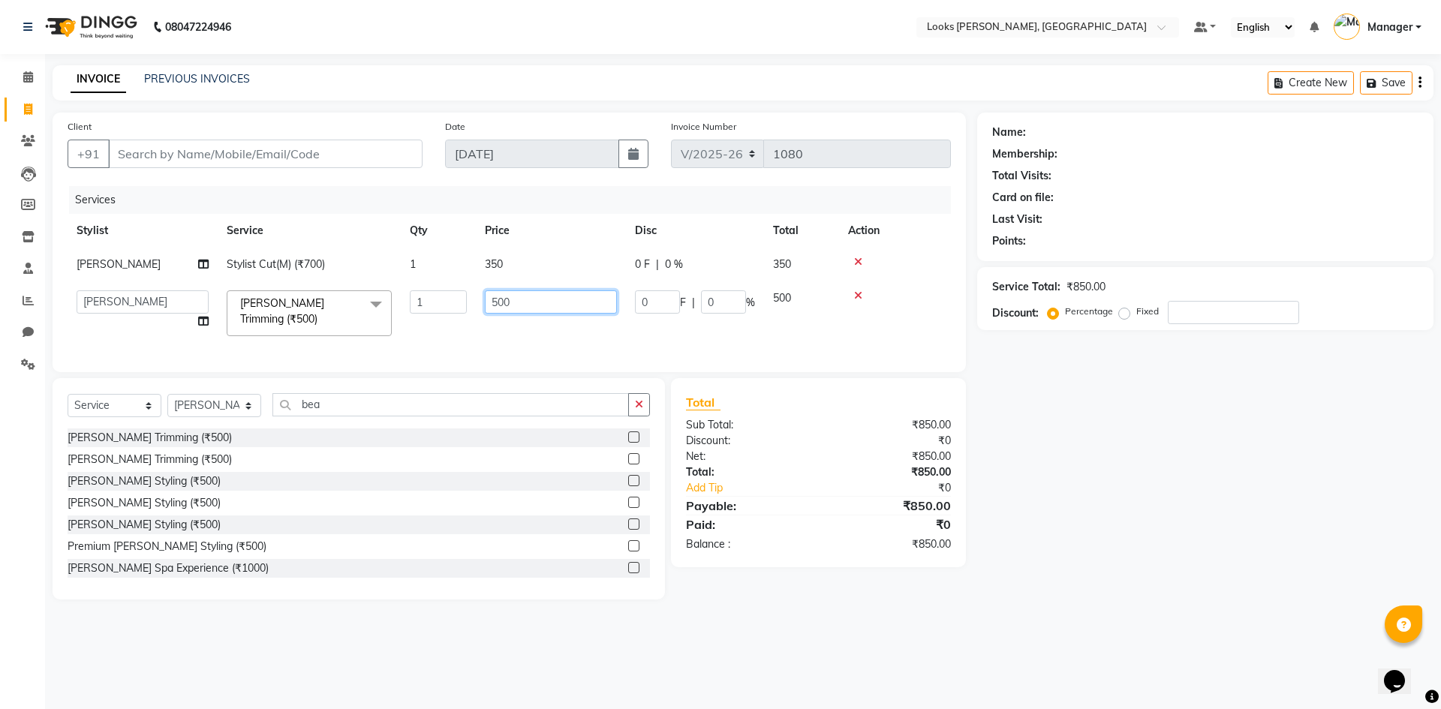
drag, startPoint x: 362, startPoint y: 304, endPoint x: 299, endPoint y: 342, distance: 72.7
click at [301, 334] on tr "AFJAL AHMAD Akil Astha Atul_pdct BRM_MASTER COUNTER SALES Himanshu JAMSHED ALI …" at bounding box center [509, 313] width 883 height 64
type input "300"
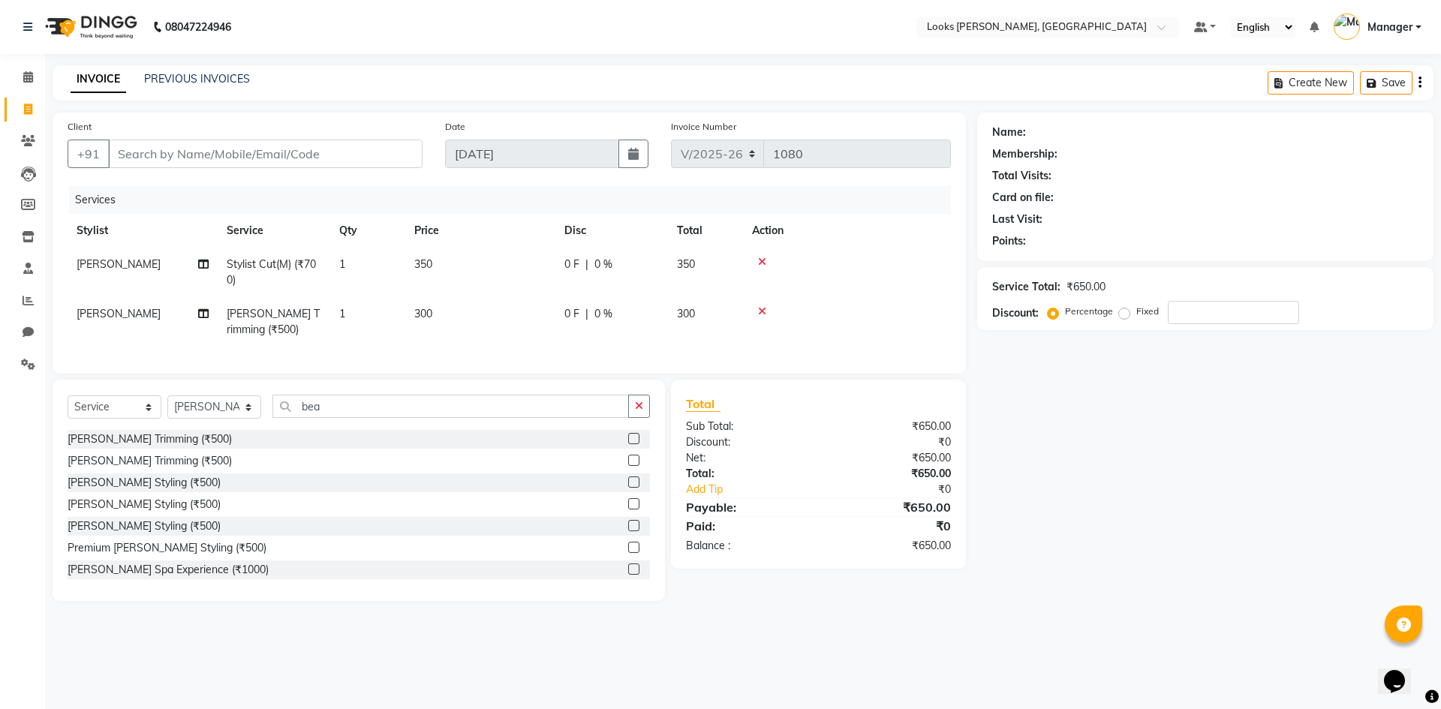
click at [1088, 541] on div "Name: Membership: Total Visits: Card on file: Last Visit: Points: Service Total…" at bounding box center [1211, 357] width 468 height 489
